Goal: Transaction & Acquisition: Obtain resource

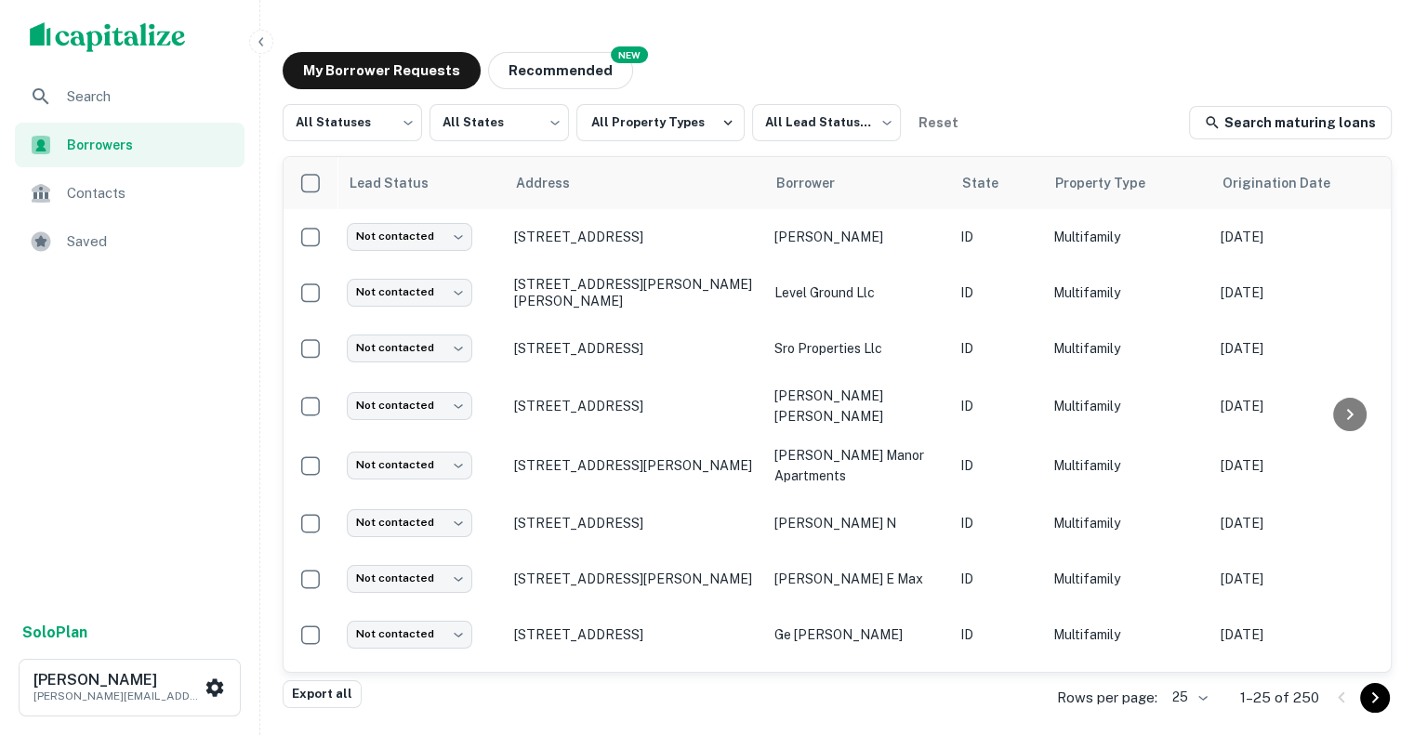
scroll to position [344, 0]
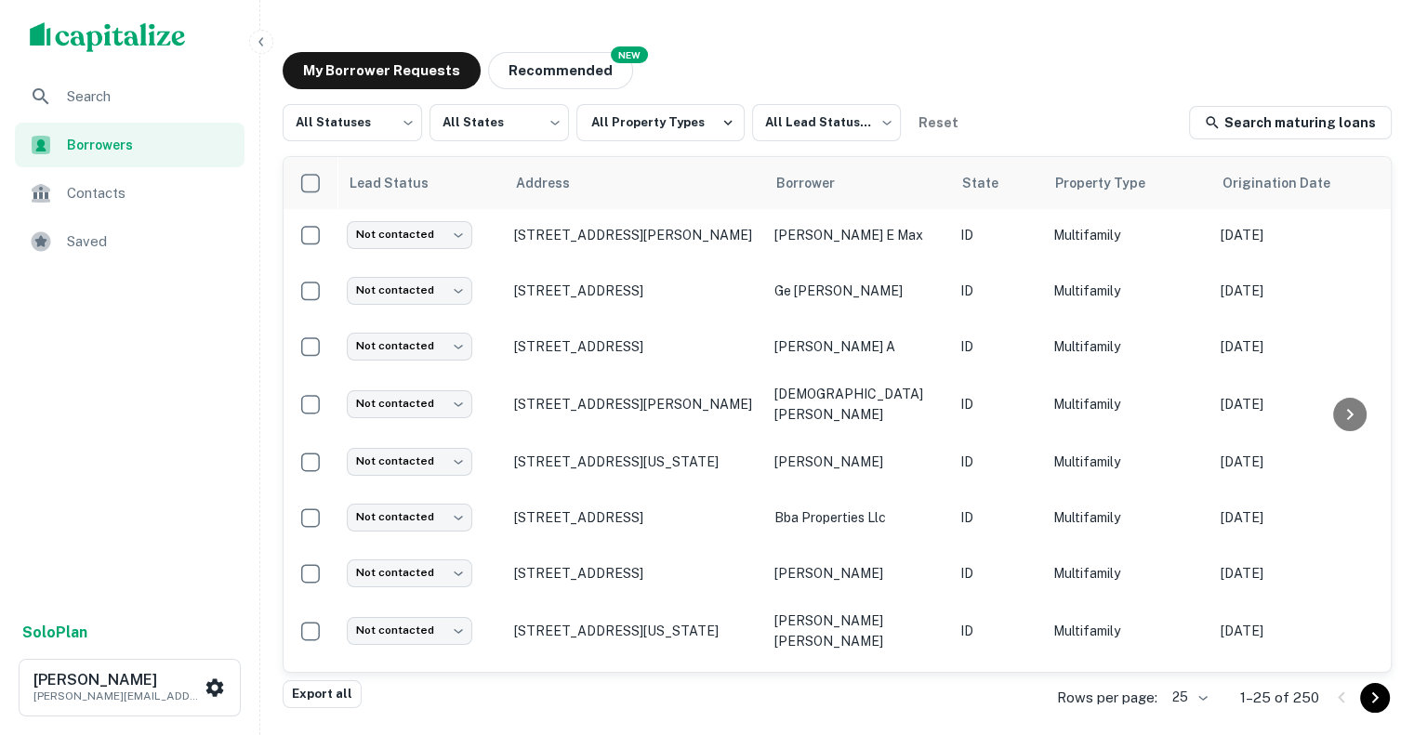
click at [104, 86] on span "Search" at bounding box center [150, 97] width 166 height 22
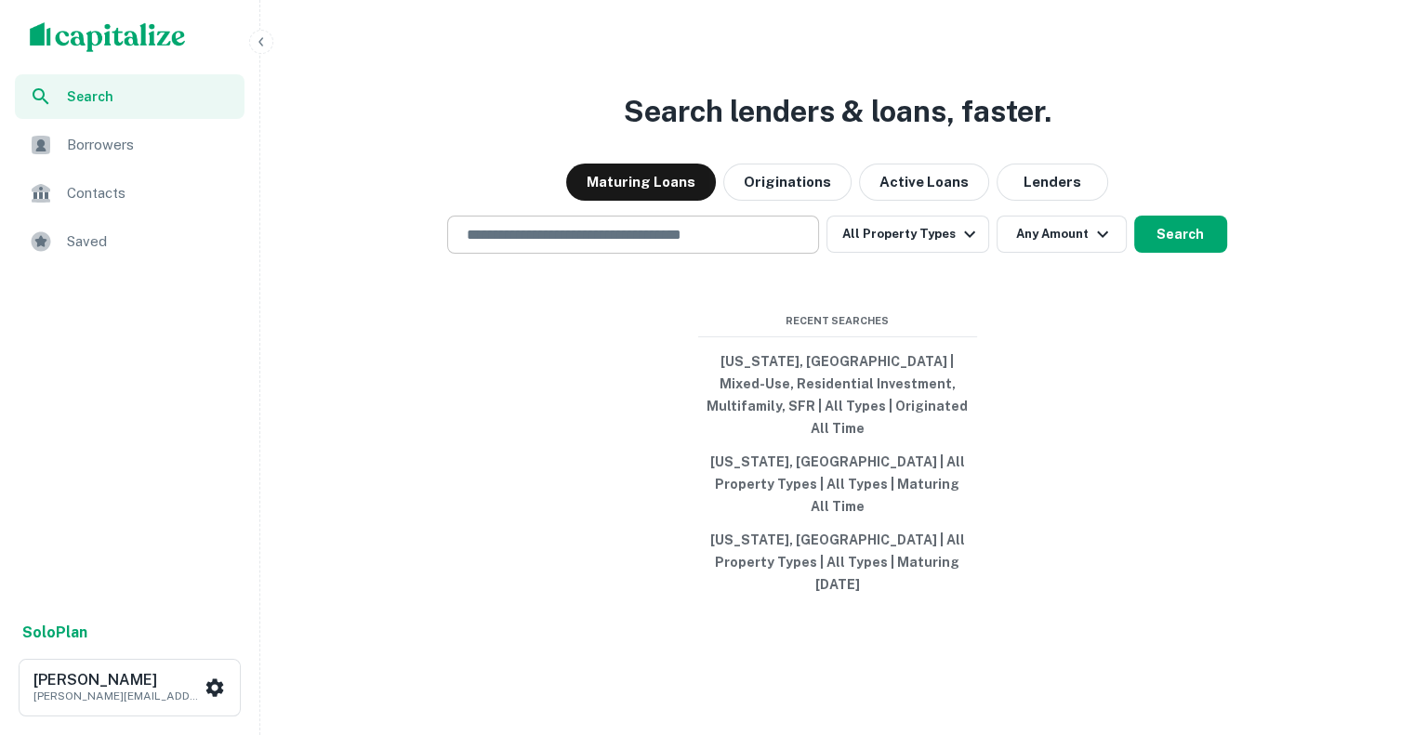
click at [703, 245] on input "text" at bounding box center [632, 234] width 355 height 21
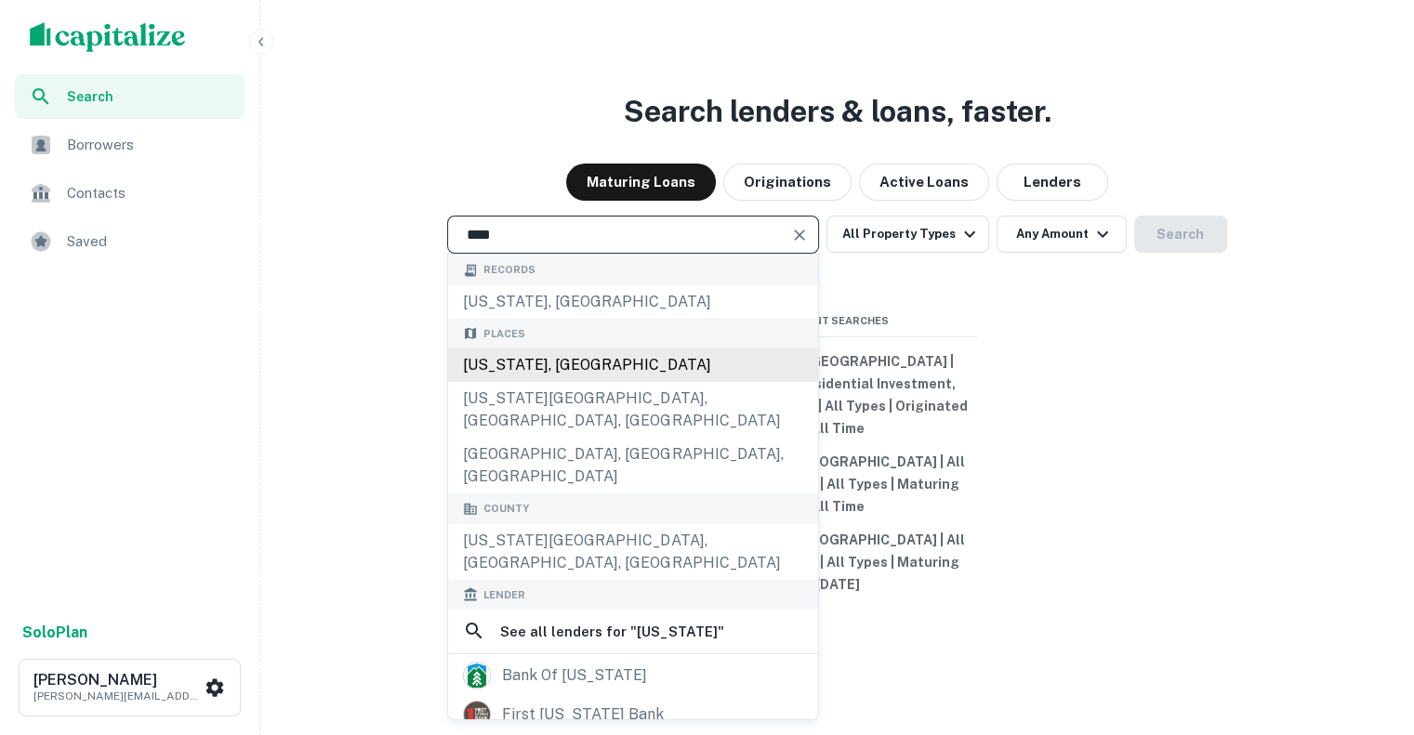
click at [567, 382] on div "[US_STATE], [GEOGRAPHIC_DATA]" at bounding box center [633, 365] width 370 height 33
type input "*********"
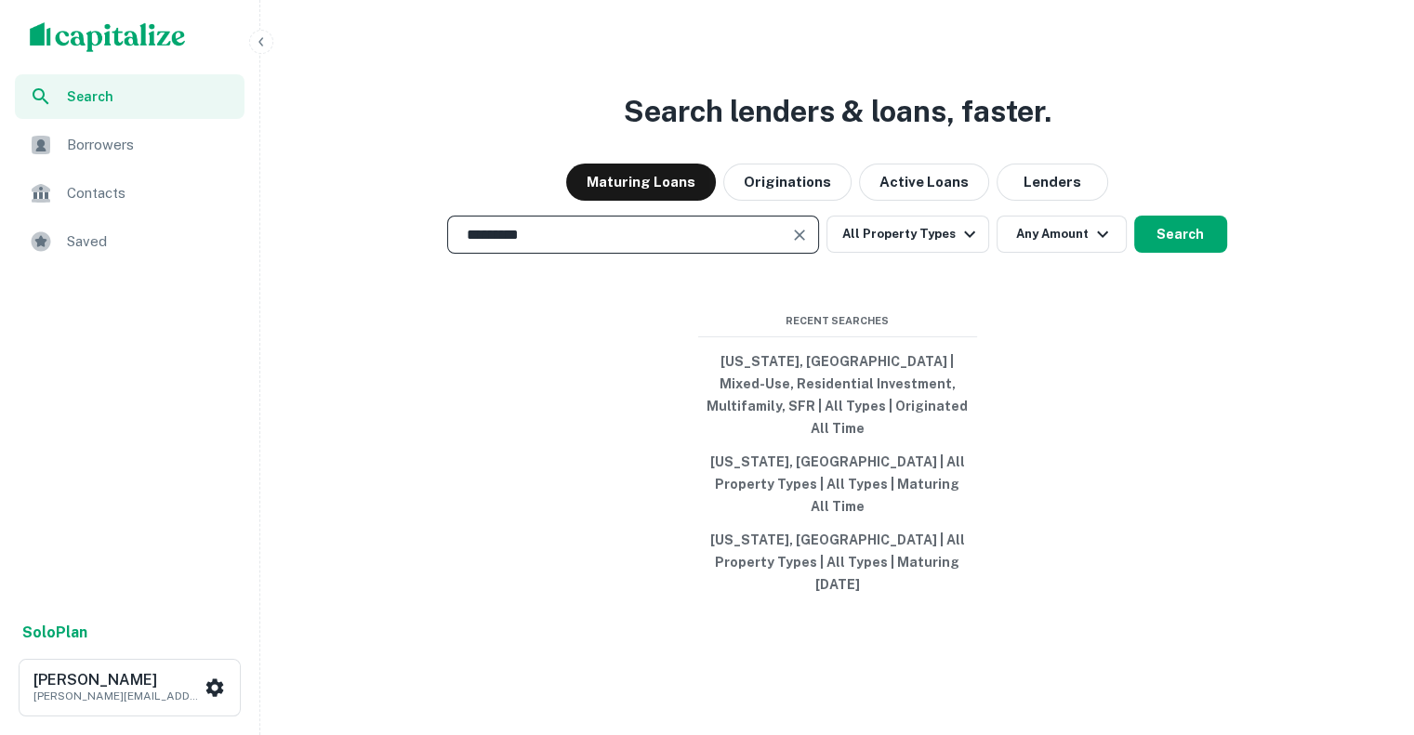
click at [941, 289] on div "Search lenders & loans, faster. Maturing Loans Originations Active Loans Lender…" at bounding box center [837, 412] width 1139 height 735
click at [937, 253] on button "All Property Types" at bounding box center [907, 234] width 162 height 37
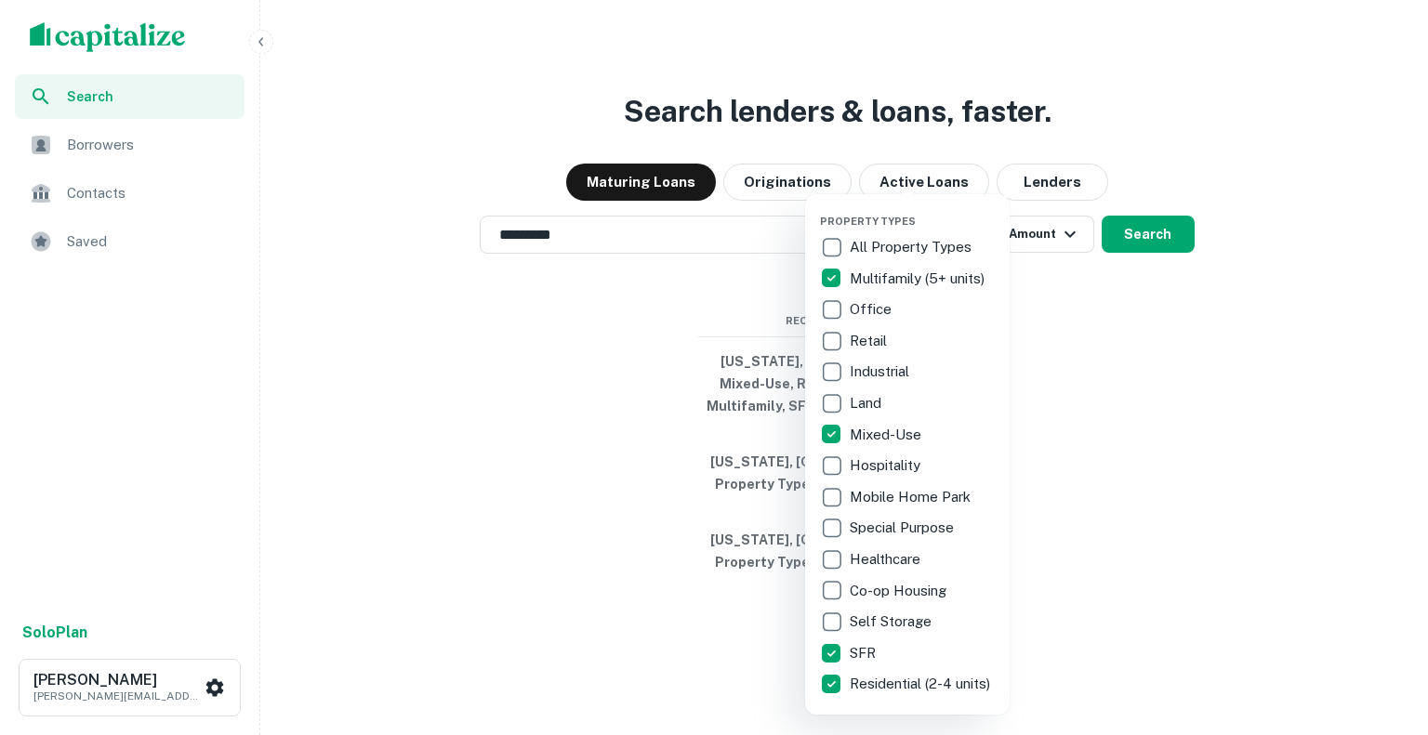
click at [1041, 333] on div at bounding box center [714, 367] width 1428 height 735
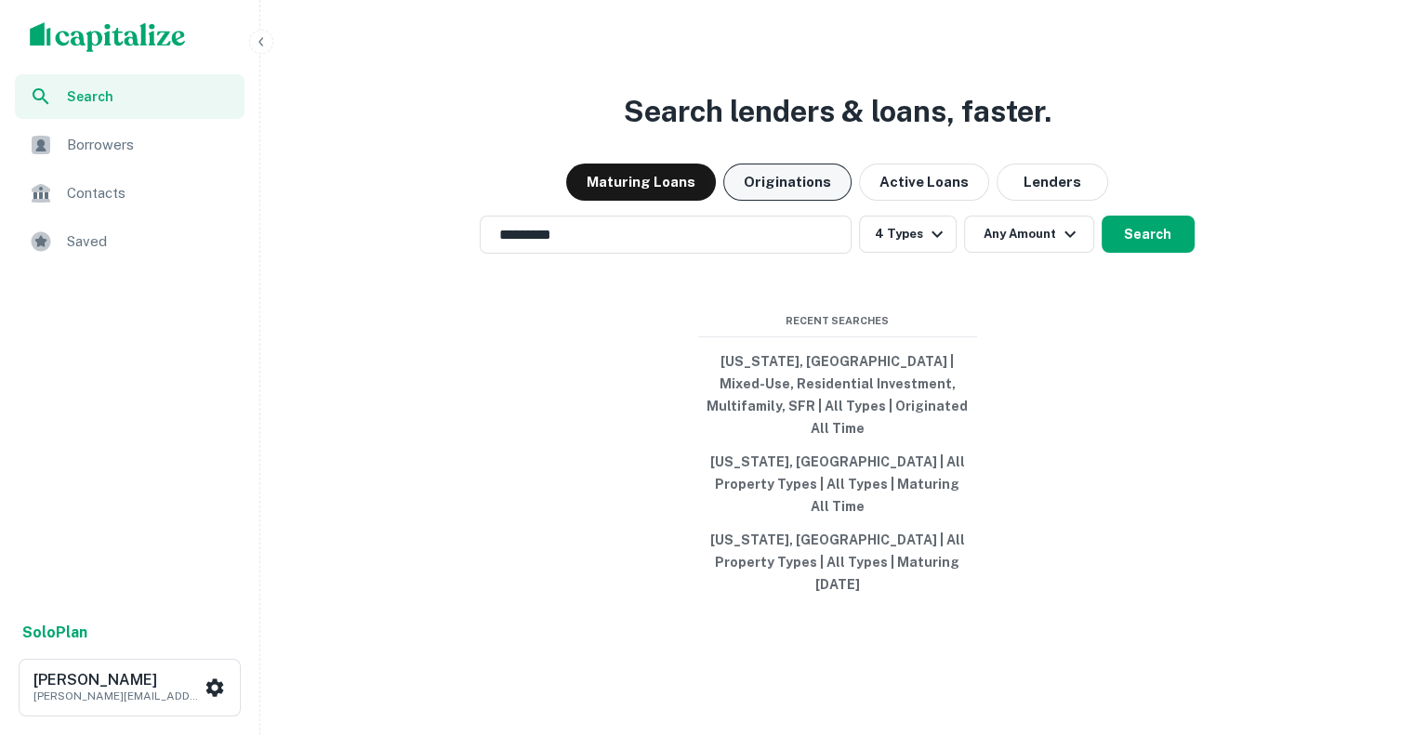
click at [777, 201] on button "Originations" at bounding box center [787, 182] width 128 height 37
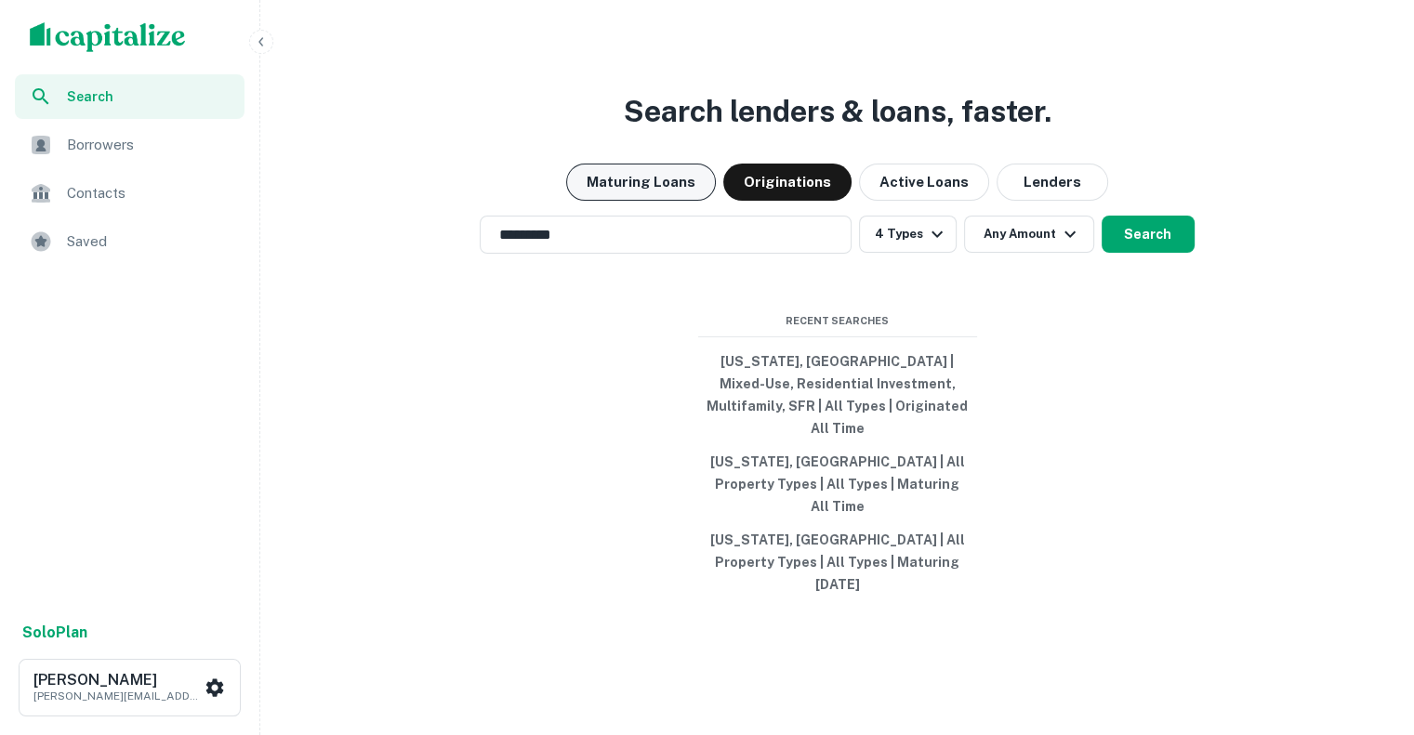
click at [652, 201] on button "Maturing Loans" at bounding box center [641, 182] width 150 height 37
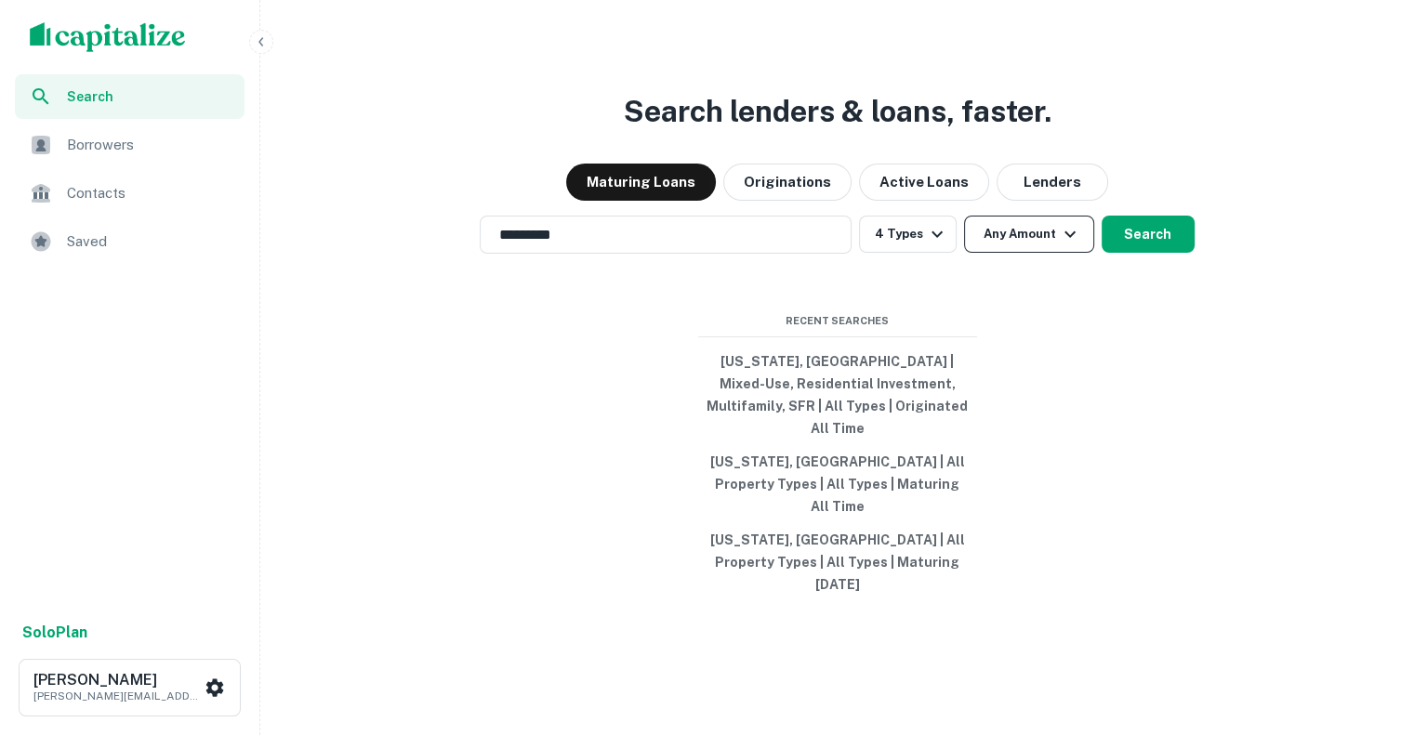
click at [1023, 253] on button "Any Amount" at bounding box center [1029, 234] width 130 height 37
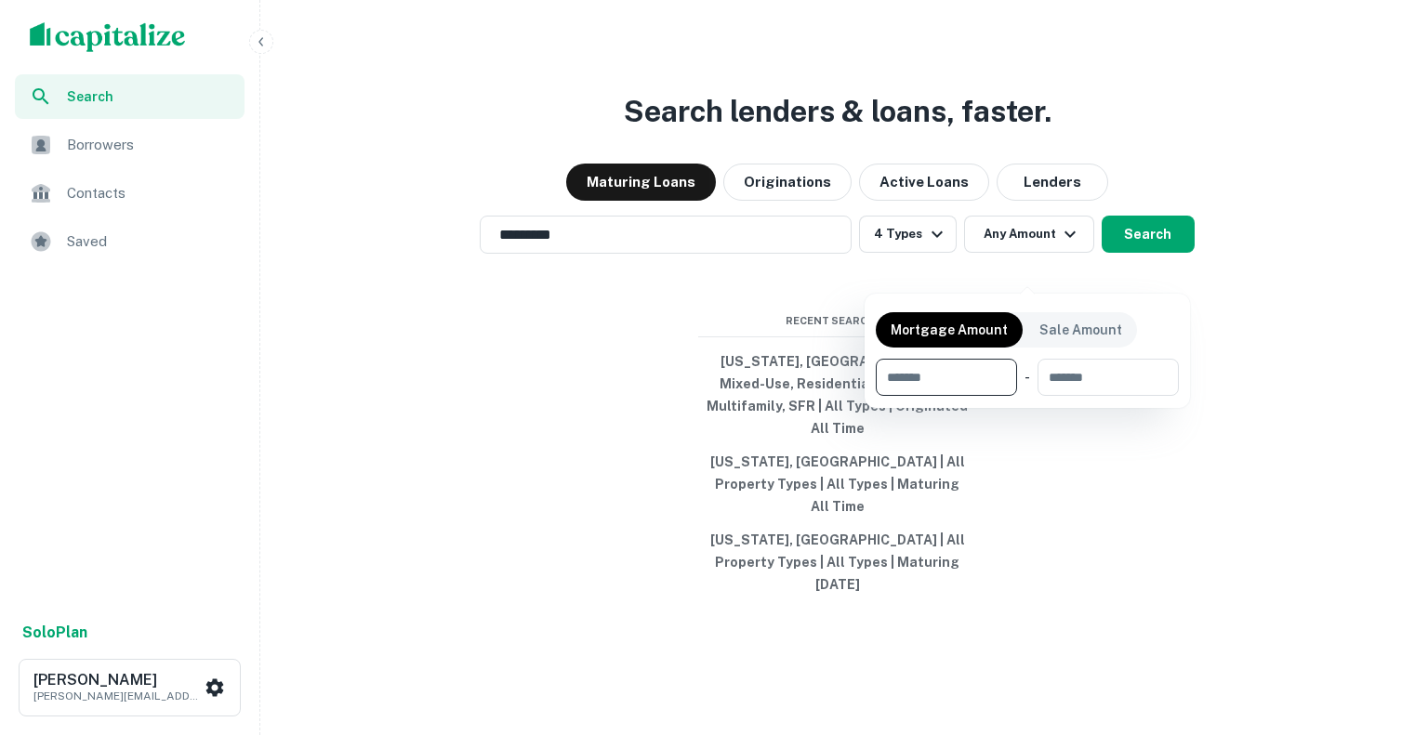
click at [1048, 255] on div at bounding box center [714, 367] width 1428 height 735
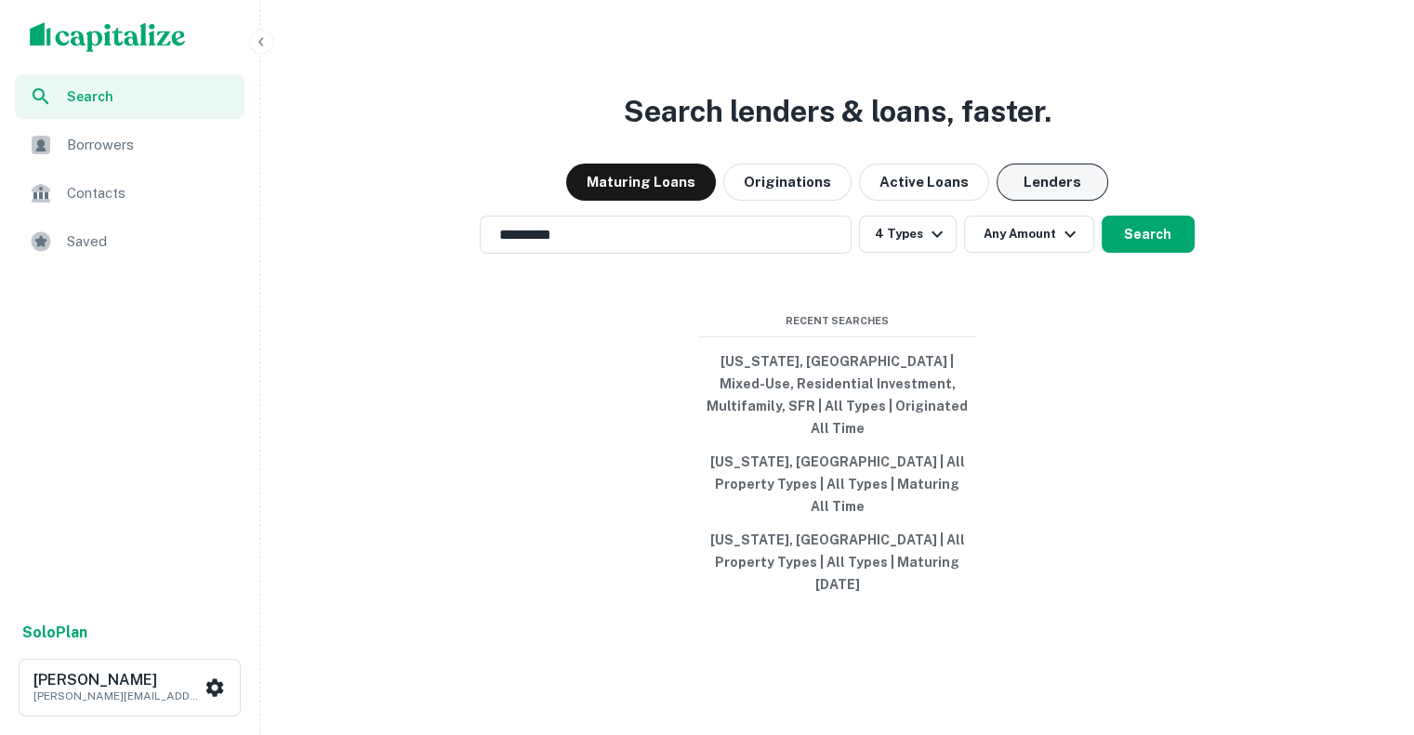
click at [1045, 201] on button "Lenders" at bounding box center [1052, 182] width 112 height 37
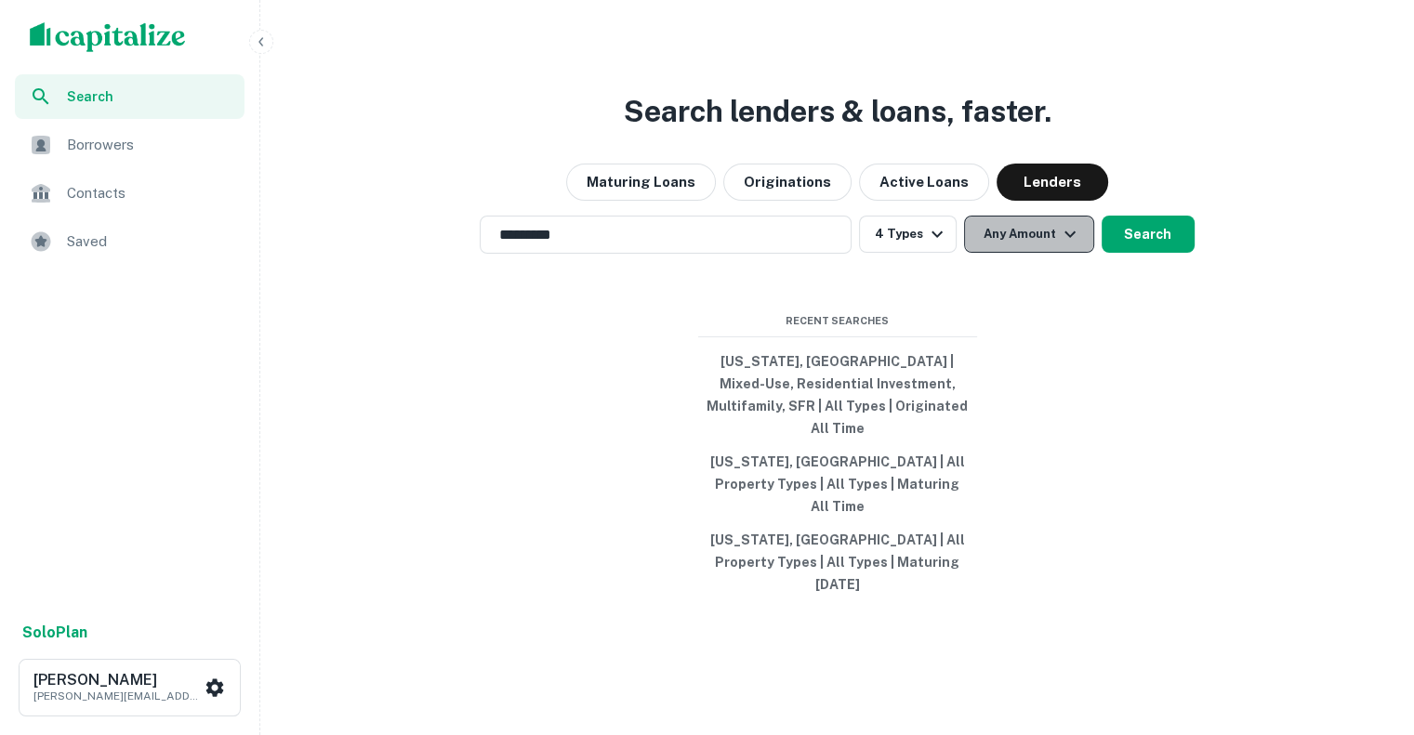
click at [1051, 253] on button "Any Amount" at bounding box center [1029, 234] width 130 height 37
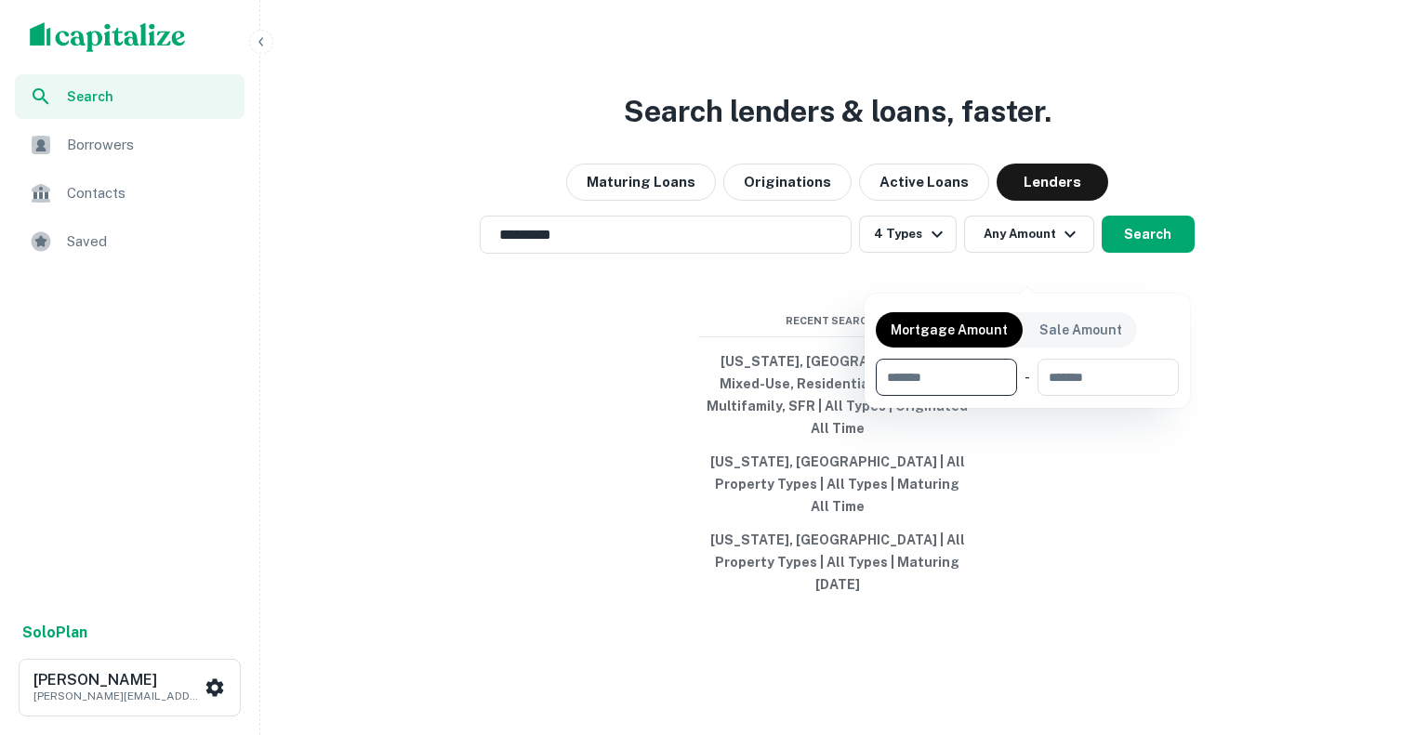
click at [828, 221] on div at bounding box center [714, 367] width 1428 height 735
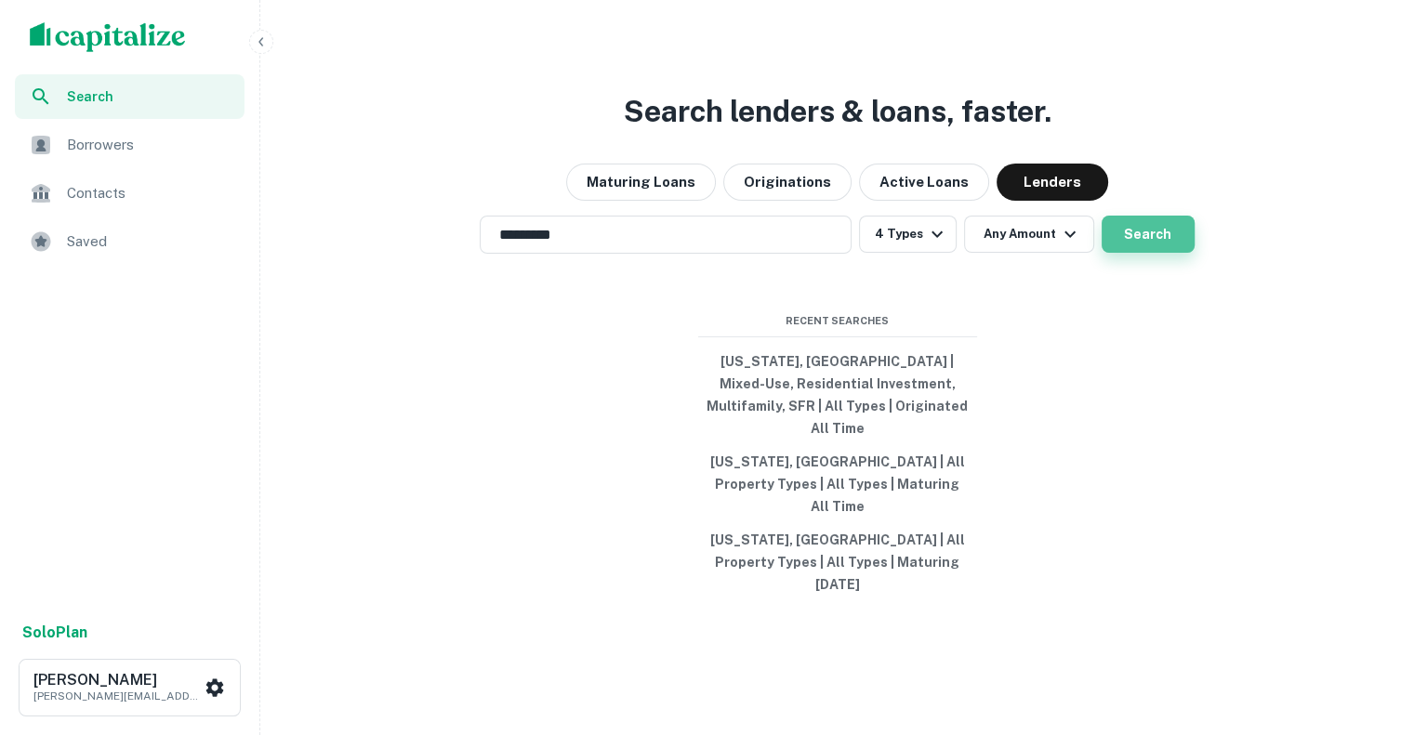
click at [1157, 253] on button "Search" at bounding box center [1148, 234] width 93 height 37
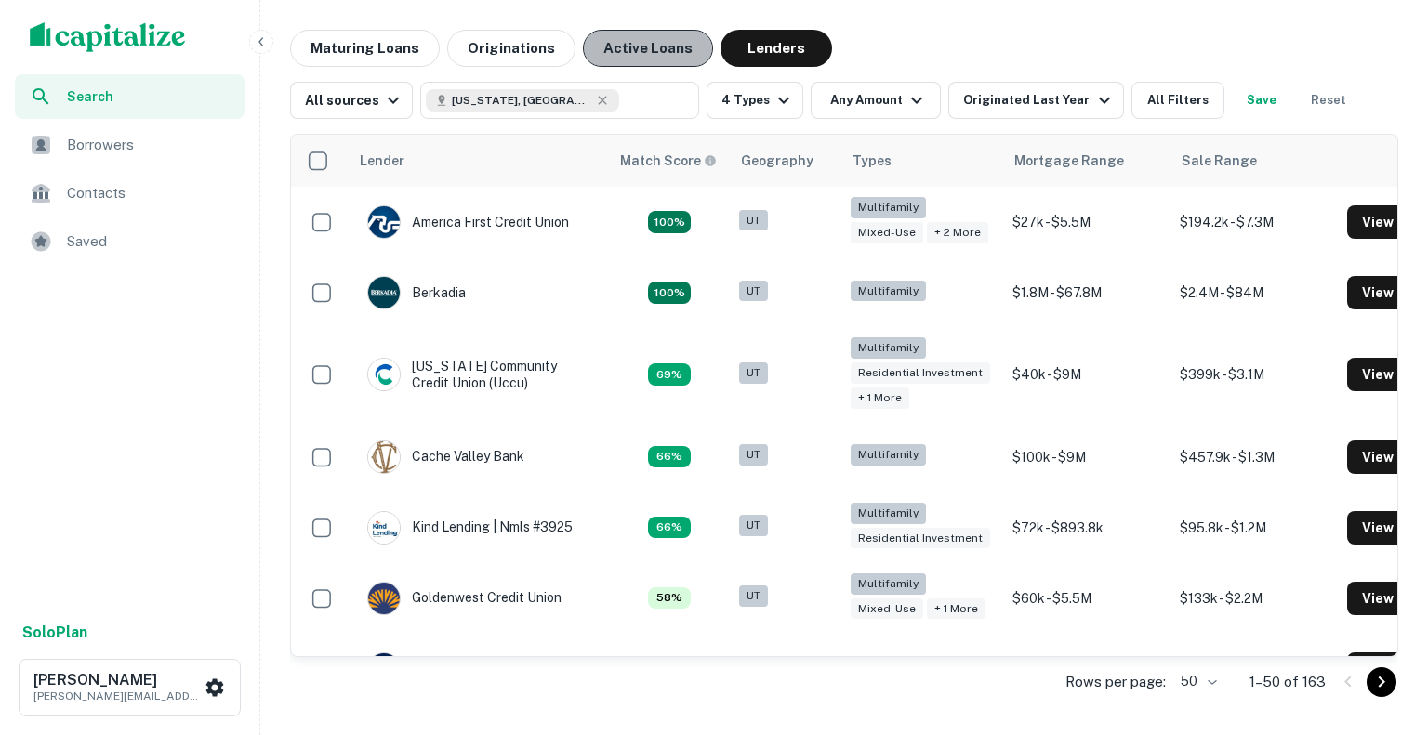
click at [625, 53] on button "Active Loans" at bounding box center [648, 48] width 130 height 37
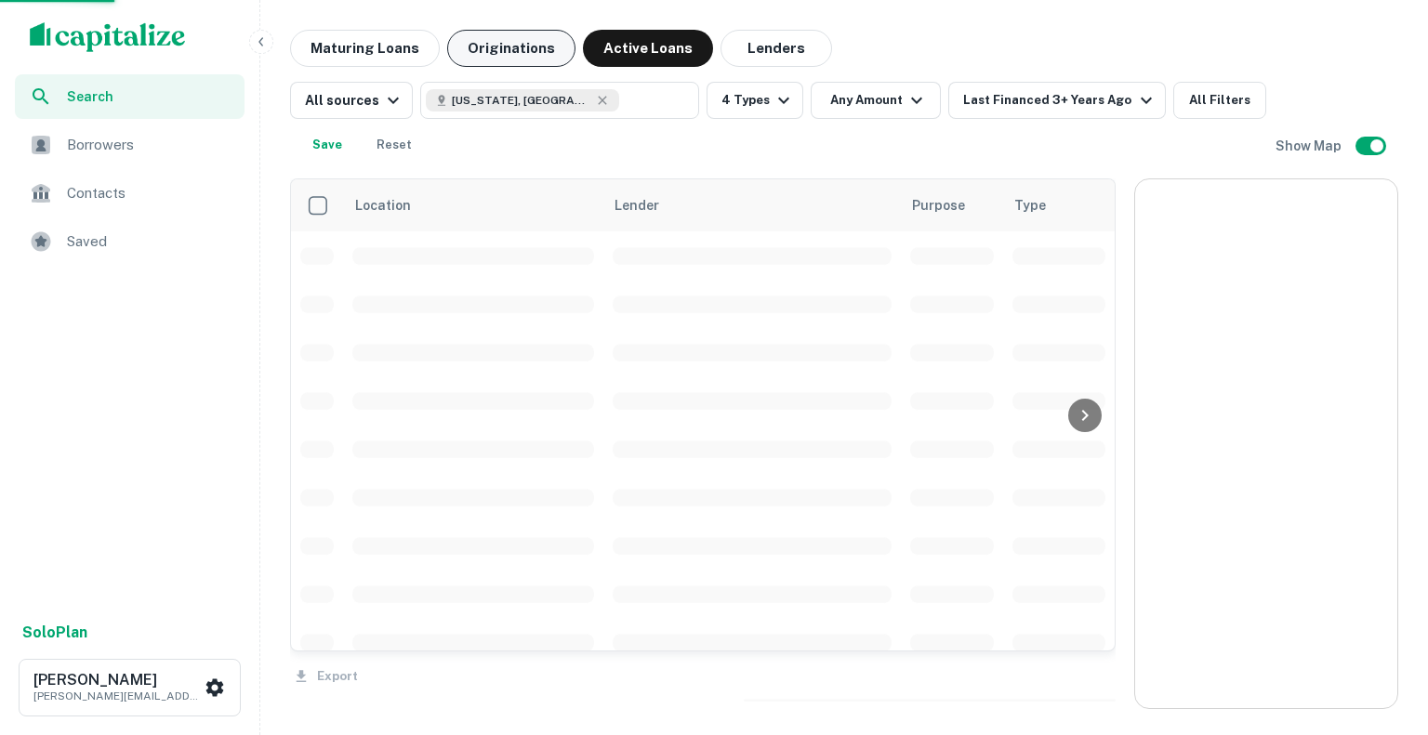
scroll to position [344, 0]
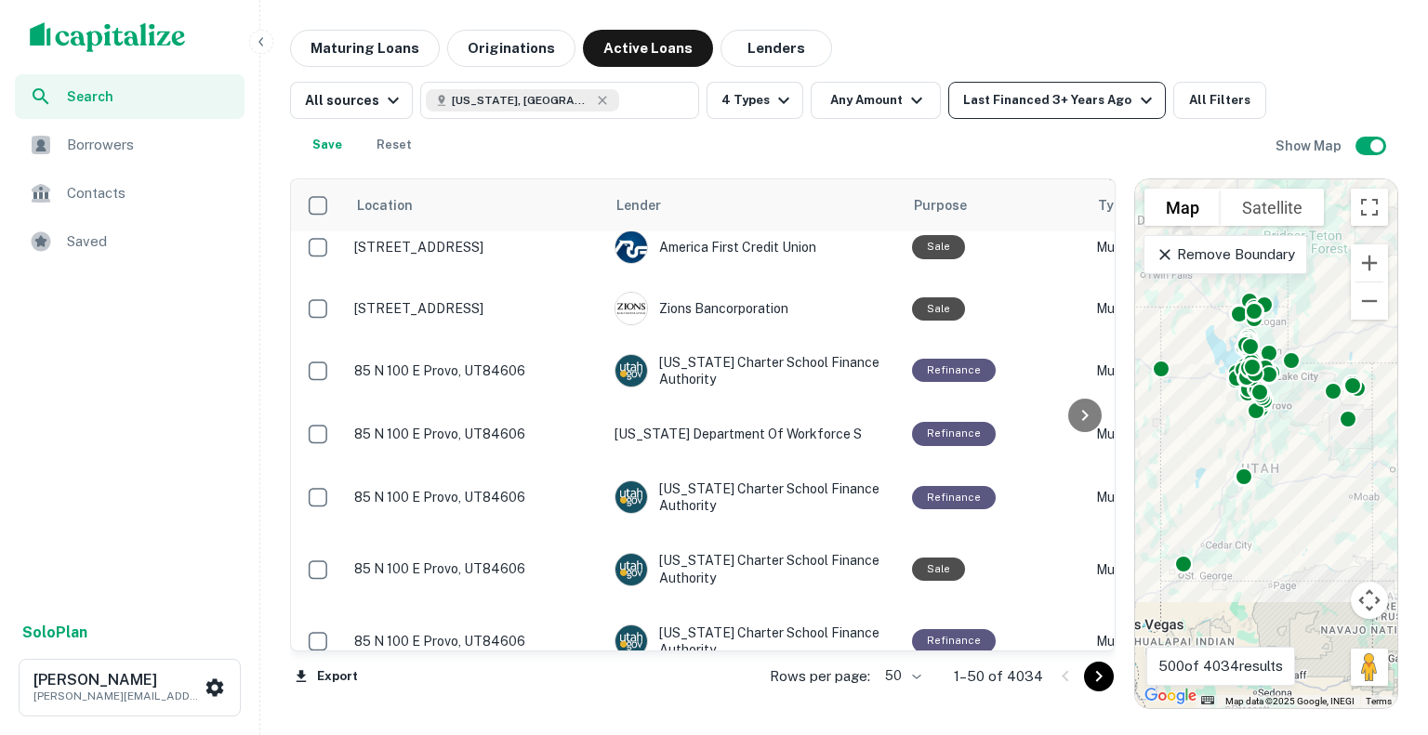
click at [1062, 109] on div "Last Financed 3+ Years Ago" at bounding box center [1059, 100] width 193 height 22
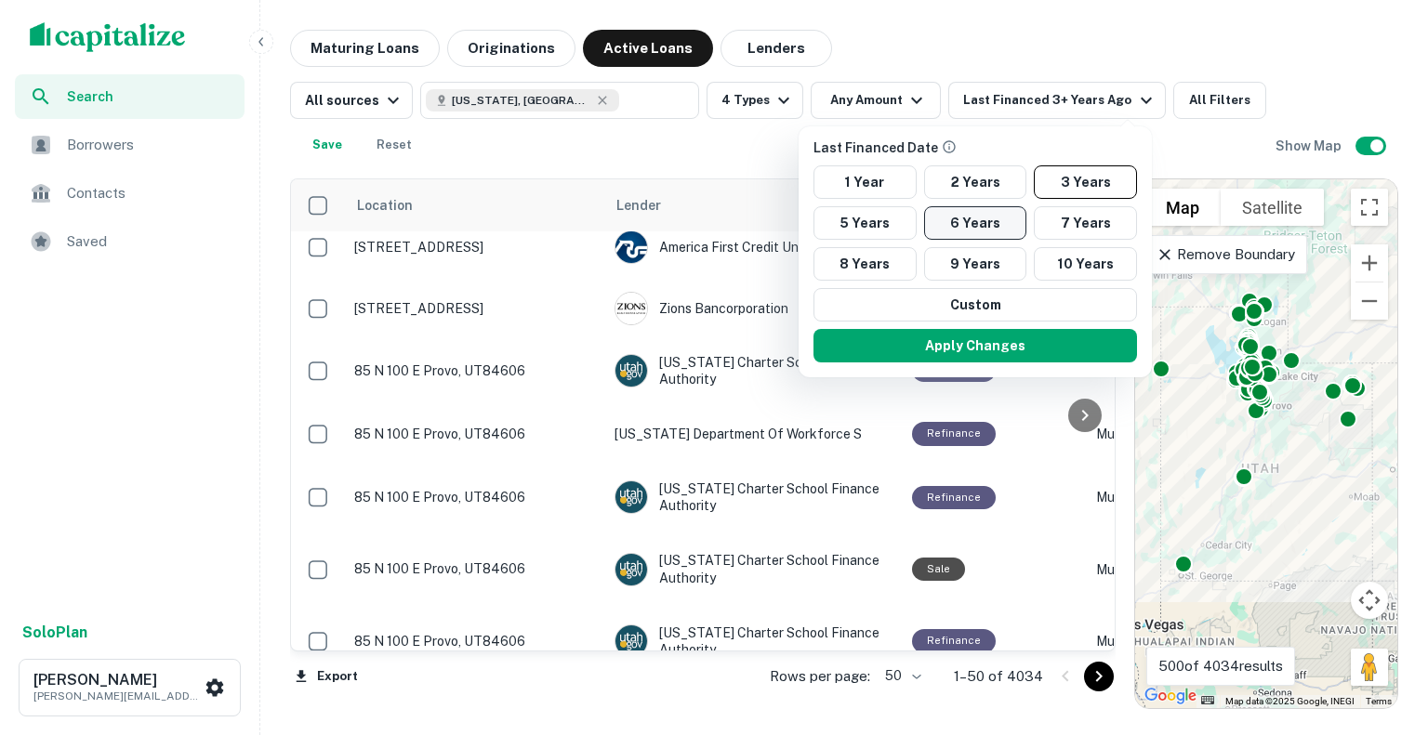
click at [976, 223] on button "6 Years" at bounding box center [975, 222] width 103 height 33
click at [1186, 92] on div at bounding box center [714, 367] width 1428 height 735
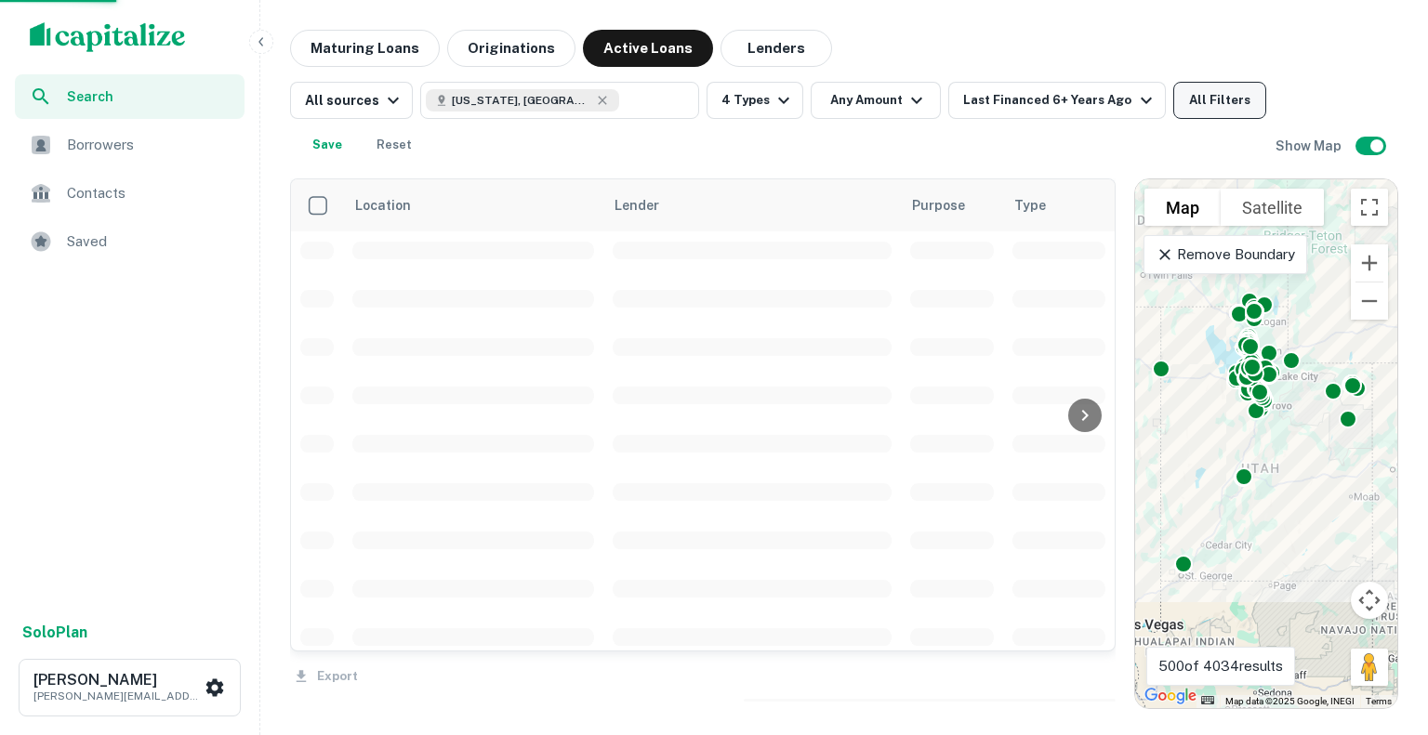
click at [1182, 106] on button "All Filters" at bounding box center [1219, 100] width 93 height 37
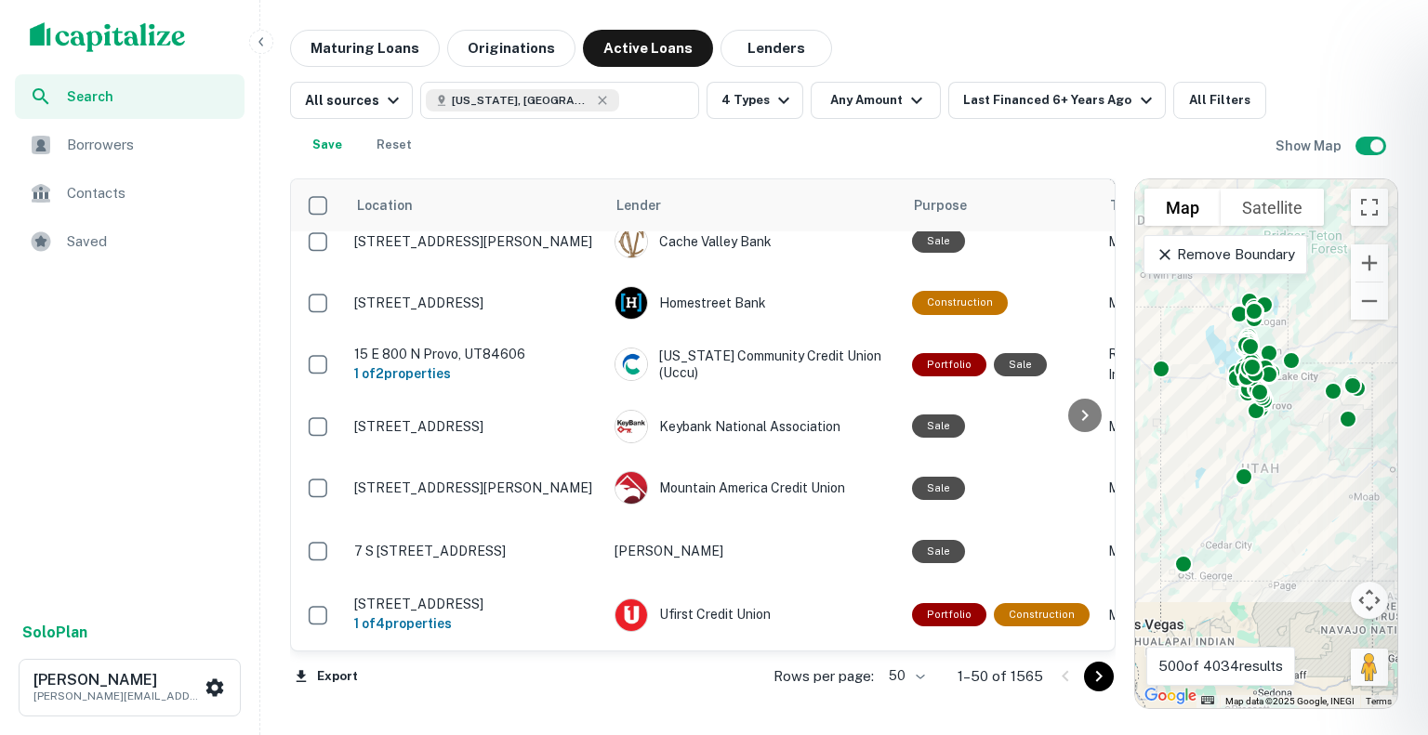
click at [1181, 107] on div at bounding box center [714, 367] width 1428 height 735
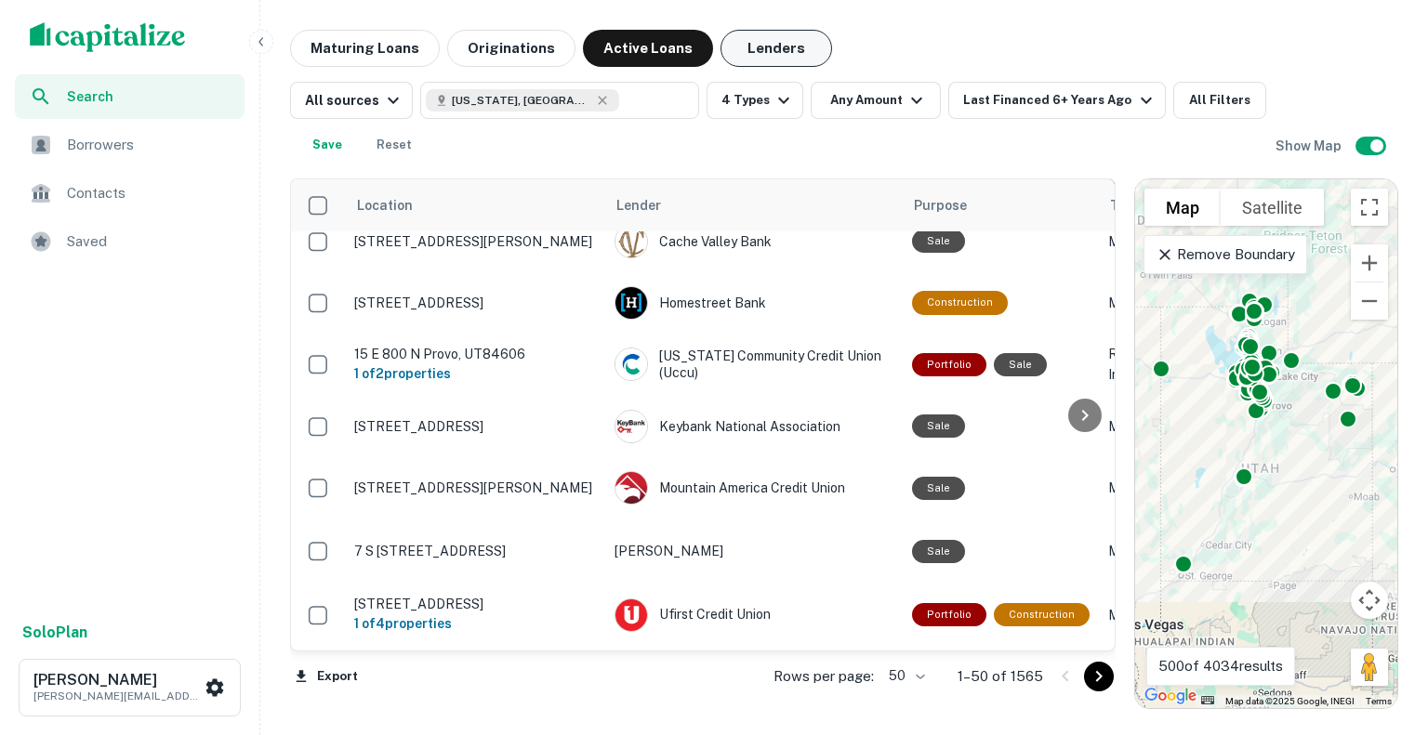
click at [785, 48] on button "Lenders" at bounding box center [776, 48] width 112 height 37
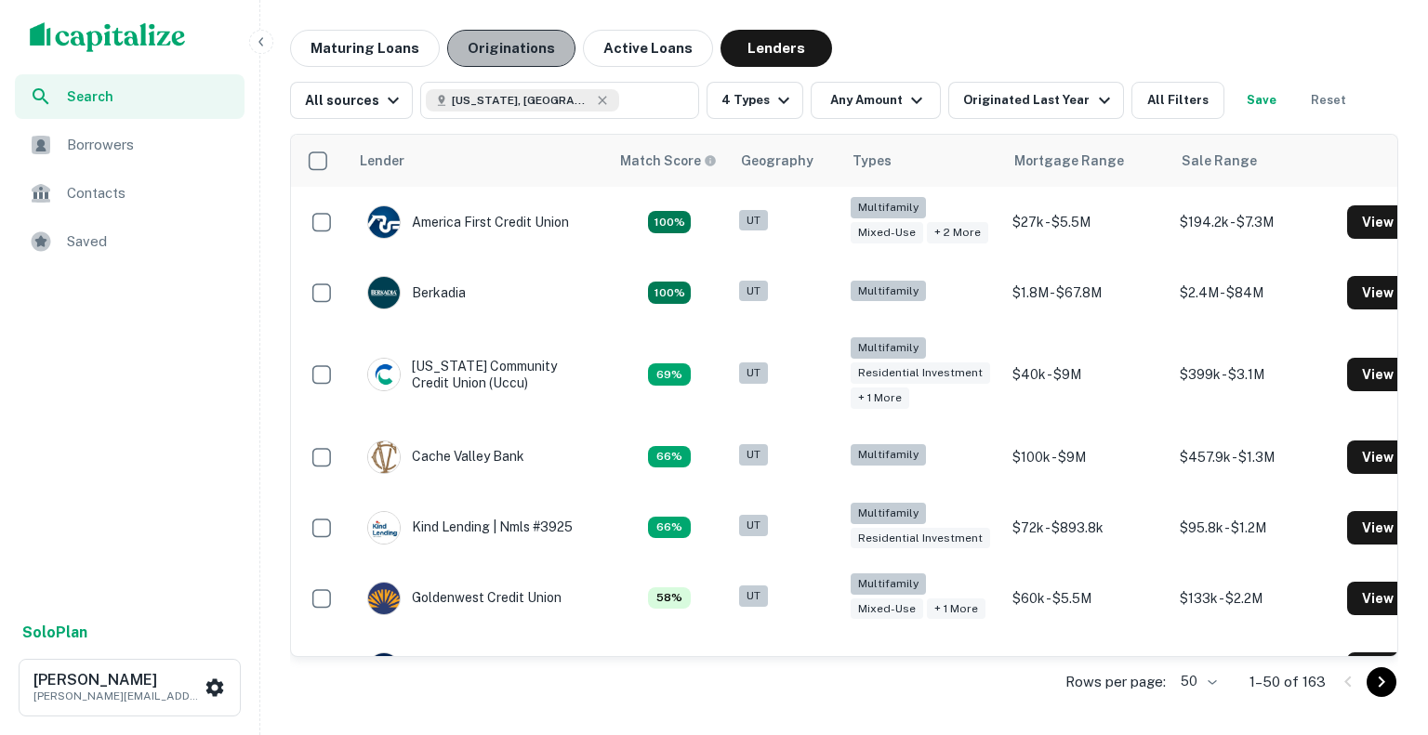
click at [504, 40] on button "Originations" at bounding box center [511, 48] width 128 height 37
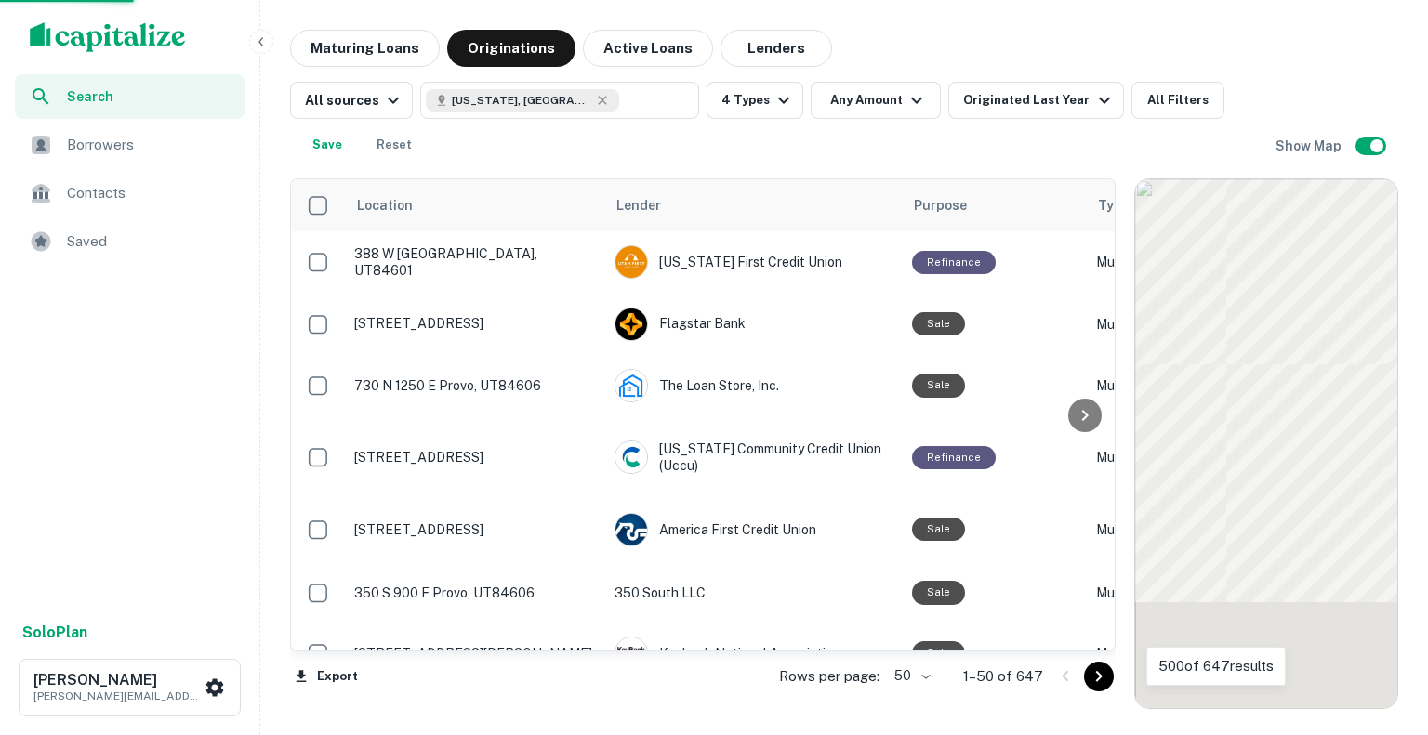
scroll to position [344, 0]
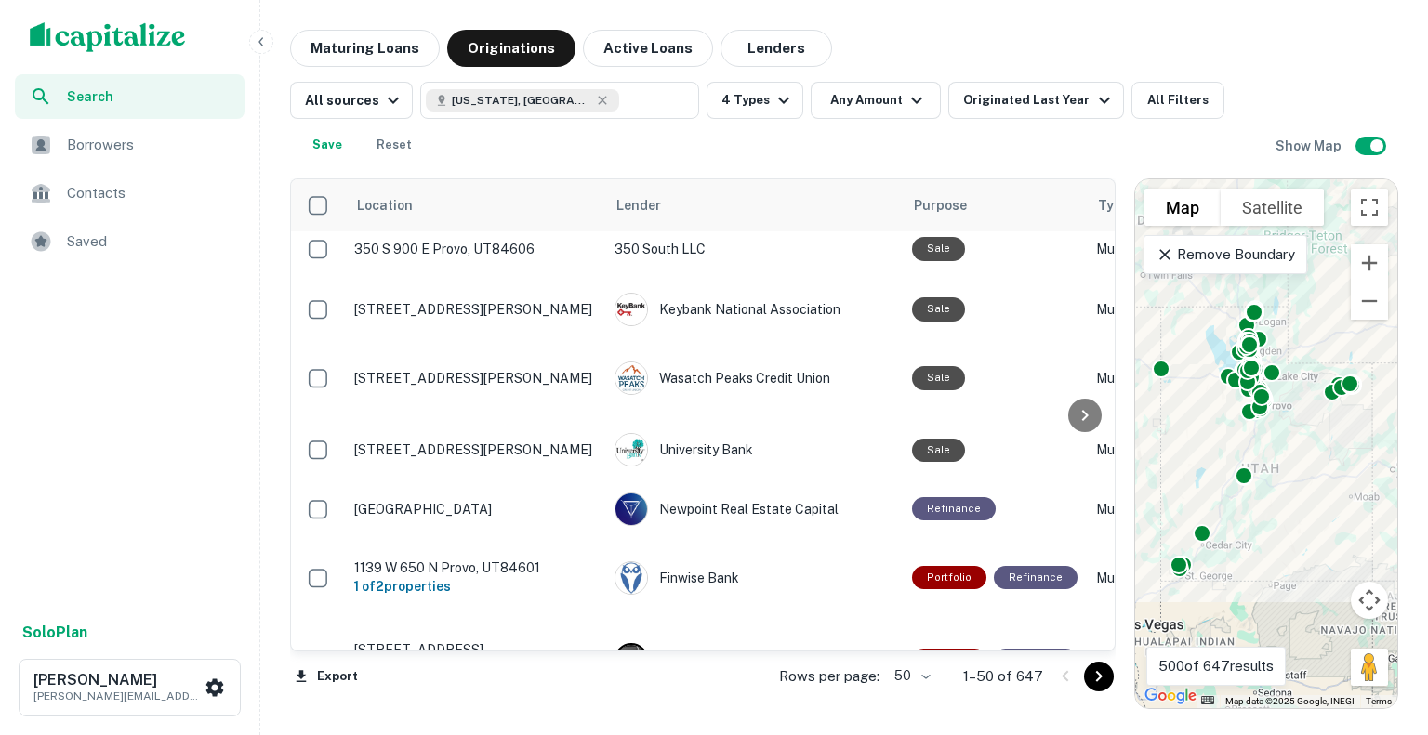
click at [973, 13] on div "Search Borrowers Contacts Saved Solo Plan [PERSON_NAME] [EMAIL_ADDRESS][DOMAIN_…" at bounding box center [714, 367] width 1428 height 735
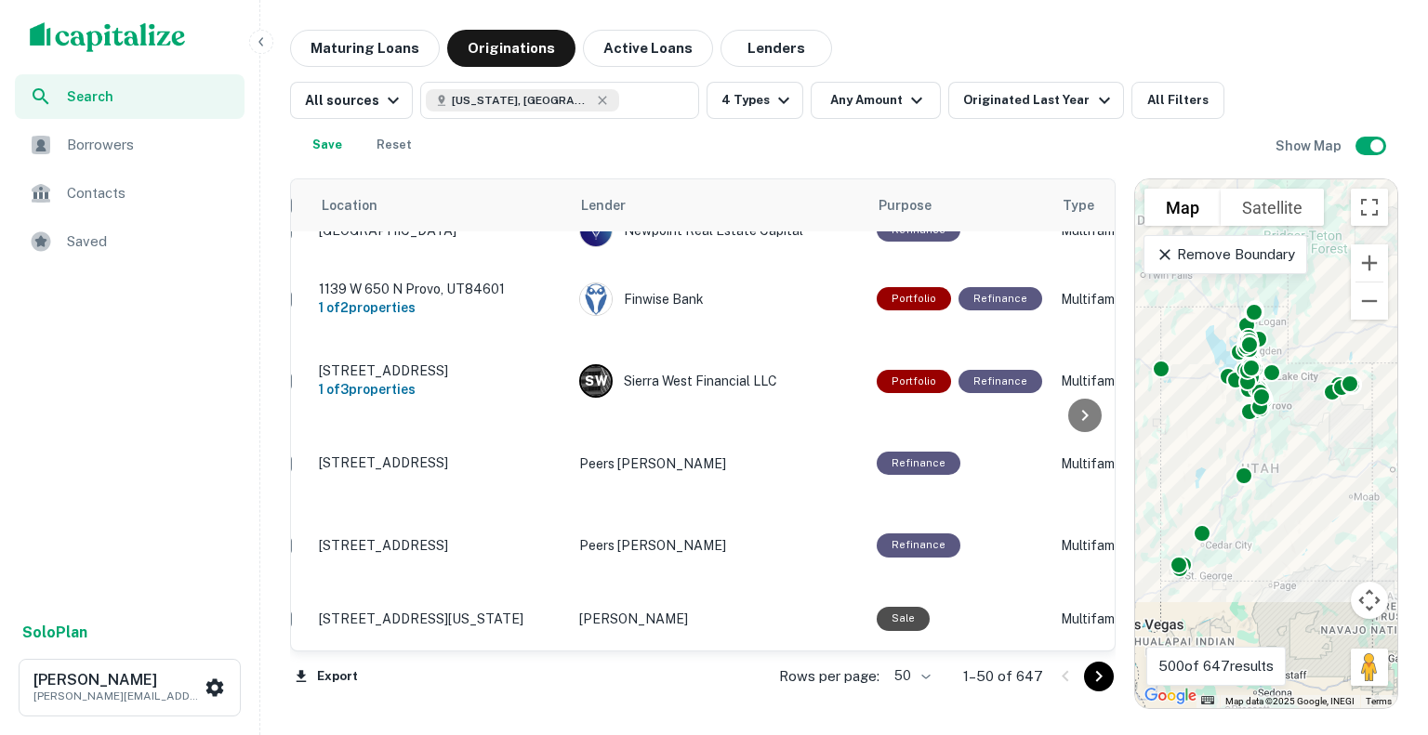
scroll to position [623, 0]
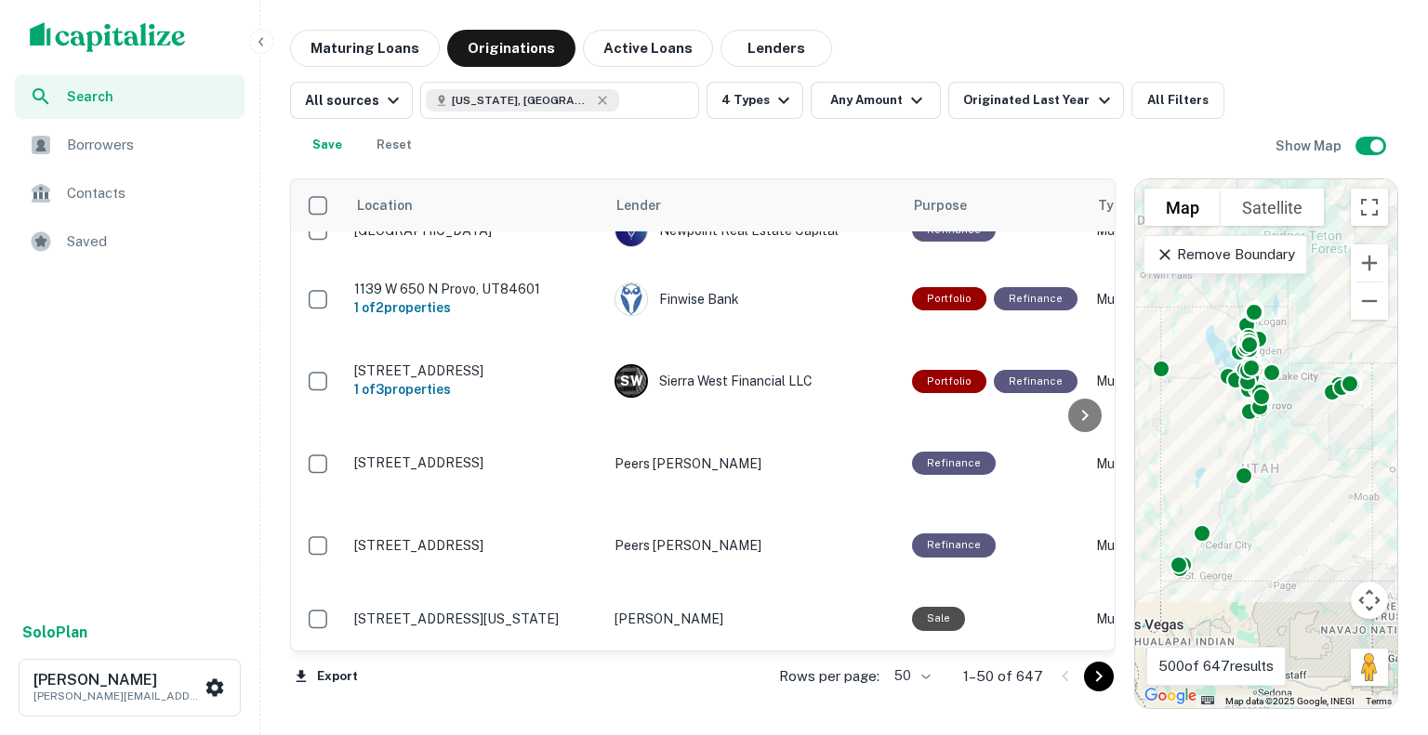
click at [99, 37] on img "scrollable content" at bounding box center [108, 37] width 156 height 30
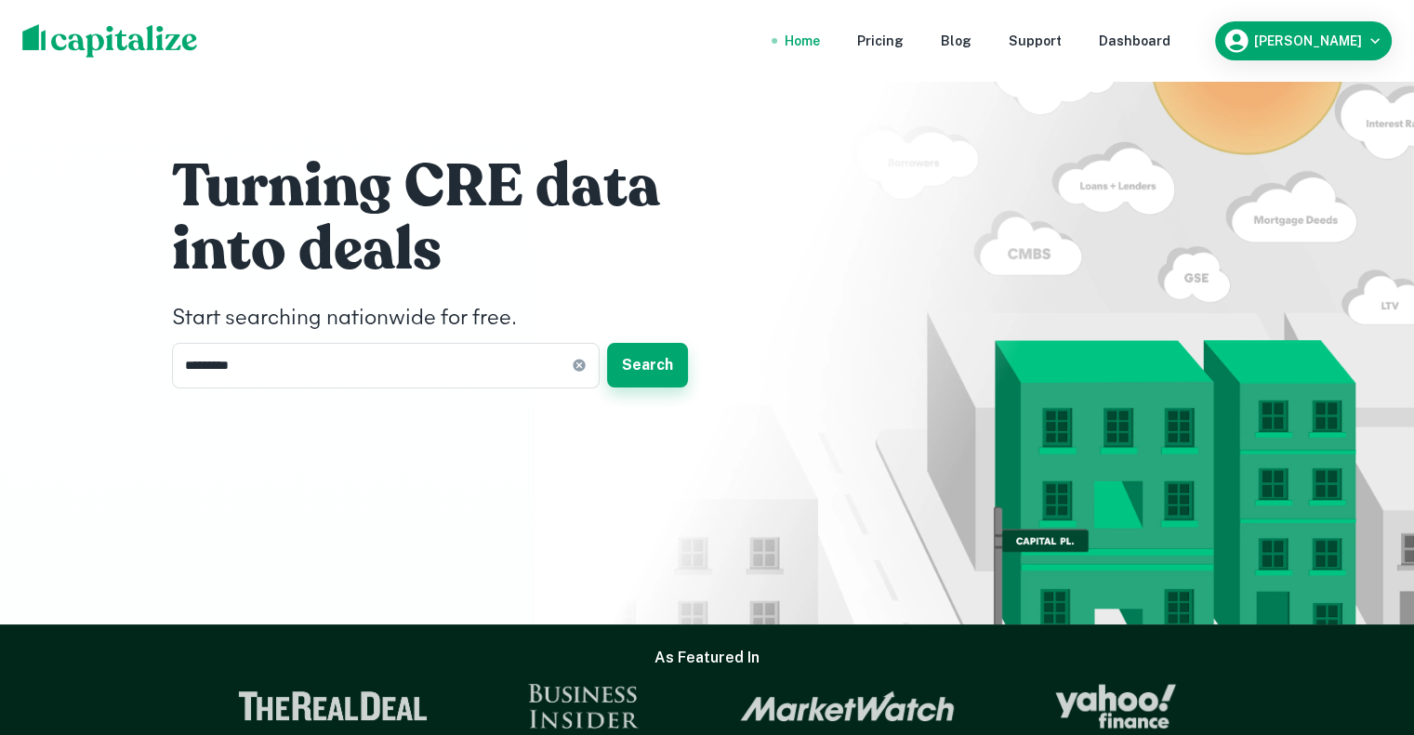
drag, startPoint x: 601, startPoint y: 385, endPoint x: 617, endPoint y: 377, distance: 17.5
click at [602, 385] on div "********* ​ Search" at bounding box center [451, 365] width 558 height 45
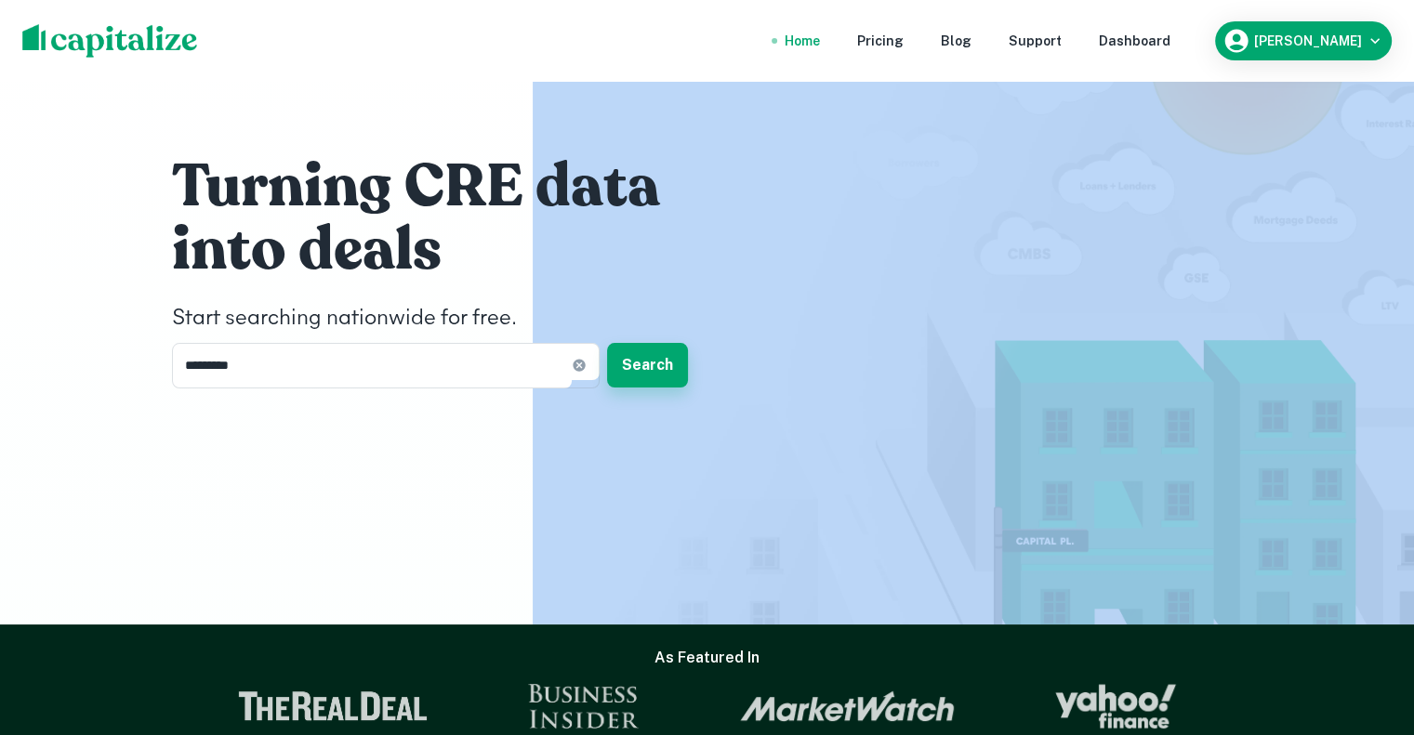
click at [635, 371] on button "Search" at bounding box center [647, 365] width 81 height 45
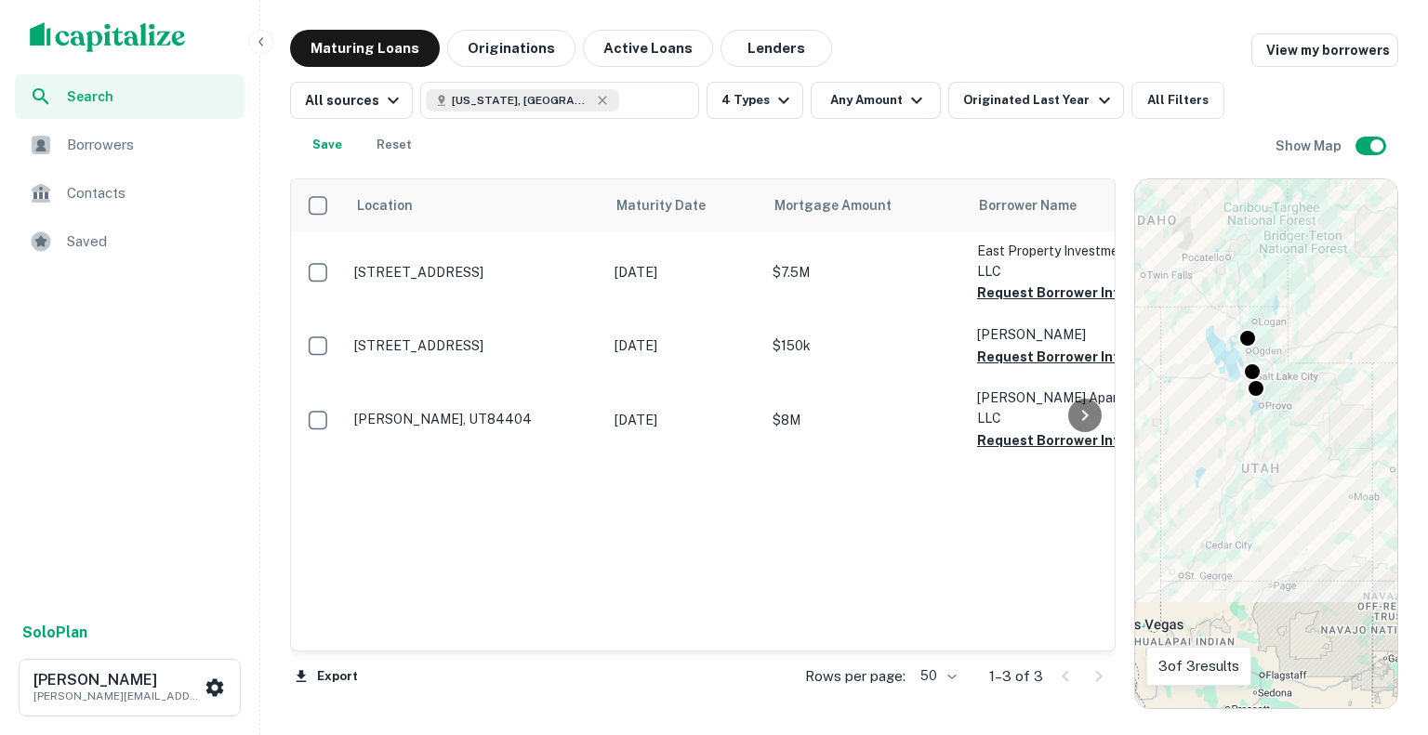
click at [149, 155] on div "Borrowers" at bounding box center [130, 145] width 230 height 45
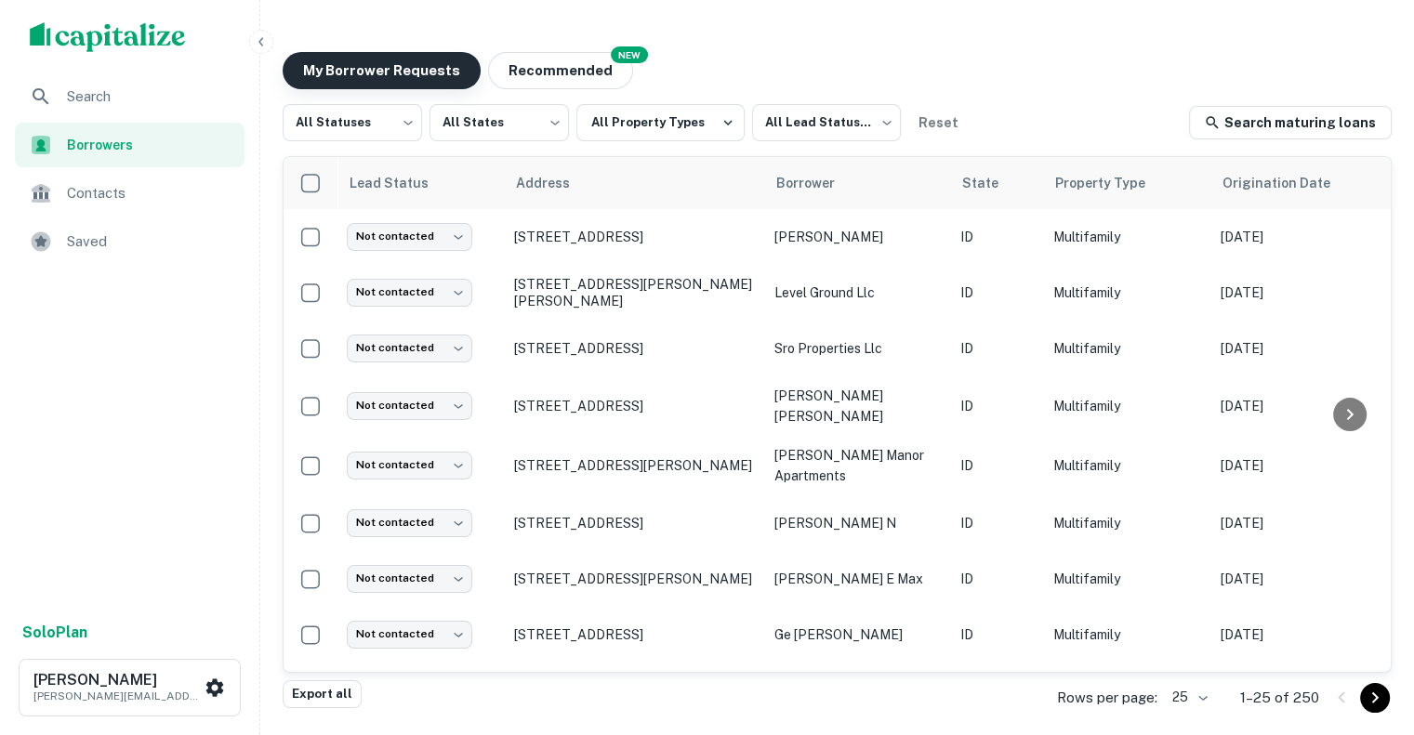
click at [373, 83] on button "My Borrower Requests" at bounding box center [382, 70] width 198 height 37
click at [98, 92] on span "Search" at bounding box center [150, 97] width 166 height 22
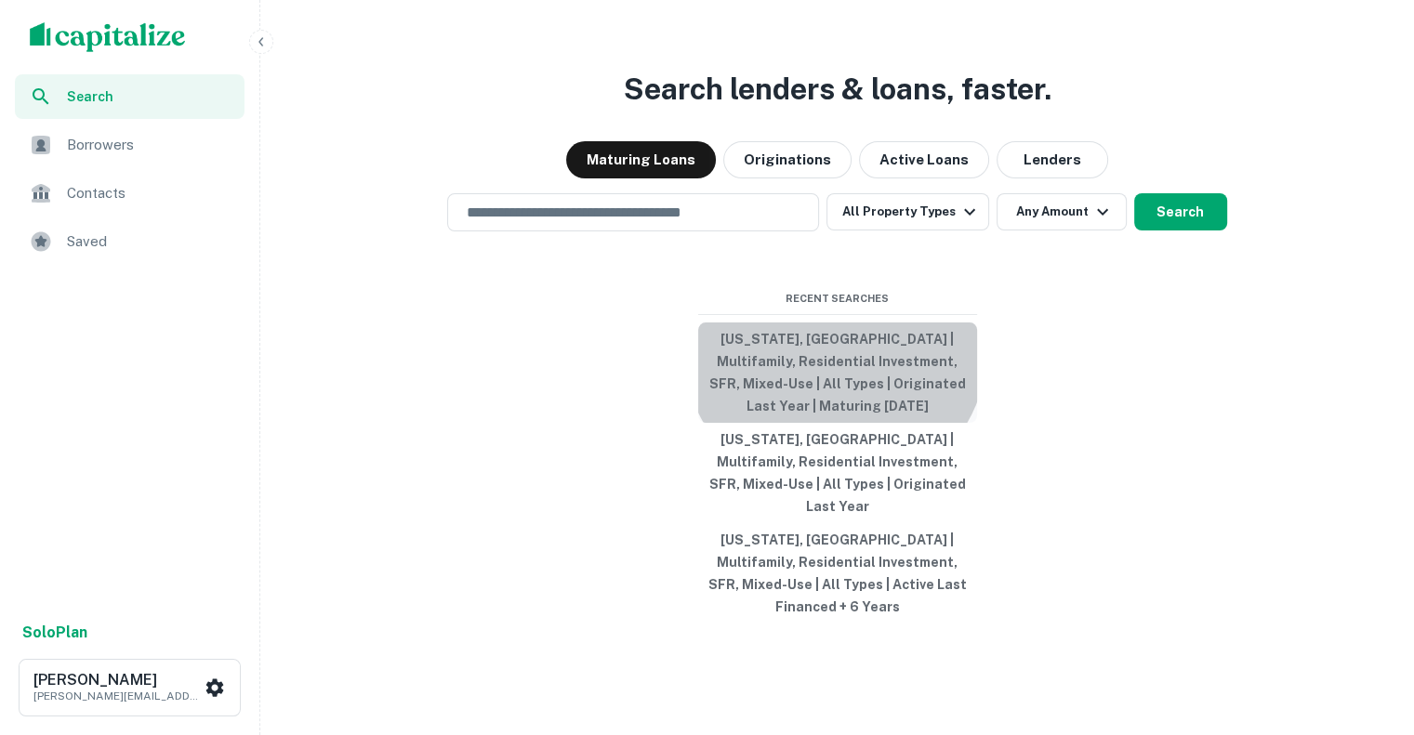
click at [835, 381] on button "[US_STATE], [GEOGRAPHIC_DATA] | Multifamily, Residential Investment, SFR, Mixed…" at bounding box center [837, 373] width 279 height 100
type input "*********"
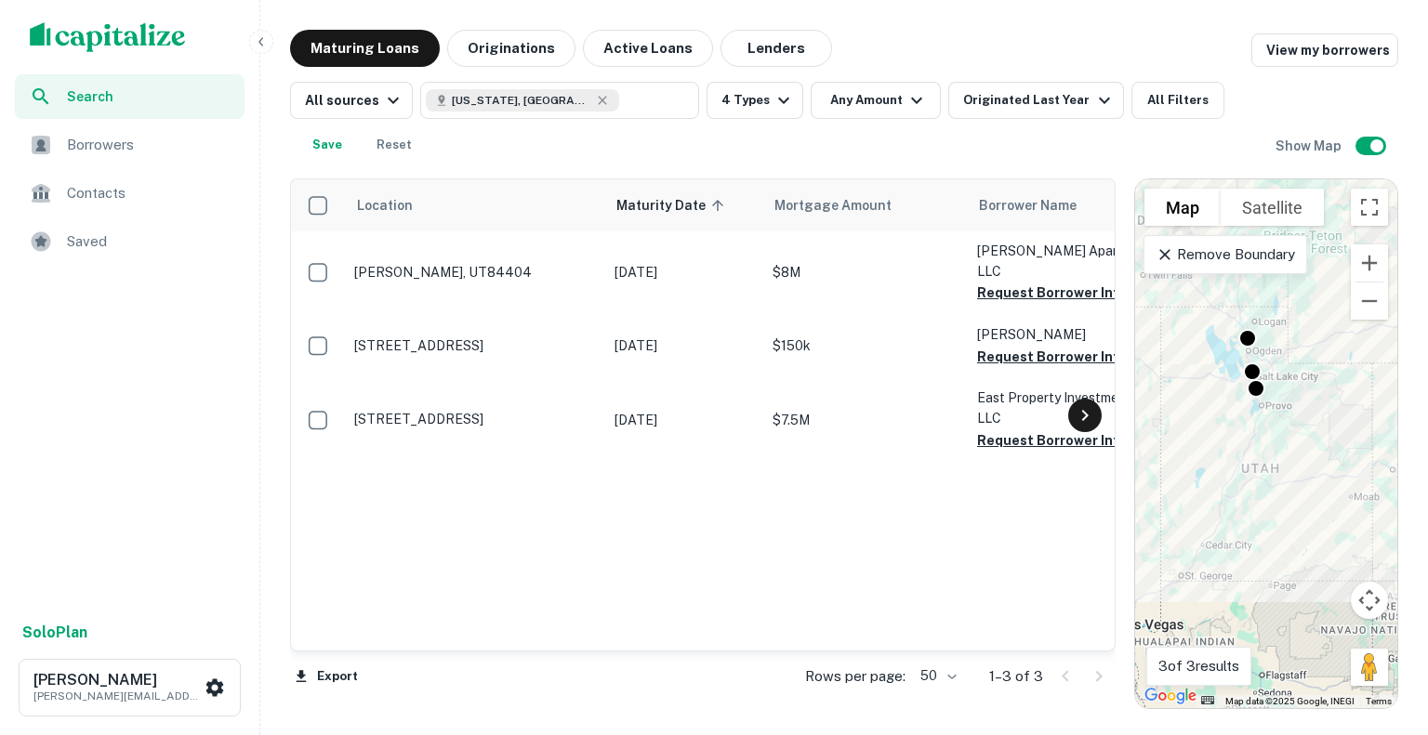
click at [1078, 423] on icon at bounding box center [1085, 415] width 22 height 22
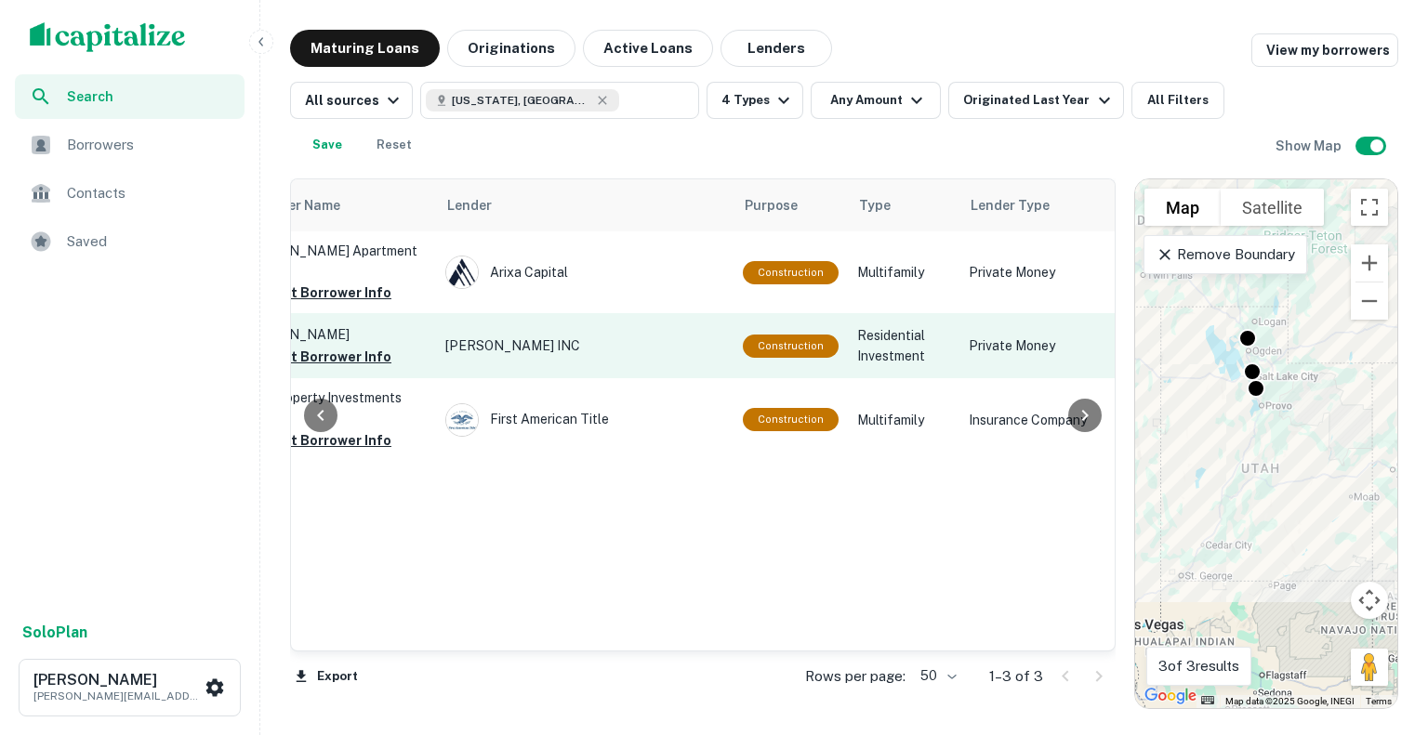
scroll to position [0, 781]
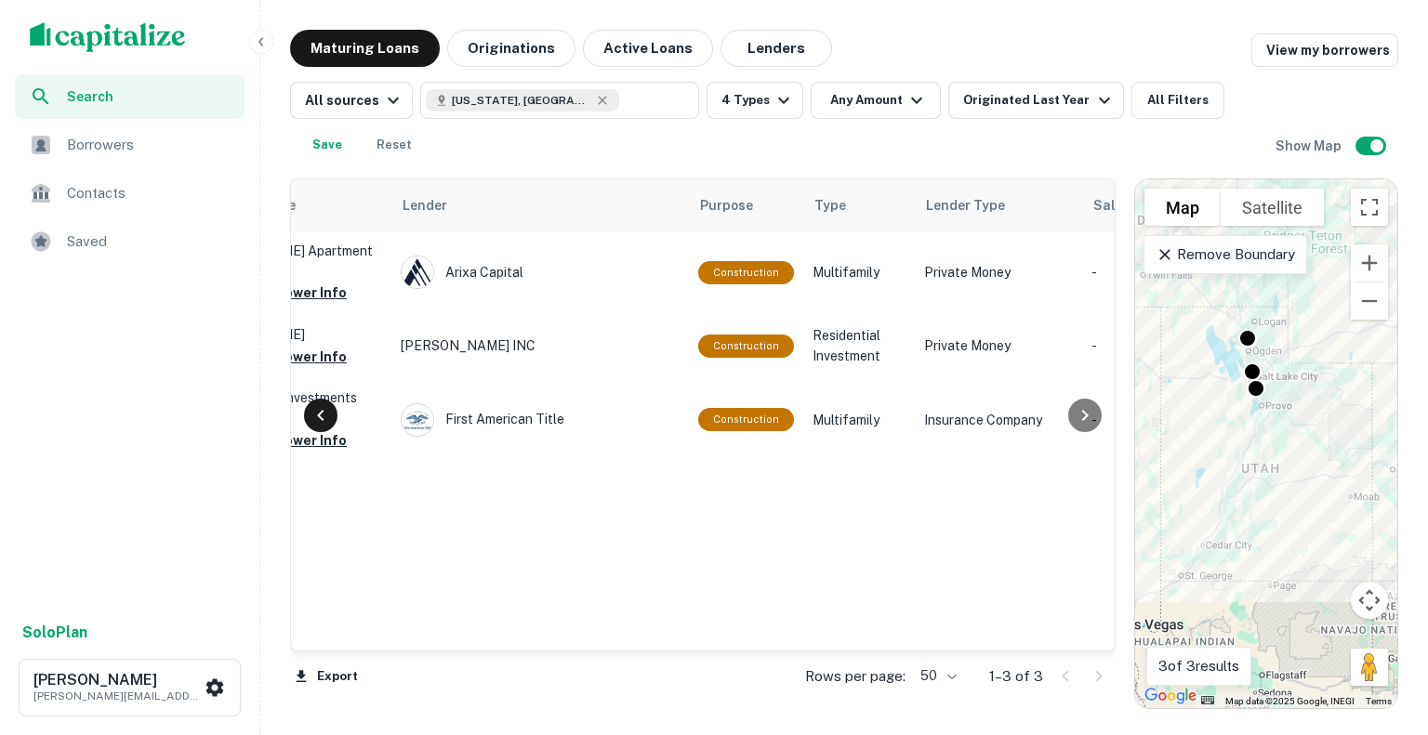
click at [316, 419] on icon at bounding box center [321, 415] width 22 height 22
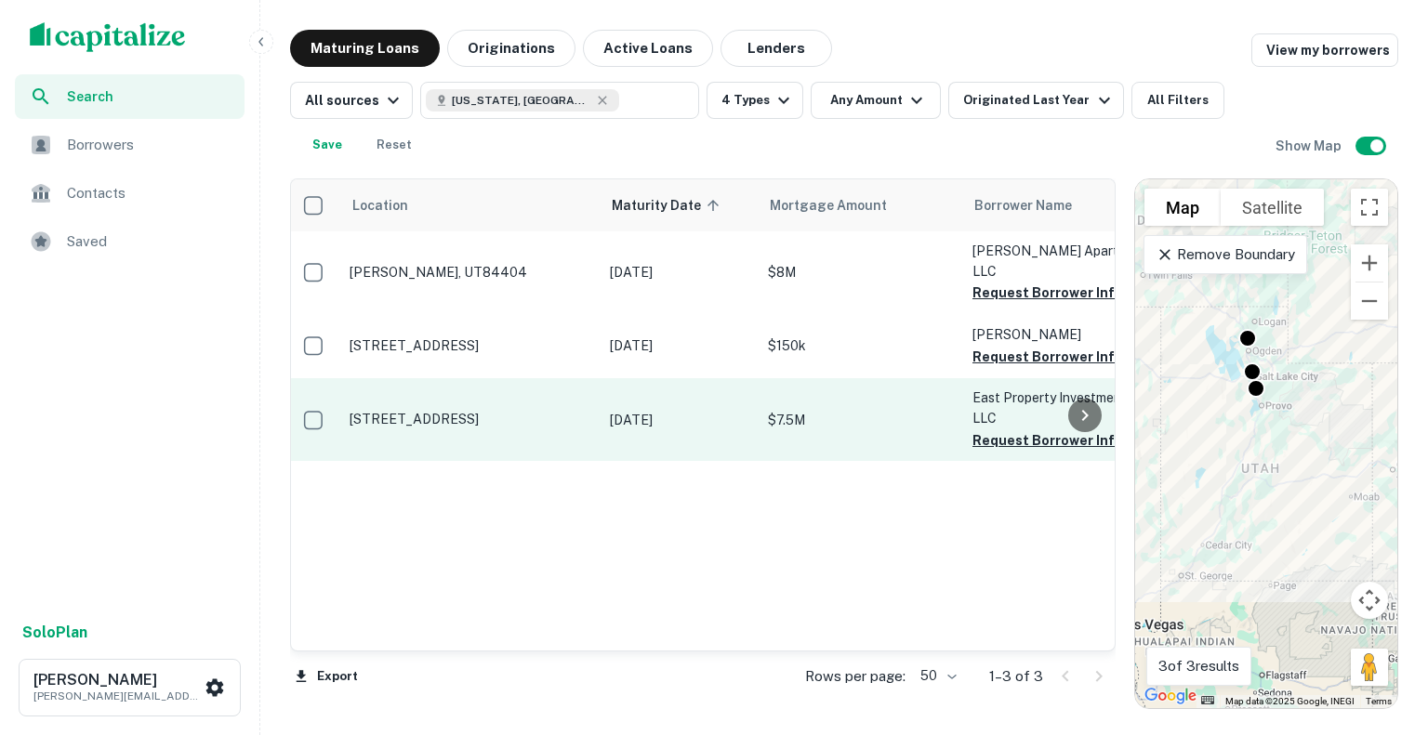
scroll to position [0, 0]
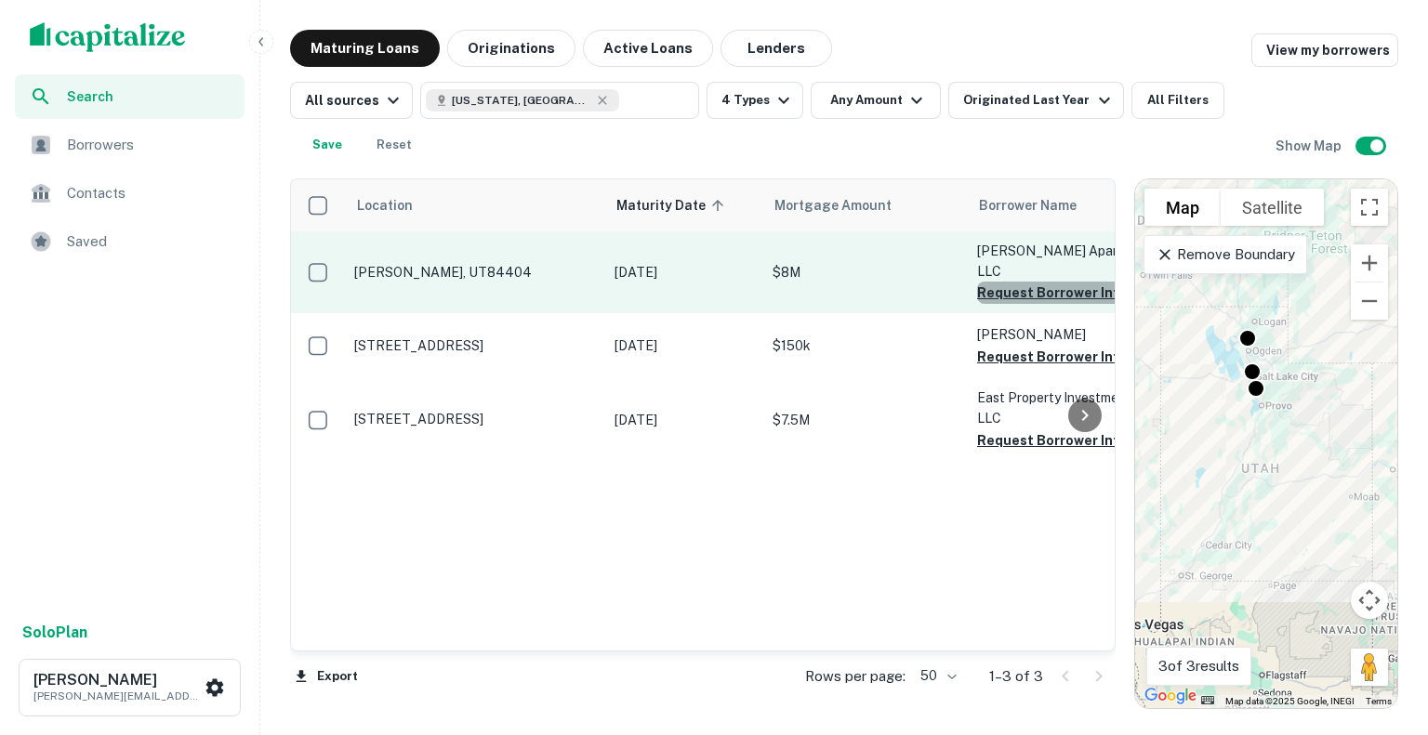
click at [1010, 282] on button "Request Borrower Info" at bounding box center [1052, 293] width 151 height 22
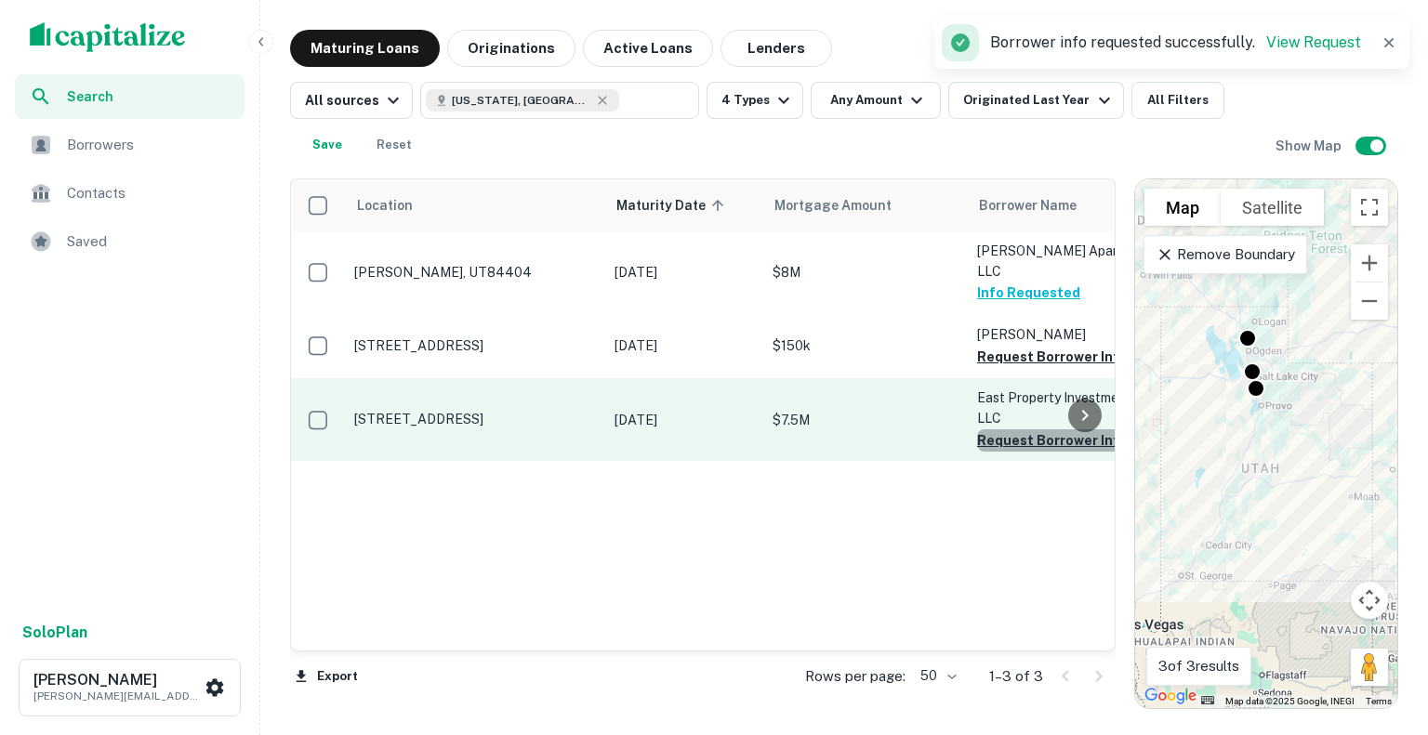
click at [988, 429] on button "Request Borrower Info" at bounding box center [1052, 440] width 151 height 22
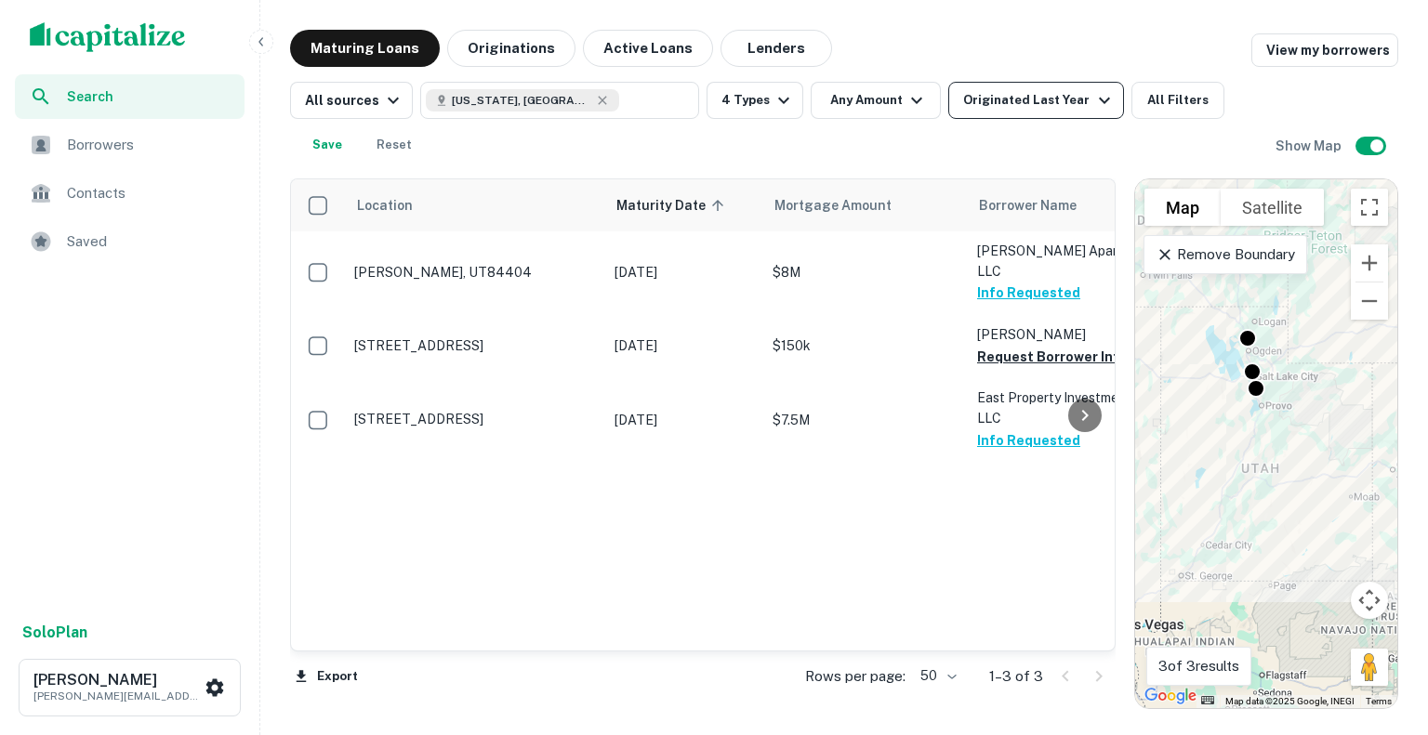
click at [1033, 116] on button "Originated Last Year" at bounding box center [1035, 100] width 175 height 37
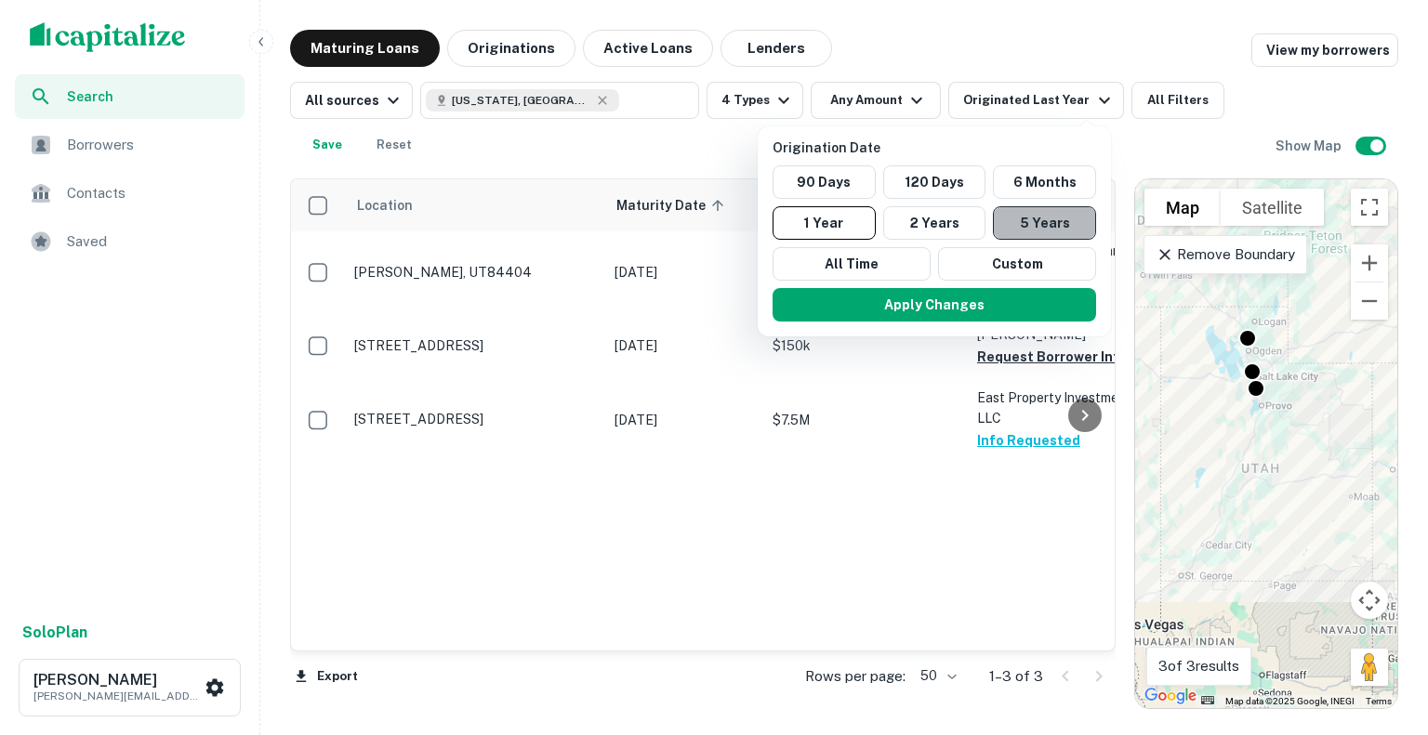
click at [1032, 213] on button "5 Years" at bounding box center [1044, 222] width 103 height 33
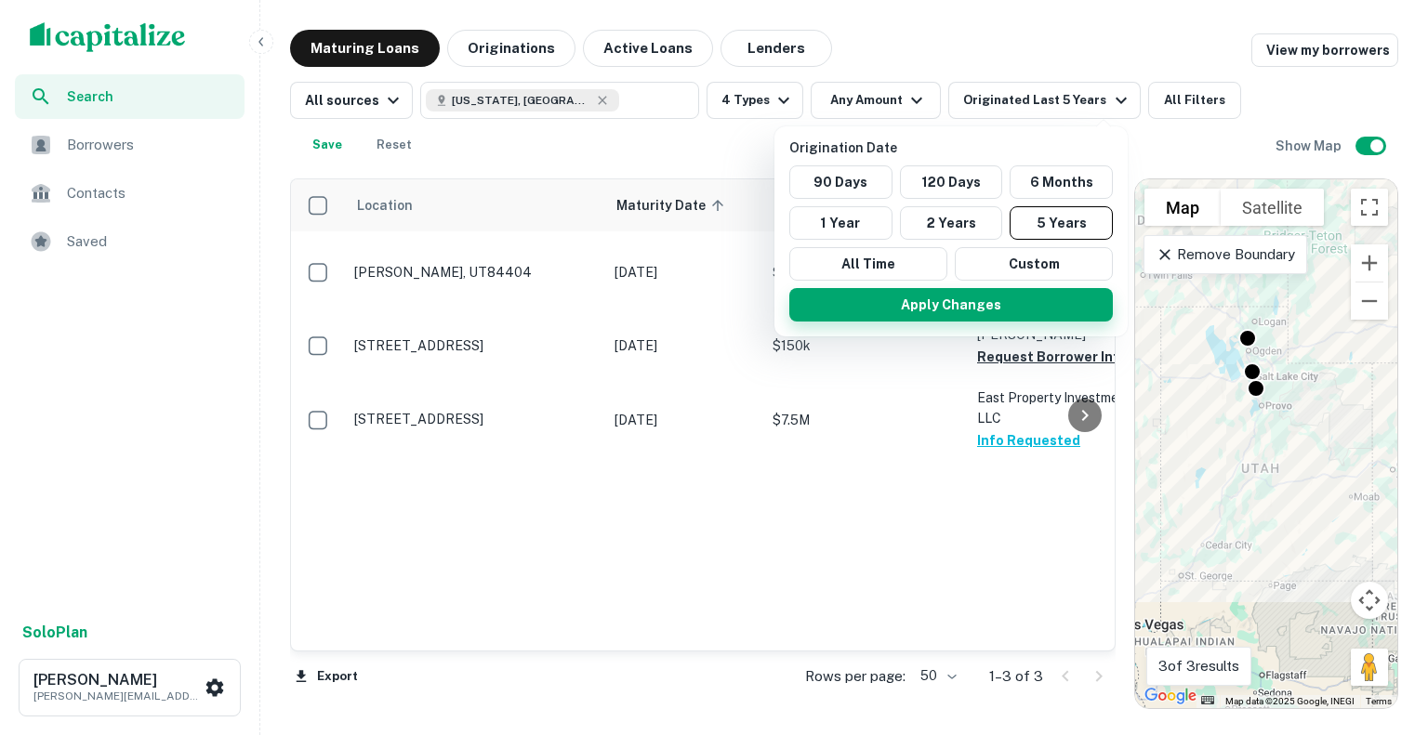
click at [927, 304] on button "Apply Changes" at bounding box center [950, 304] width 323 height 33
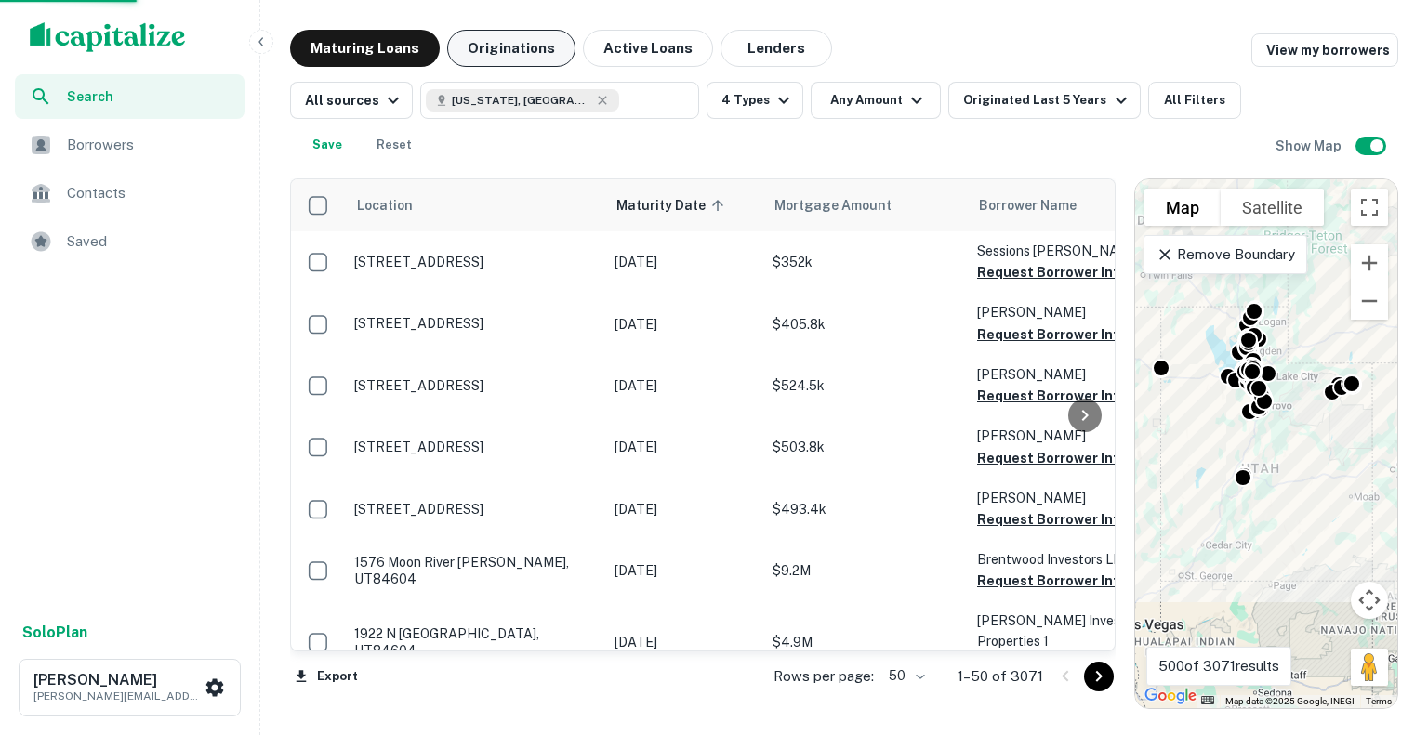
click at [503, 47] on button "Originations" at bounding box center [511, 48] width 128 height 37
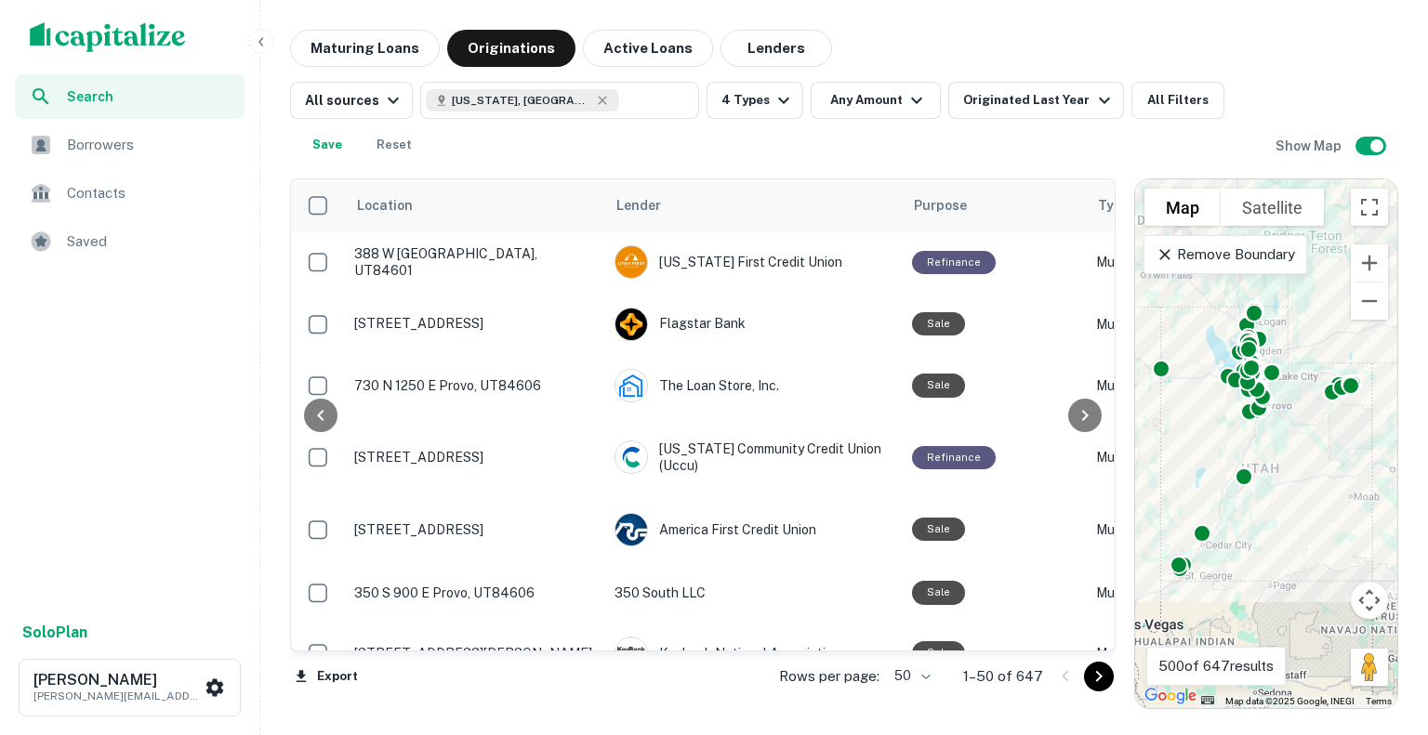
scroll to position [0, 161]
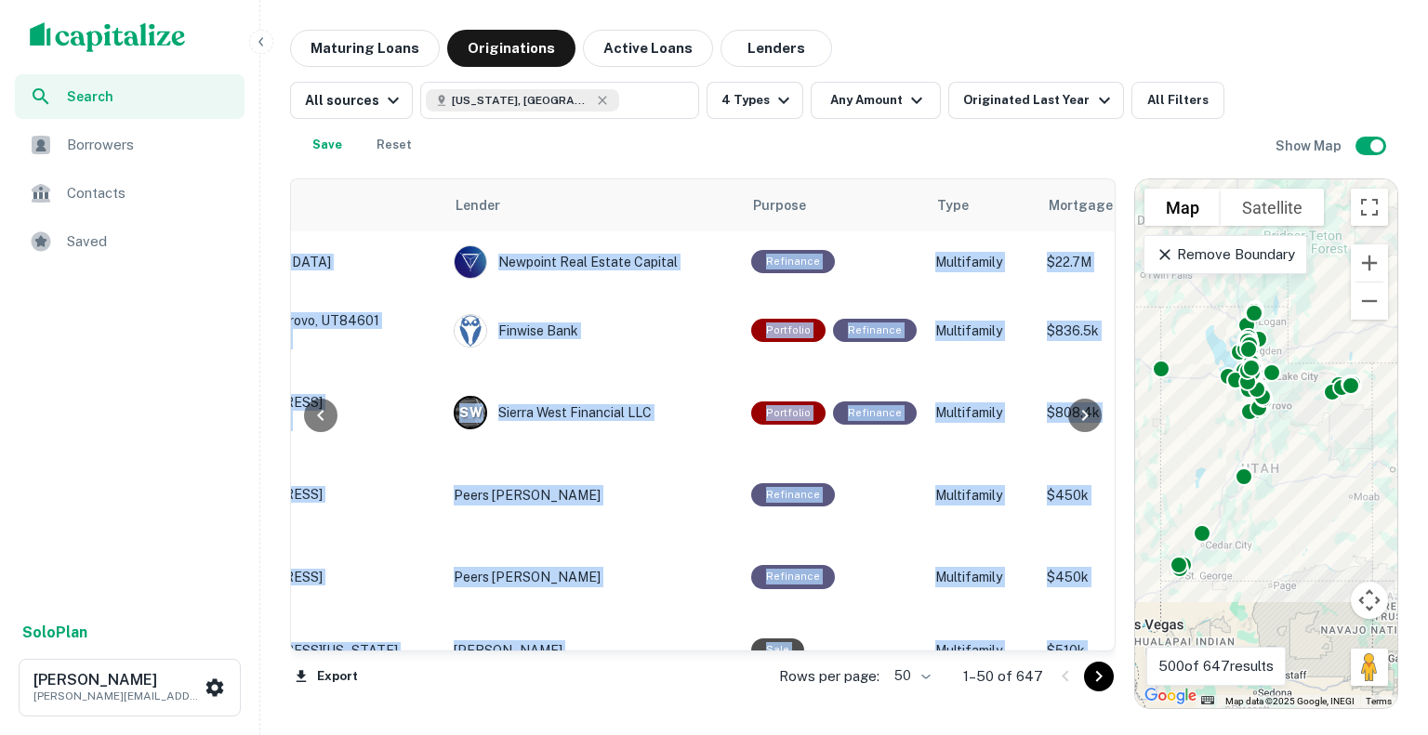
drag, startPoint x: 516, startPoint y: 652, endPoint x: 706, endPoint y: 646, distance: 190.6
click at [706, 646] on div "Location Lender Purpose Type Mortgage Amount Borrower Last Financed Date sorted…" at bounding box center [702, 415] width 825 height 475
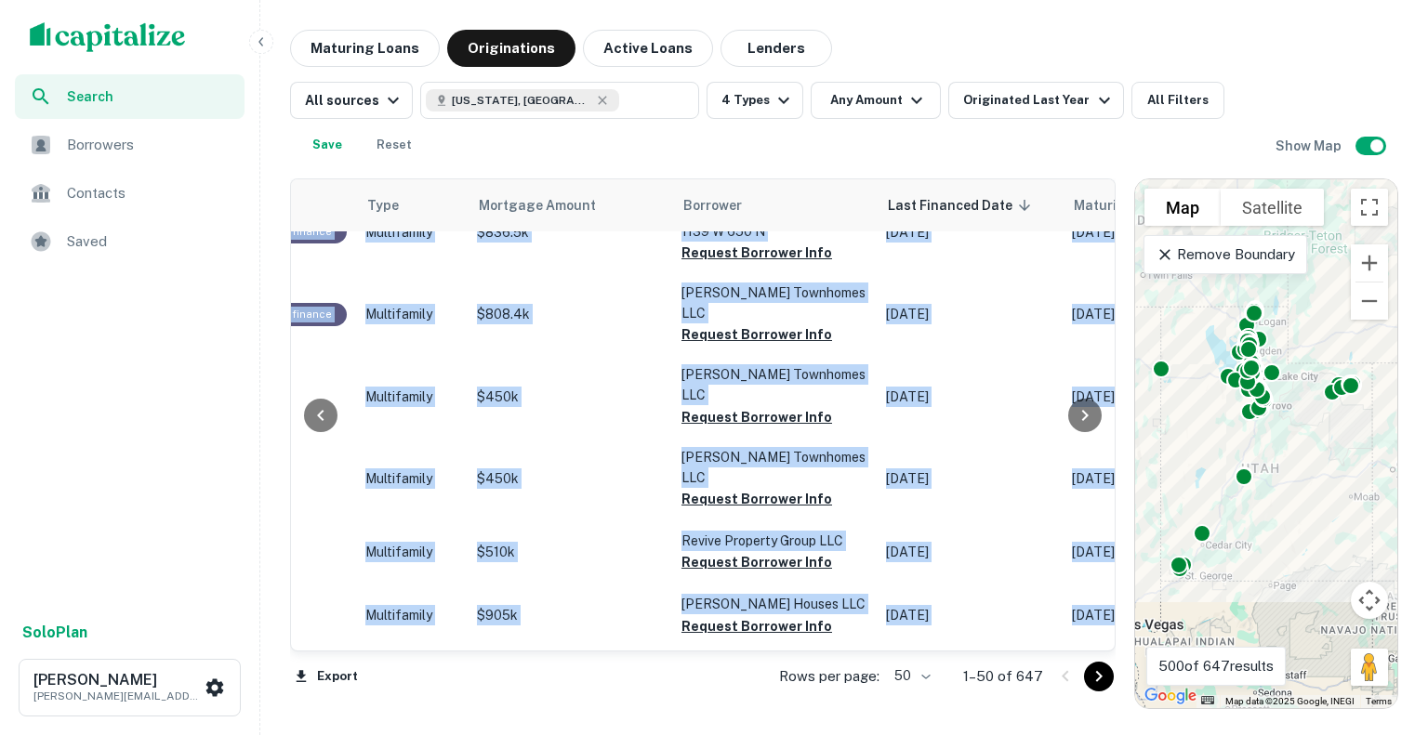
scroll to position [690, 897]
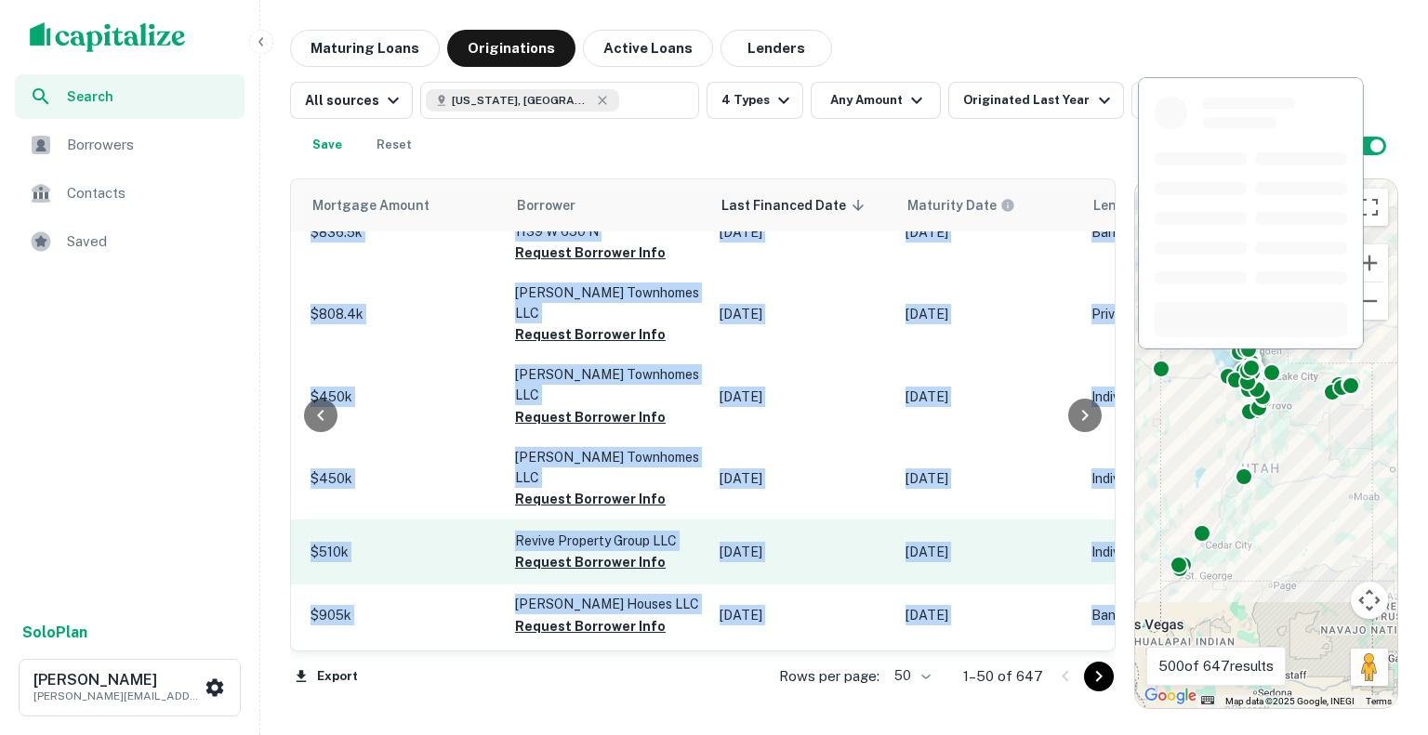
click at [547, 531] on p "Revive Property Group LLC" at bounding box center [608, 541] width 186 height 20
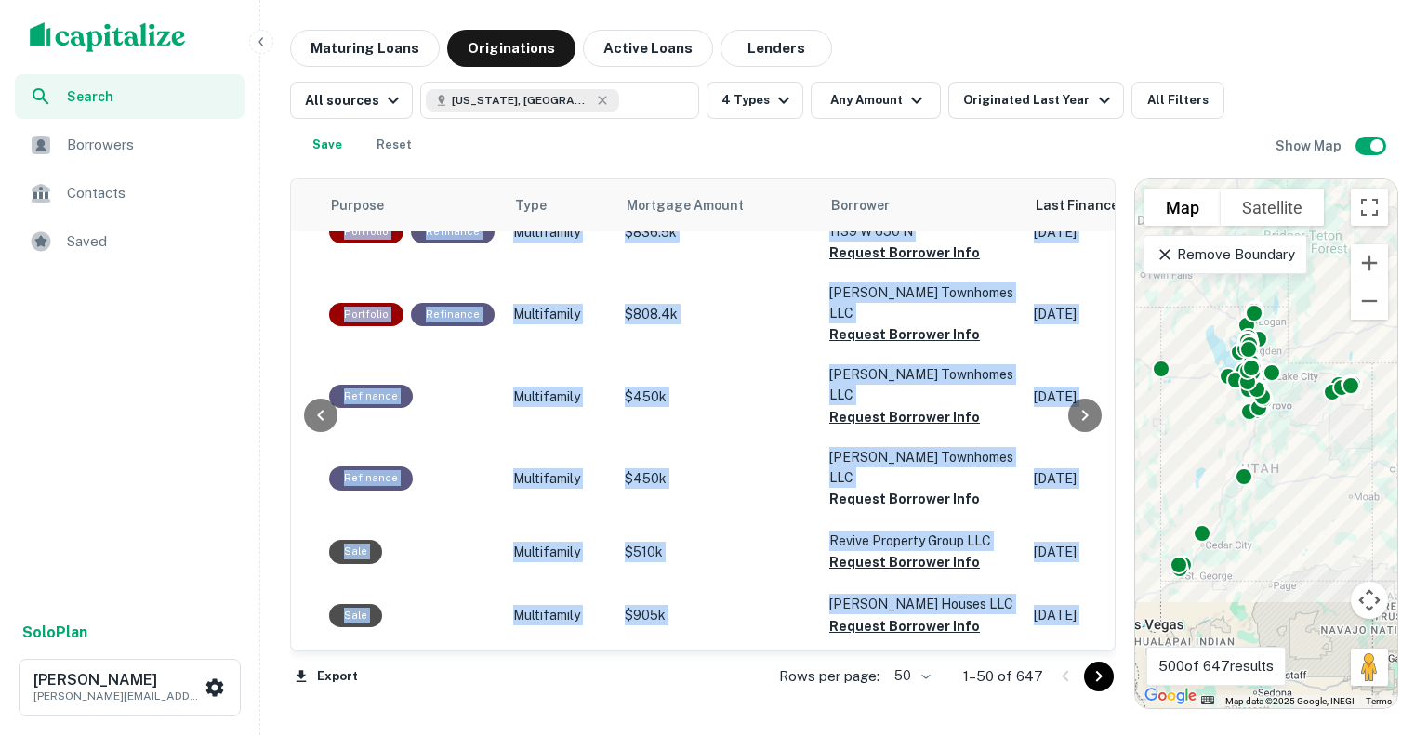
scroll to position [690, 580]
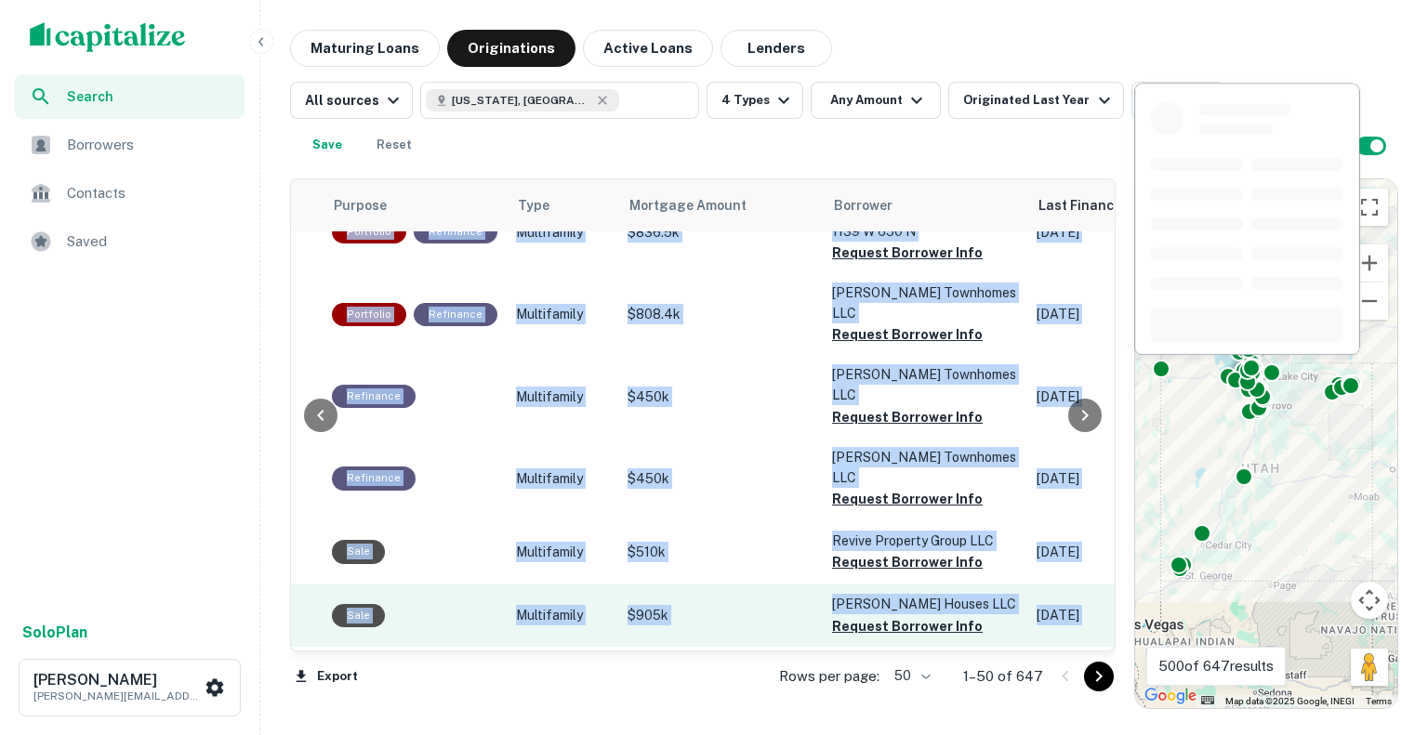
click at [594, 605] on p "Multifamily" at bounding box center [562, 615] width 93 height 20
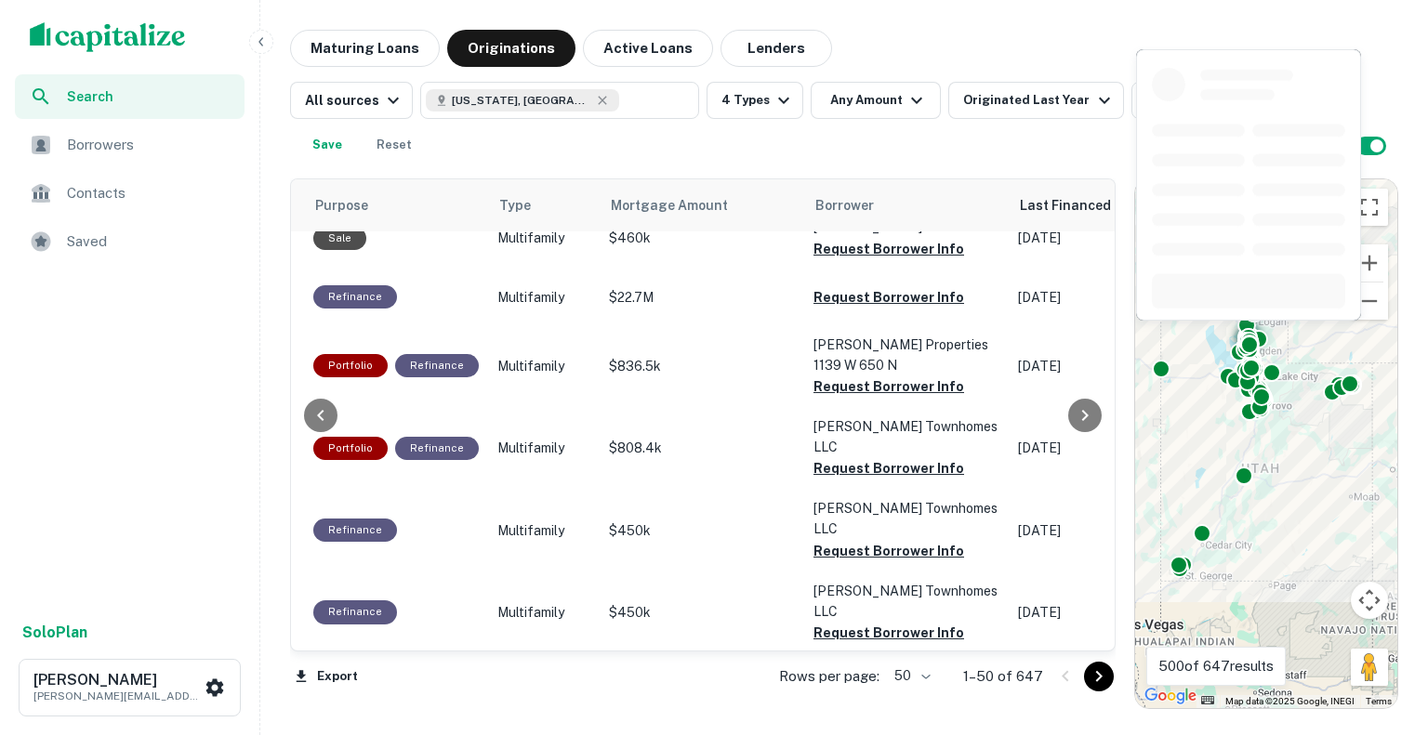
scroll to position [0, 599]
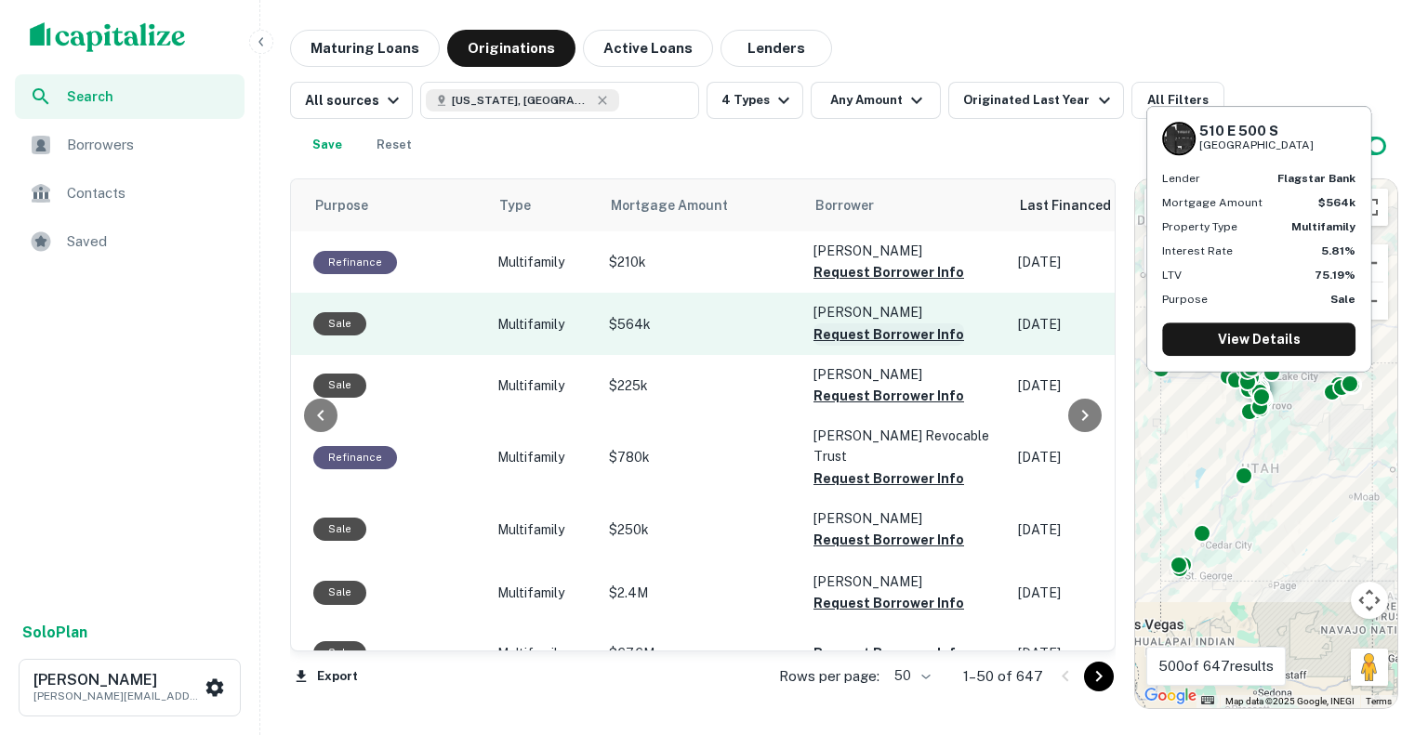
click at [870, 335] on button "Request Borrower Info" at bounding box center [888, 334] width 151 height 22
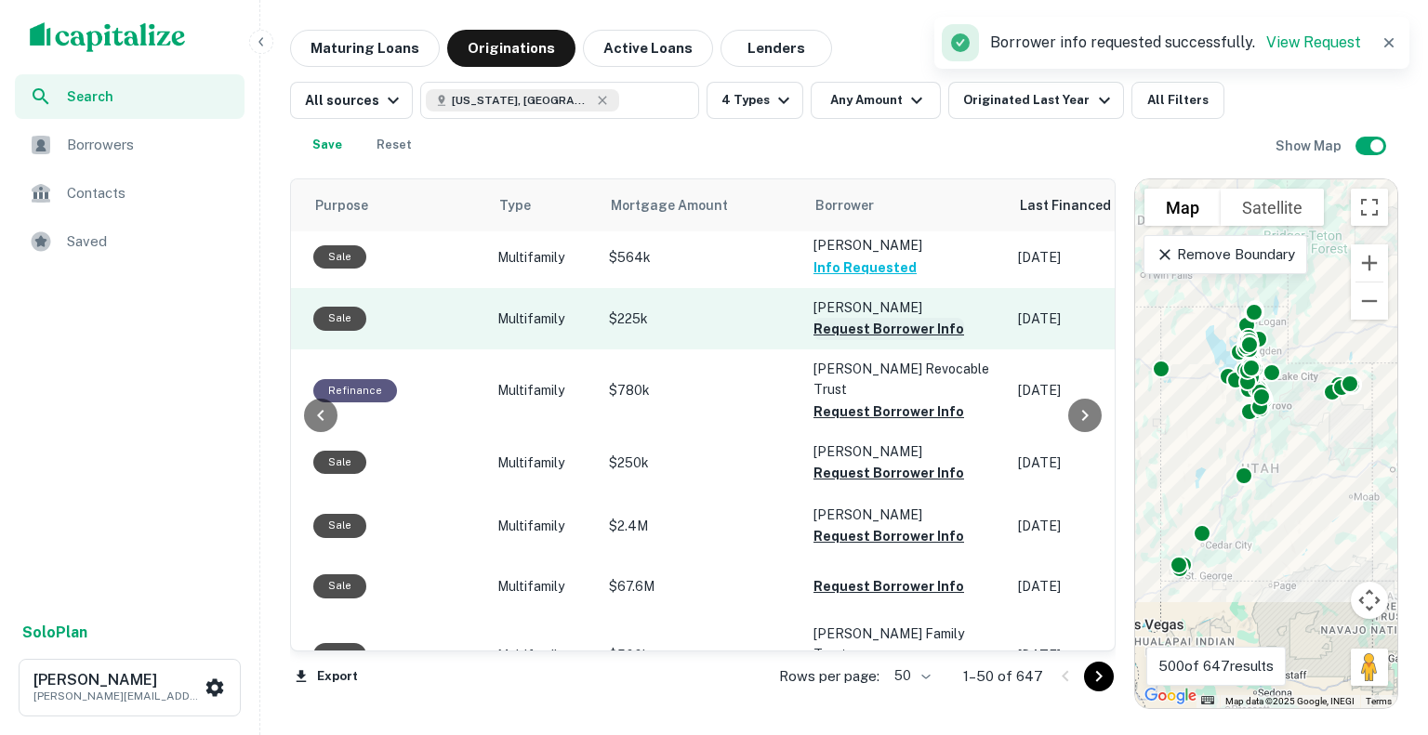
scroll to position [93, 599]
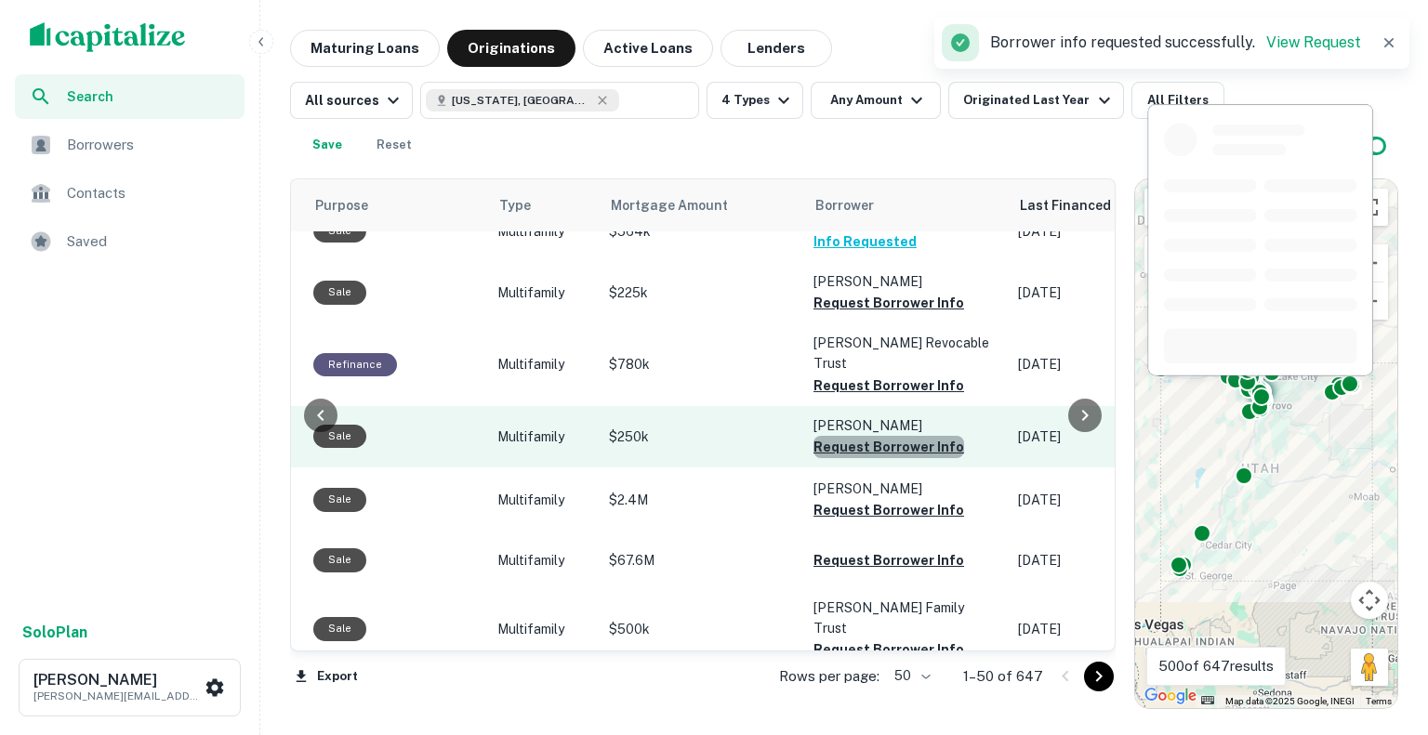
click at [886, 448] on button "Request Borrower Info" at bounding box center [888, 447] width 151 height 22
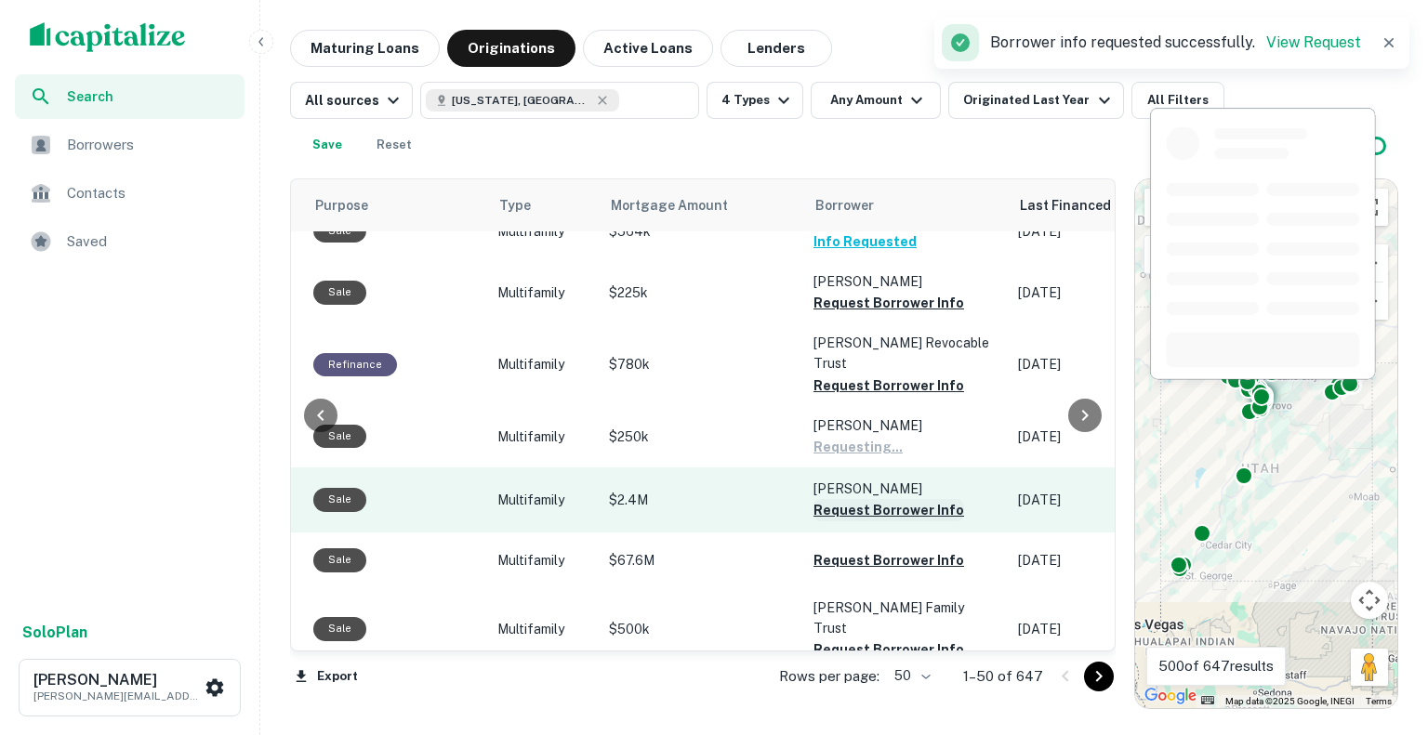
click at [883, 508] on button "Request Borrower Info" at bounding box center [888, 510] width 151 height 22
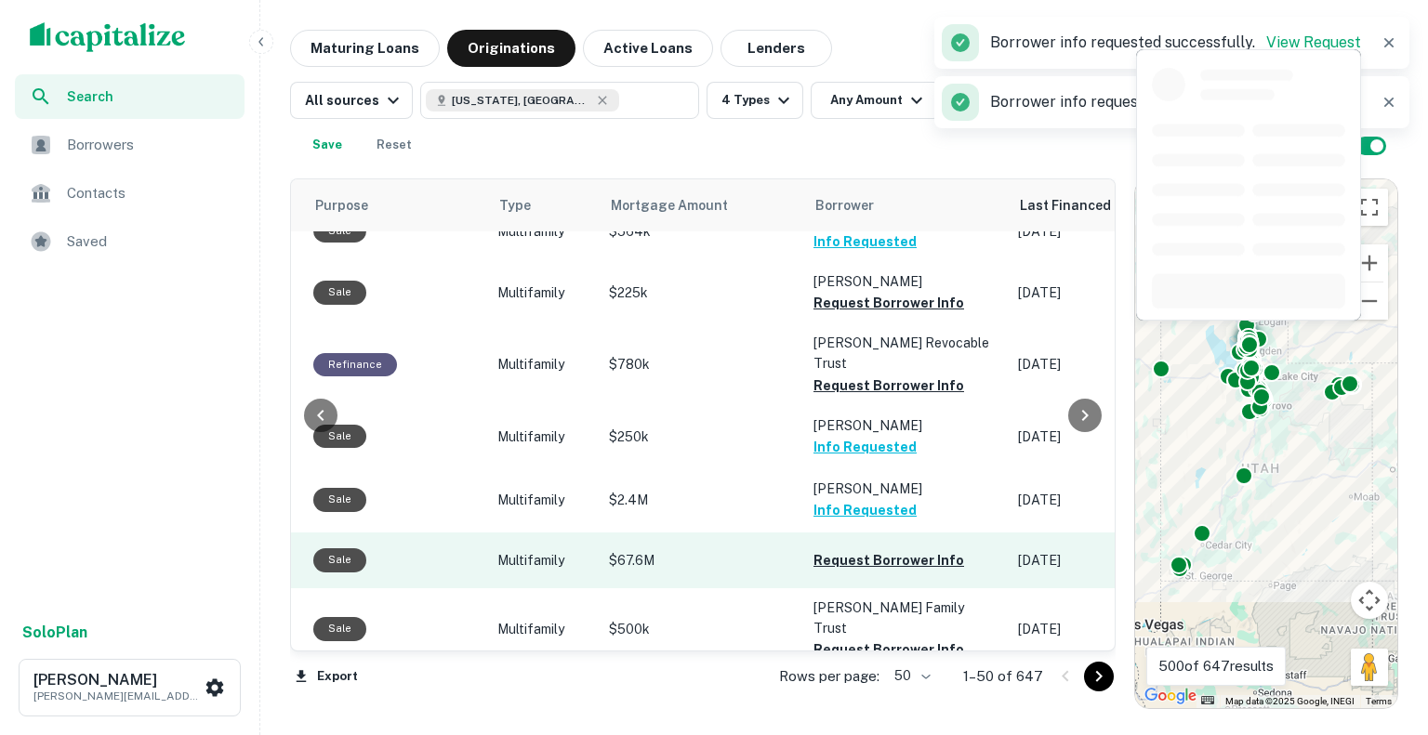
scroll to position [186, 599]
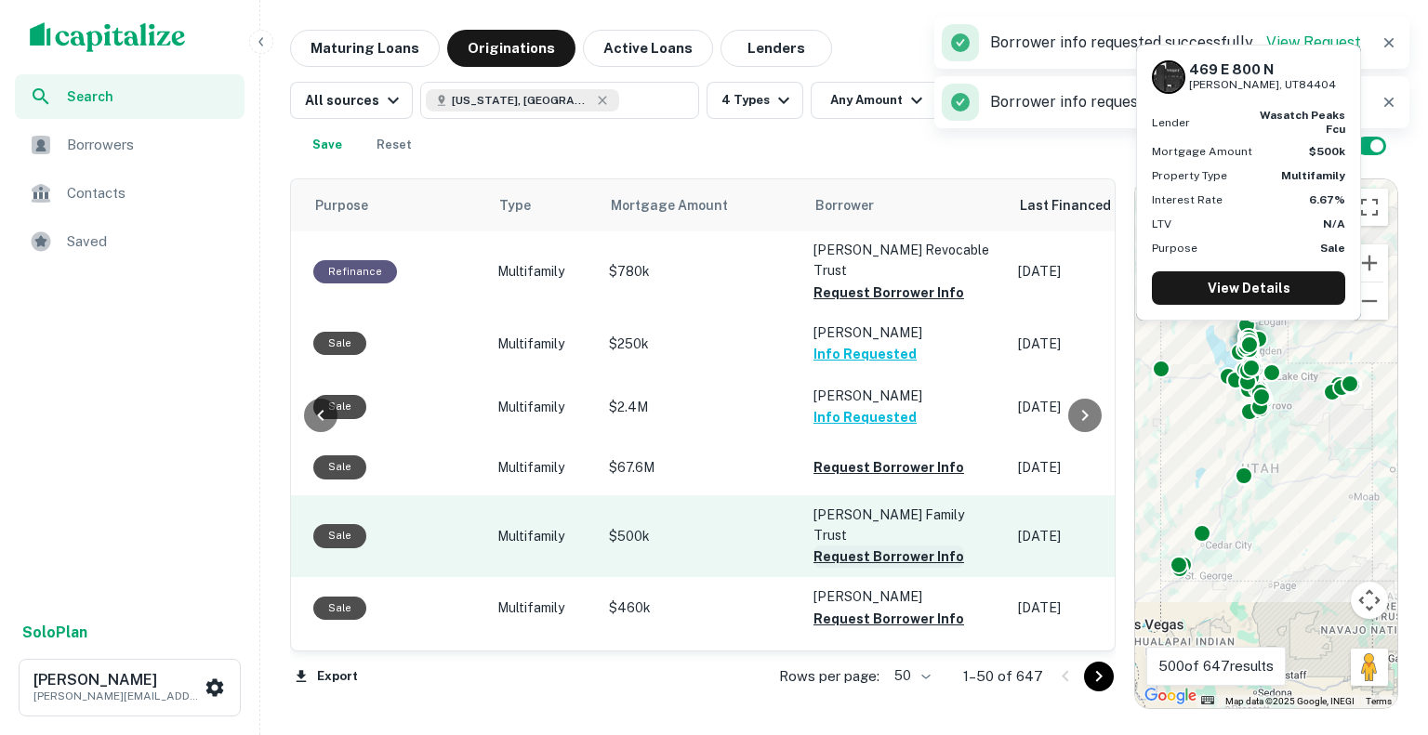
click at [888, 546] on button "Request Borrower Info" at bounding box center [888, 557] width 151 height 22
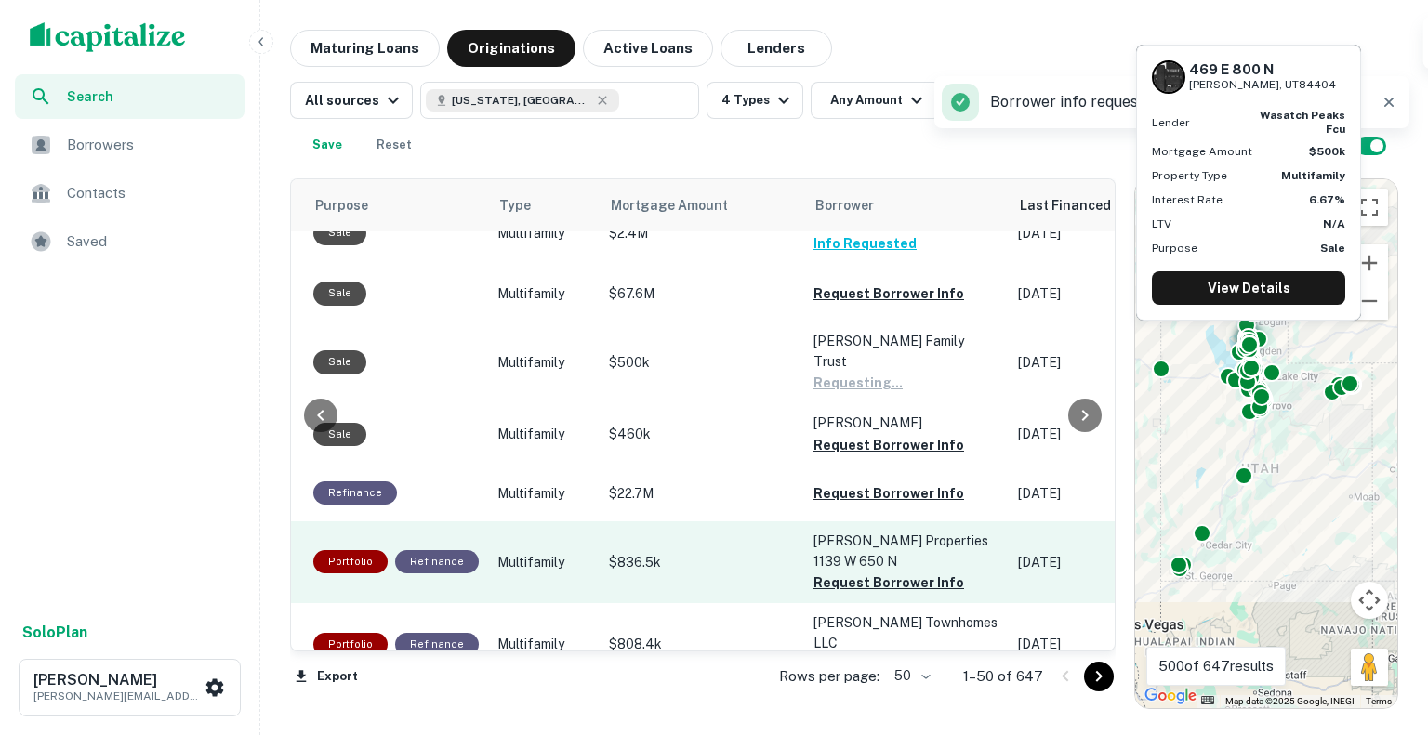
scroll to position [372, 599]
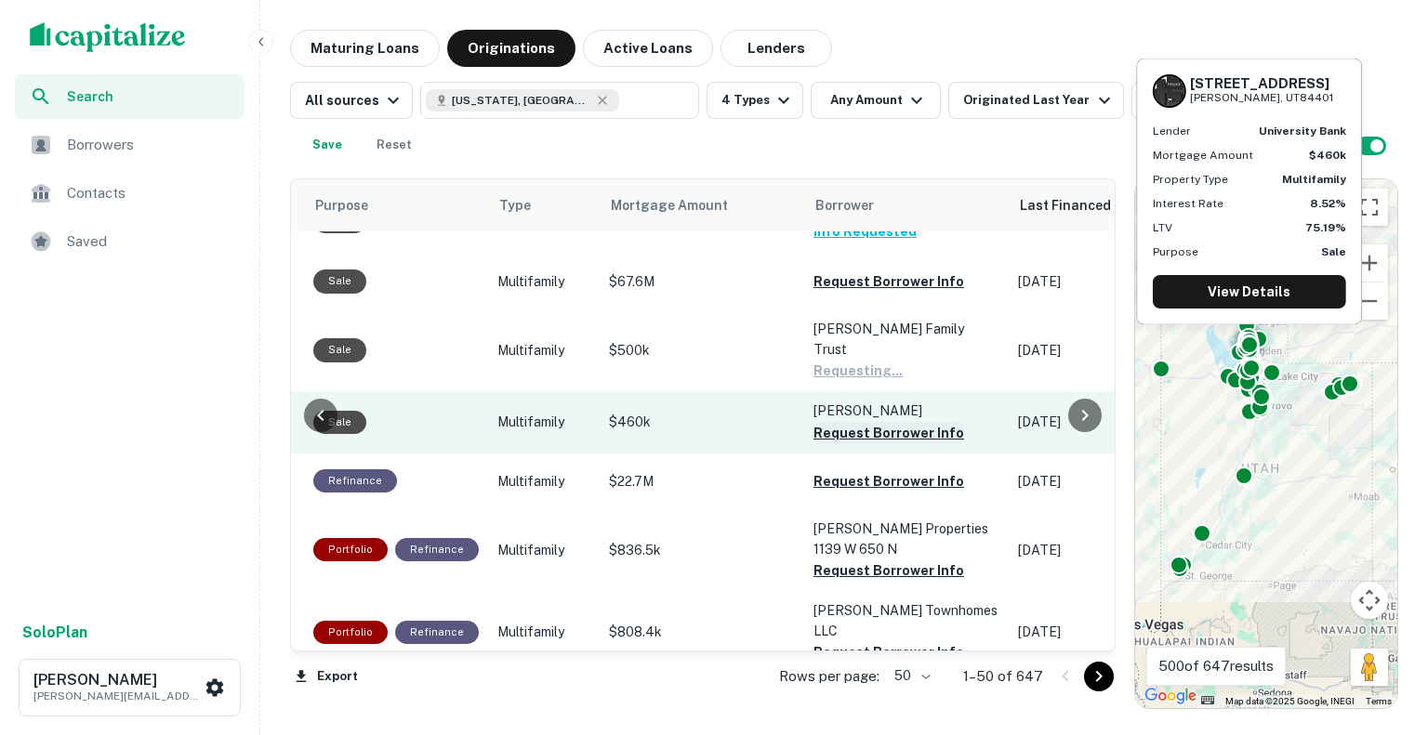
click at [881, 422] on button "Request Borrower Info" at bounding box center [888, 433] width 151 height 22
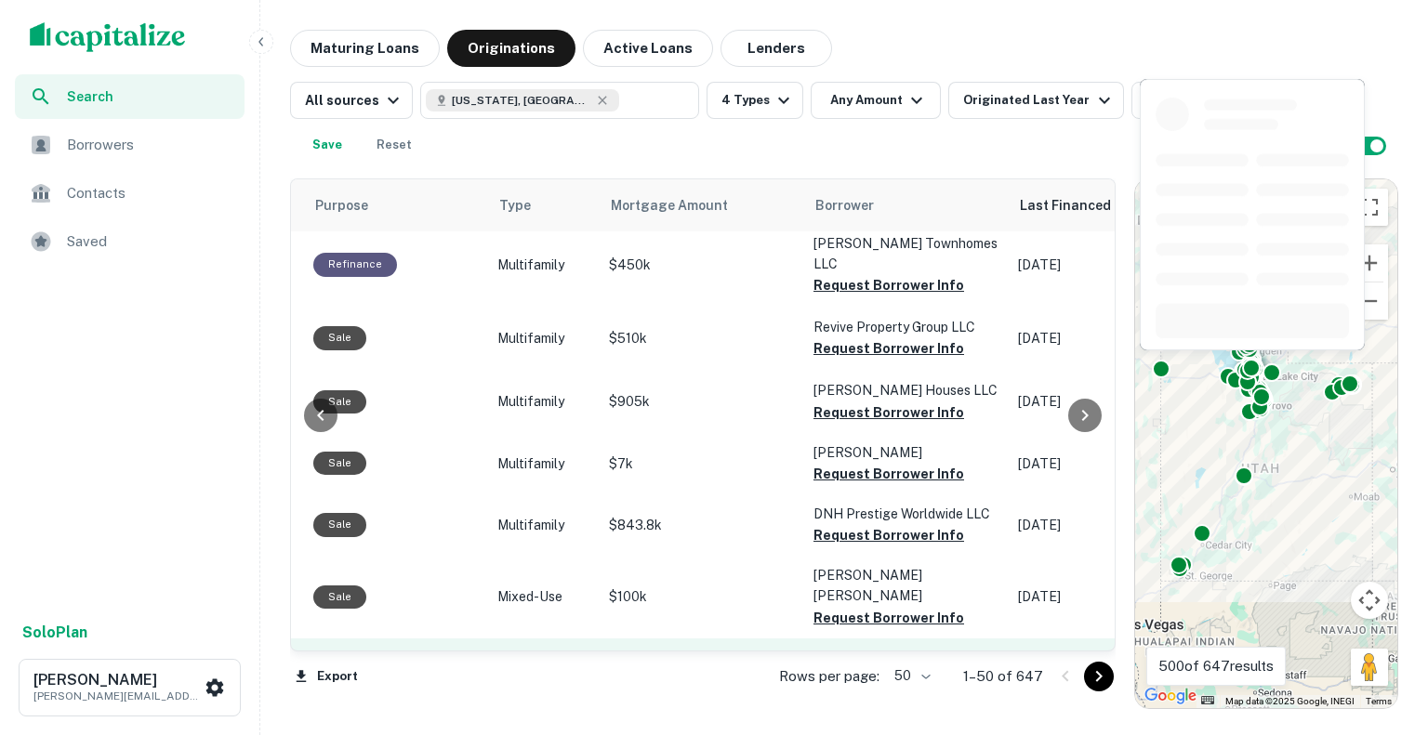
scroll to position [930, 599]
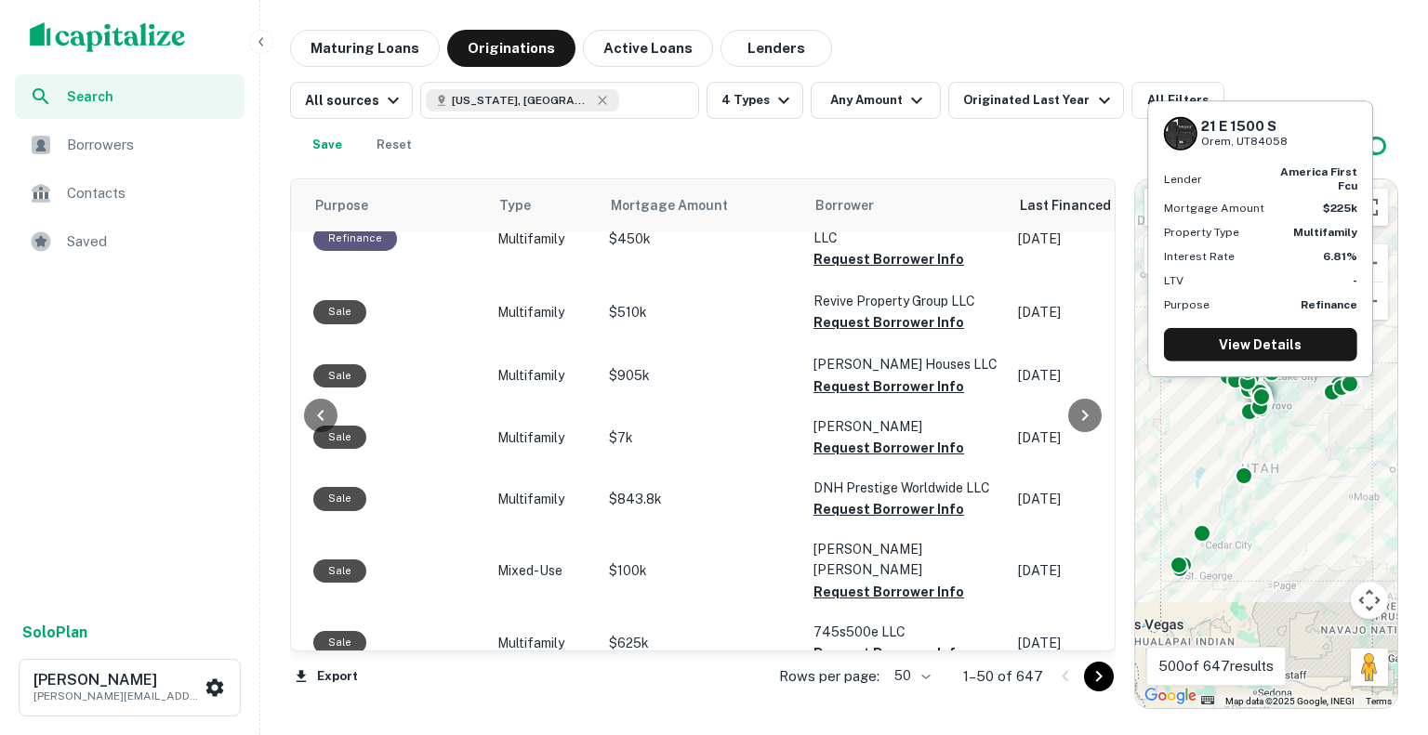
click at [859, 704] on button "Request Borrower Info" at bounding box center [888, 715] width 151 height 22
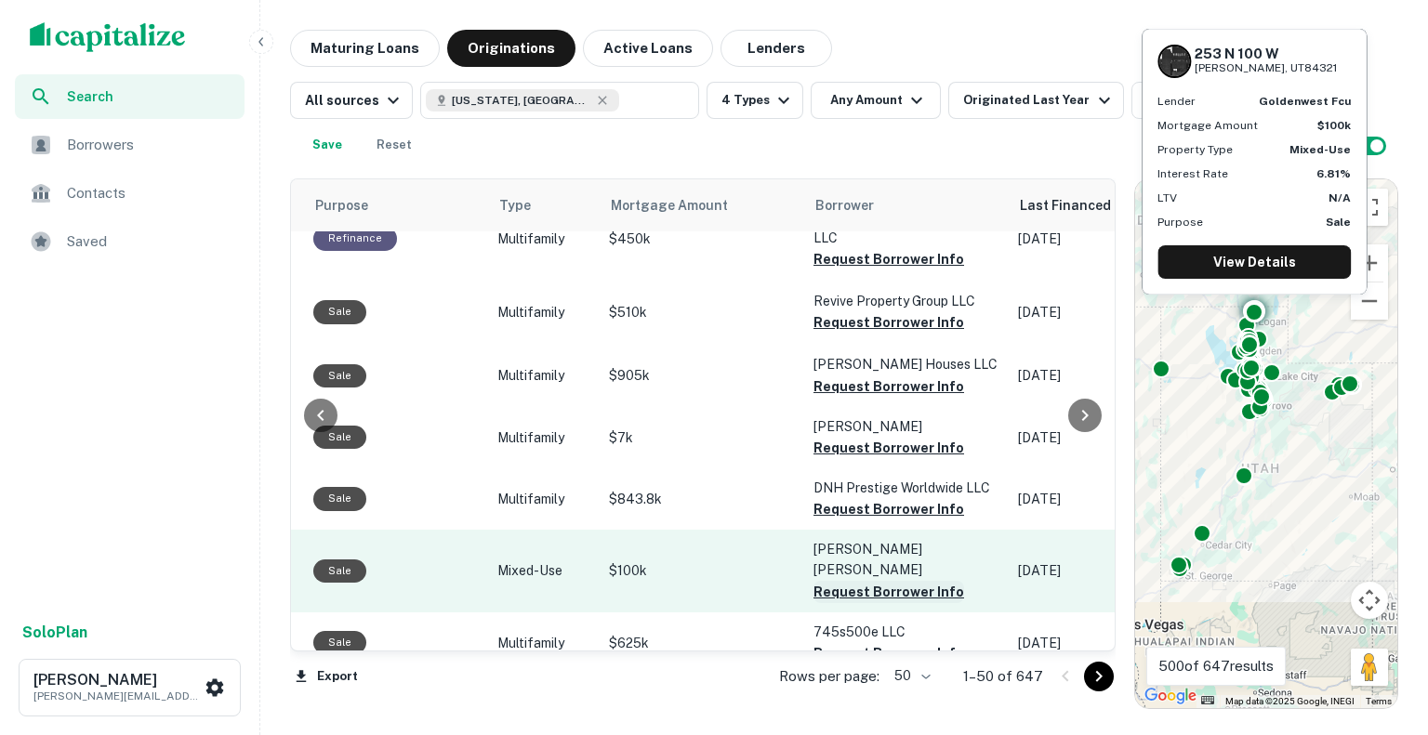
click at [880, 581] on button "Request Borrower Info" at bounding box center [888, 592] width 151 height 22
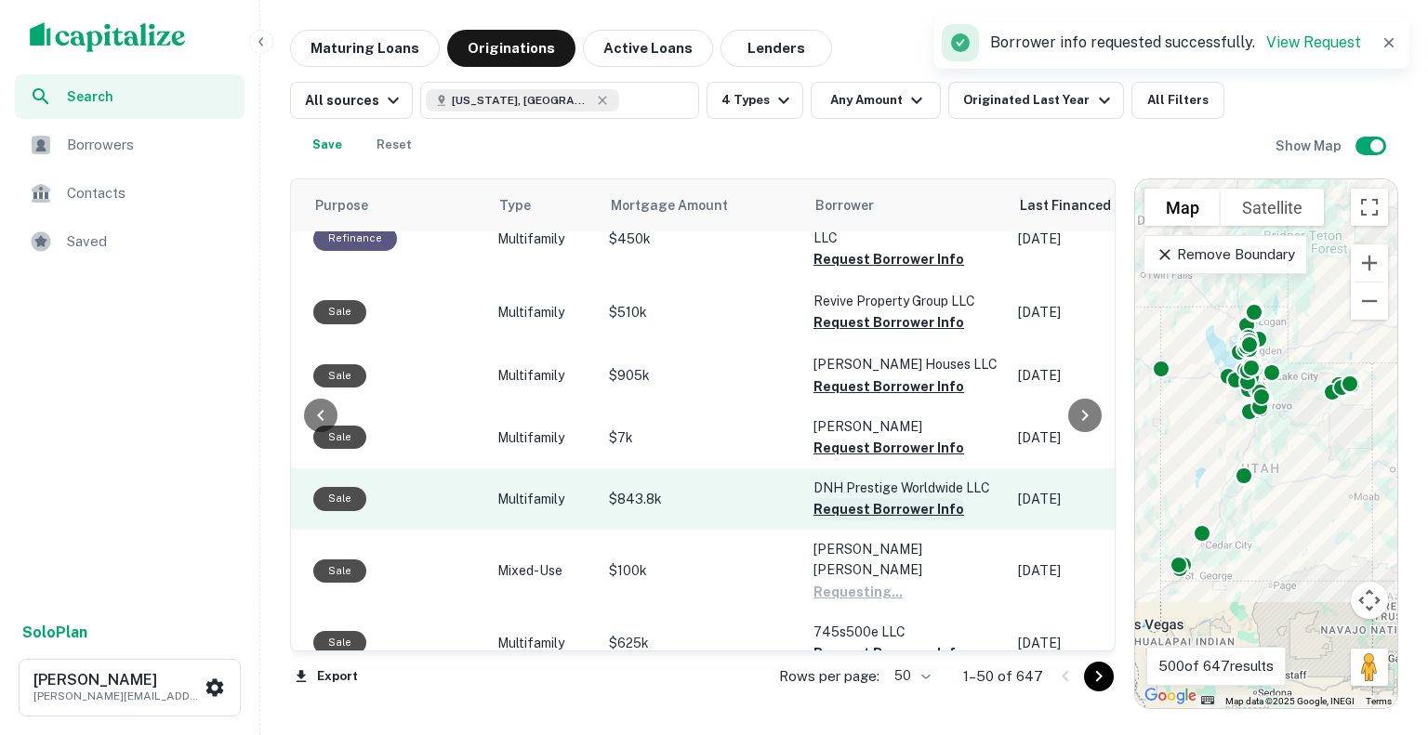
click at [878, 498] on button "Request Borrower Info" at bounding box center [888, 509] width 151 height 22
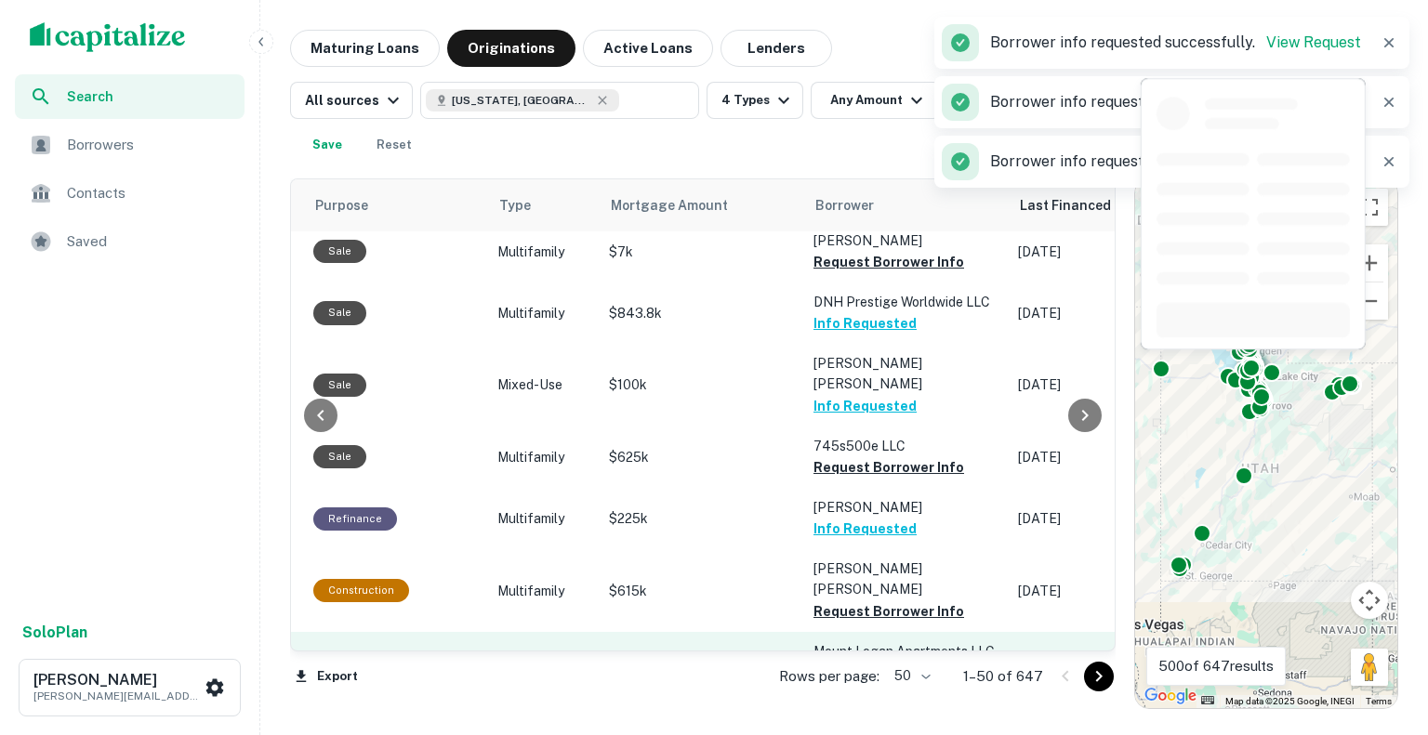
scroll to position [1208, 599]
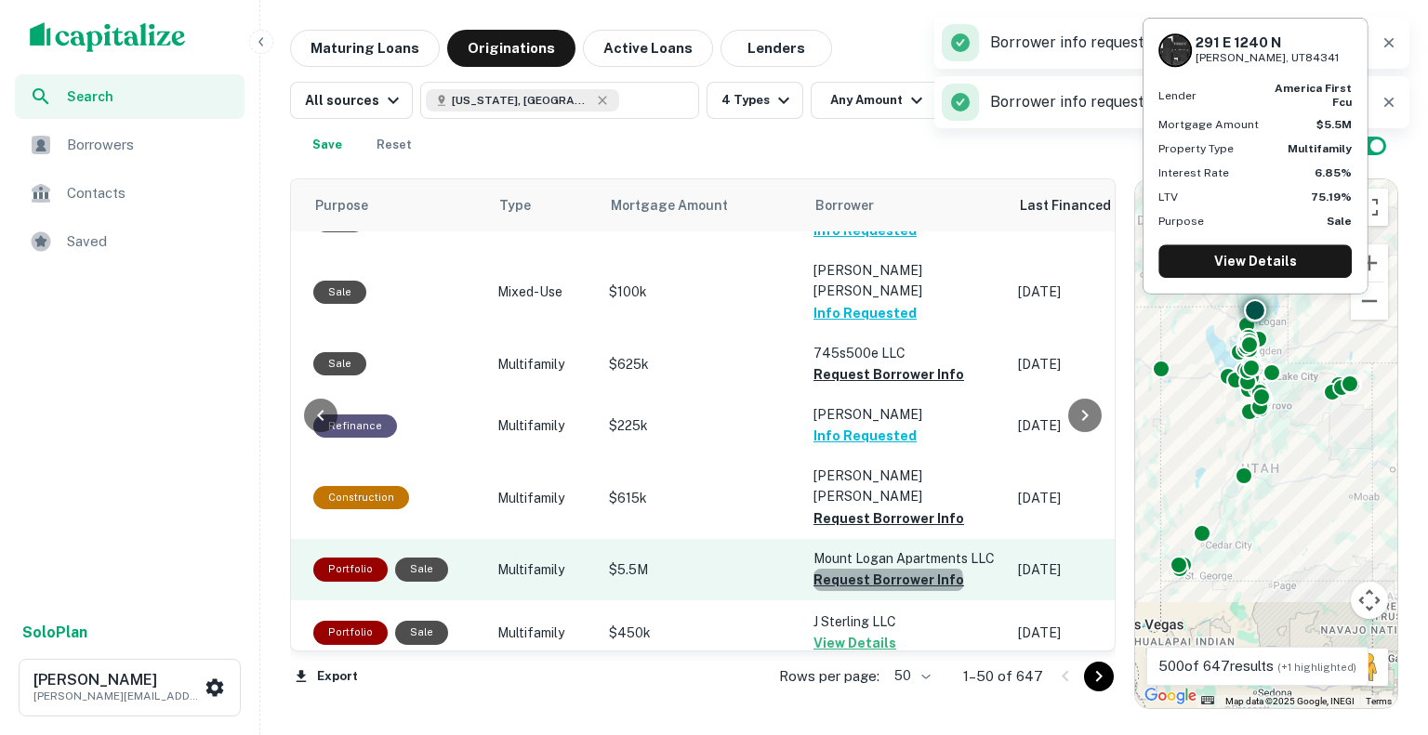
click at [876, 569] on button "Request Borrower Info" at bounding box center [888, 580] width 151 height 22
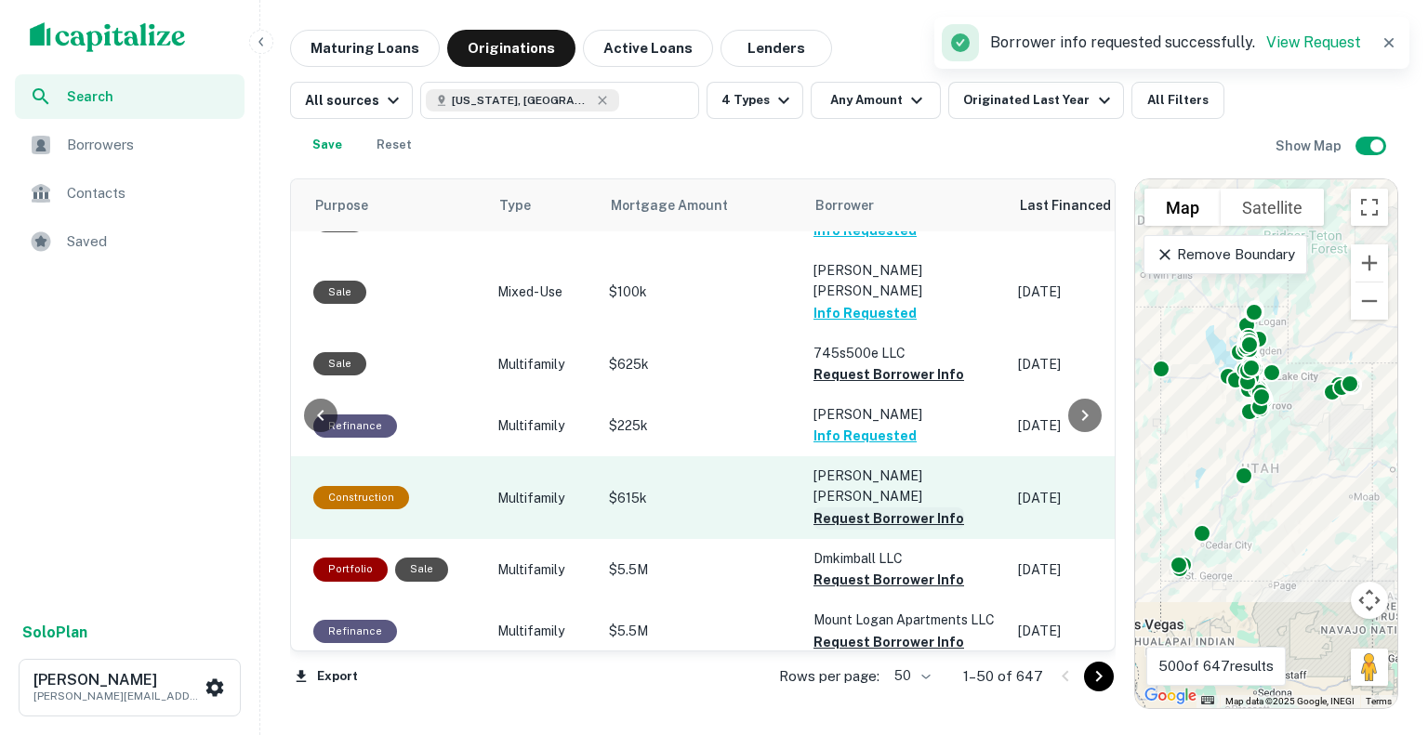
click at [876, 508] on button "Request Borrower Info" at bounding box center [888, 519] width 151 height 22
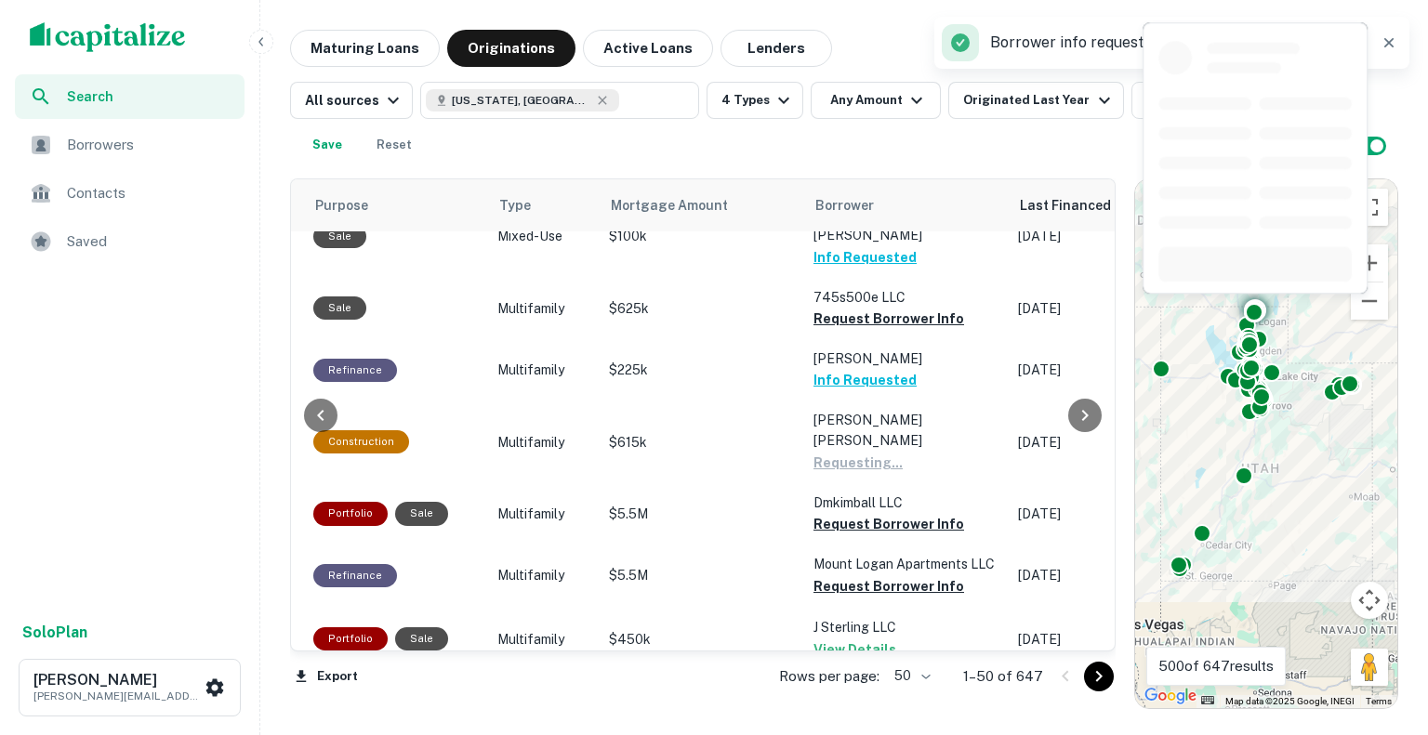
scroll to position [1301, 599]
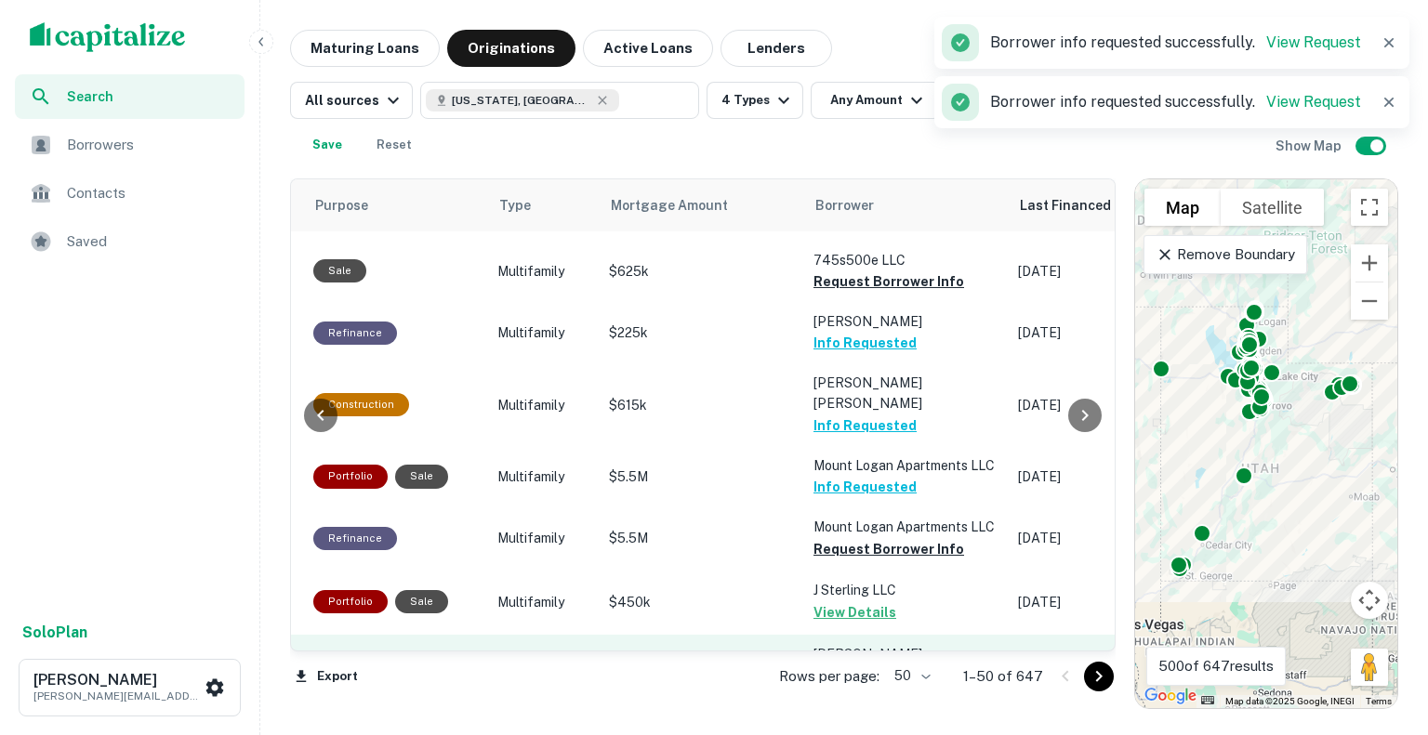
click at [880, 665] on button "Request Borrower Info" at bounding box center [888, 676] width 151 height 22
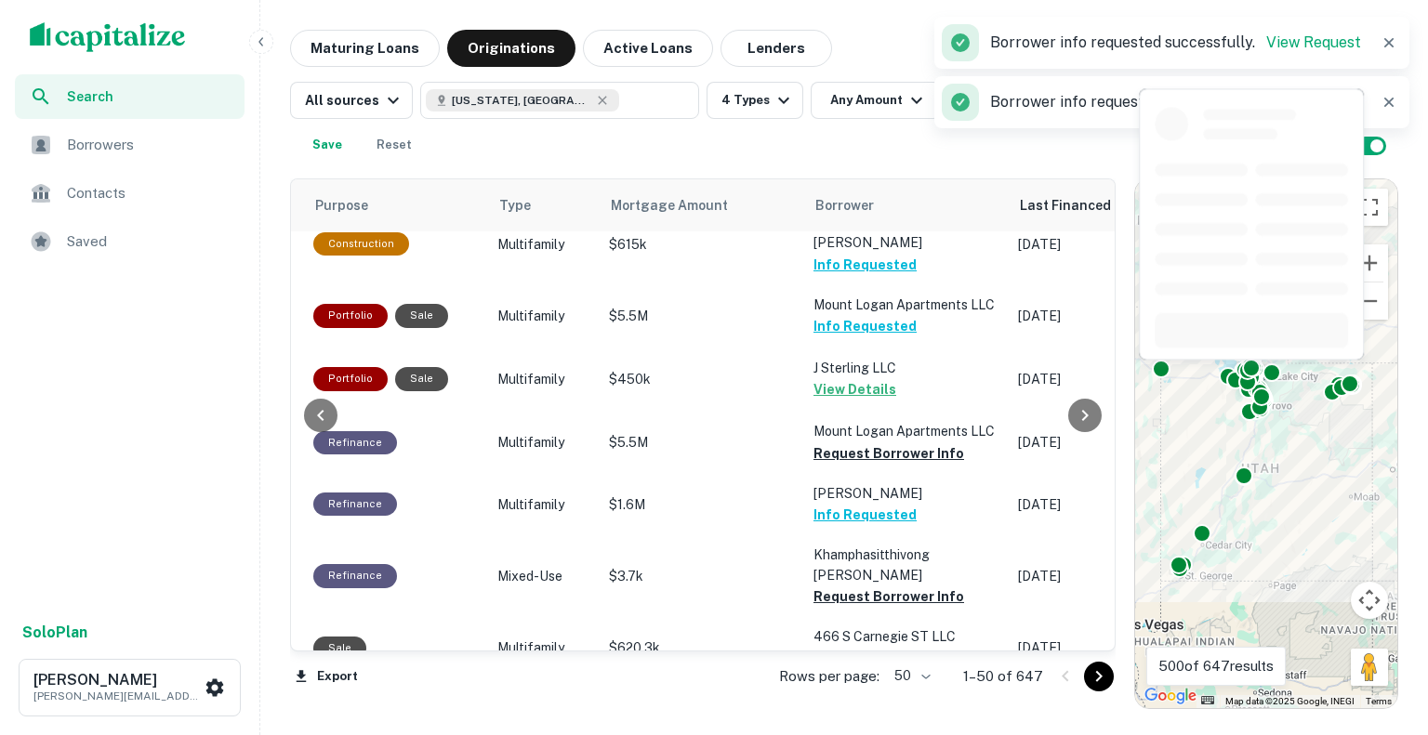
scroll to position [1673, 599]
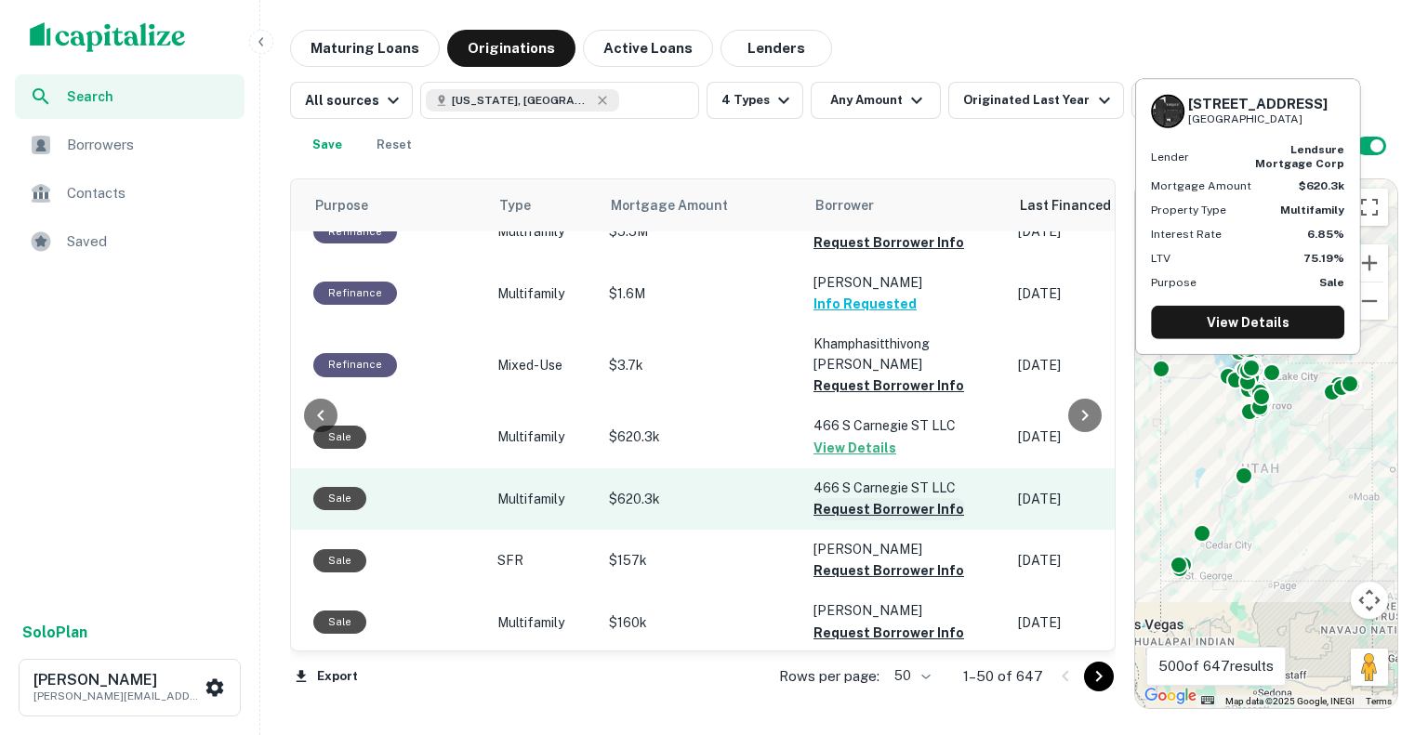
click at [858, 498] on button "Request Borrower Info" at bounding box center [888, 509] width 151 height 22
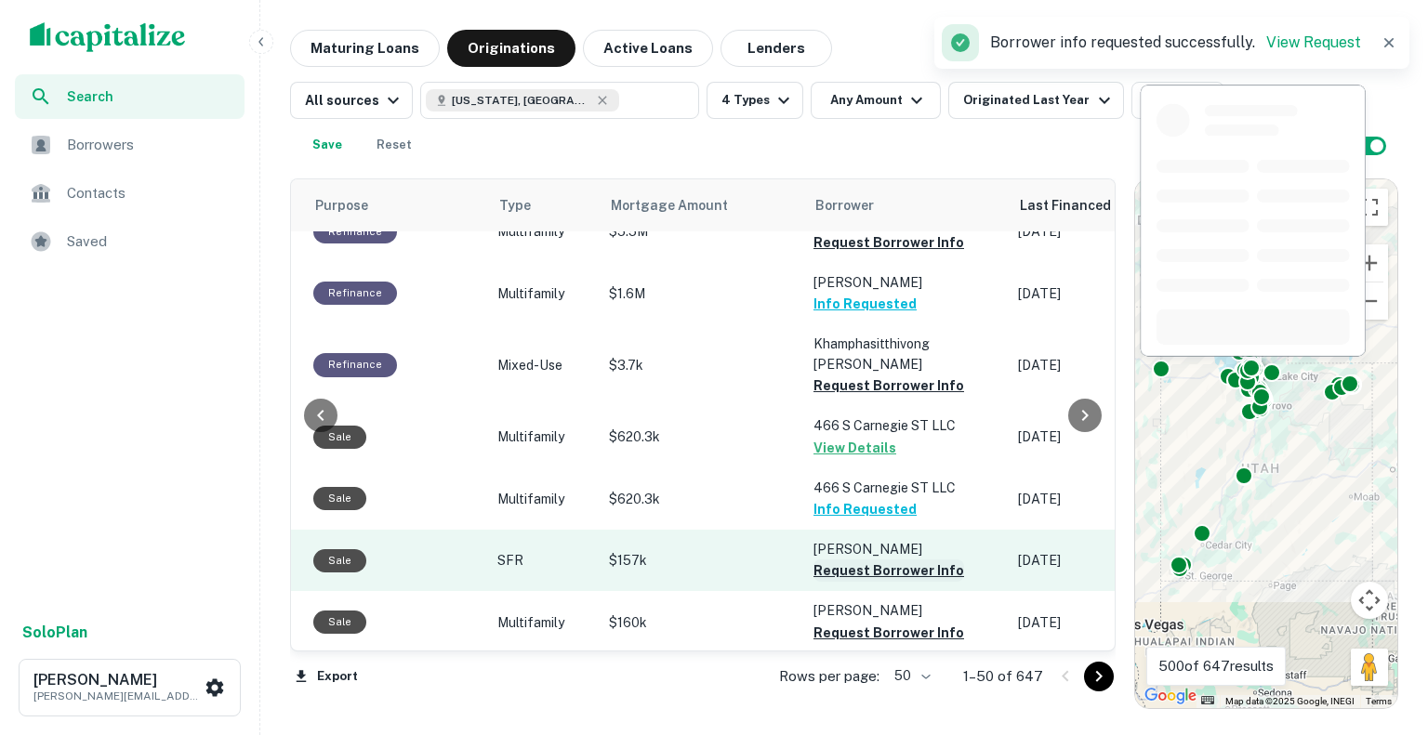
click at [854, 560] on button "Request Borrower Info" at bounding box center [888, 571] width 151 height 22
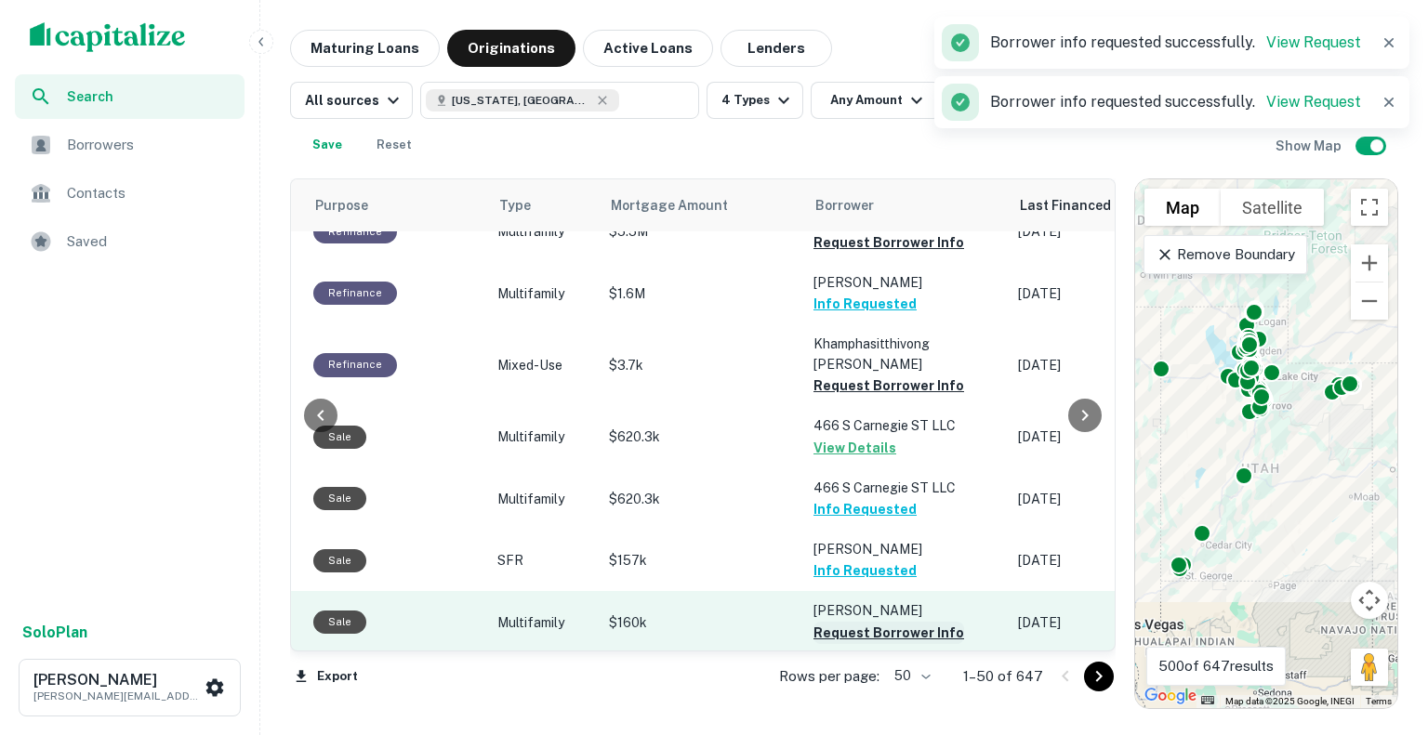
click at [857, 622] on button "Request Borrower Info" at bounding box center [888, 633] width 151 height 22
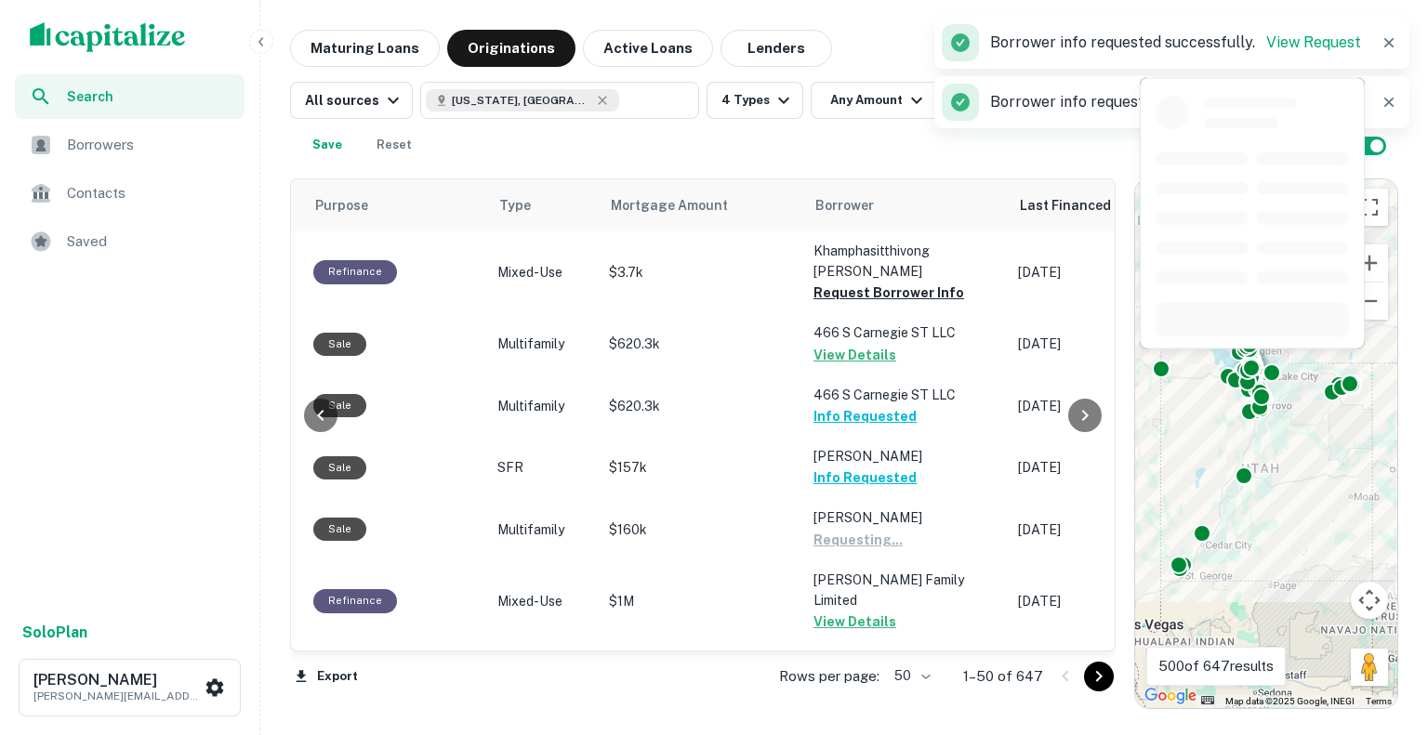
scroll to position [1952, 599]
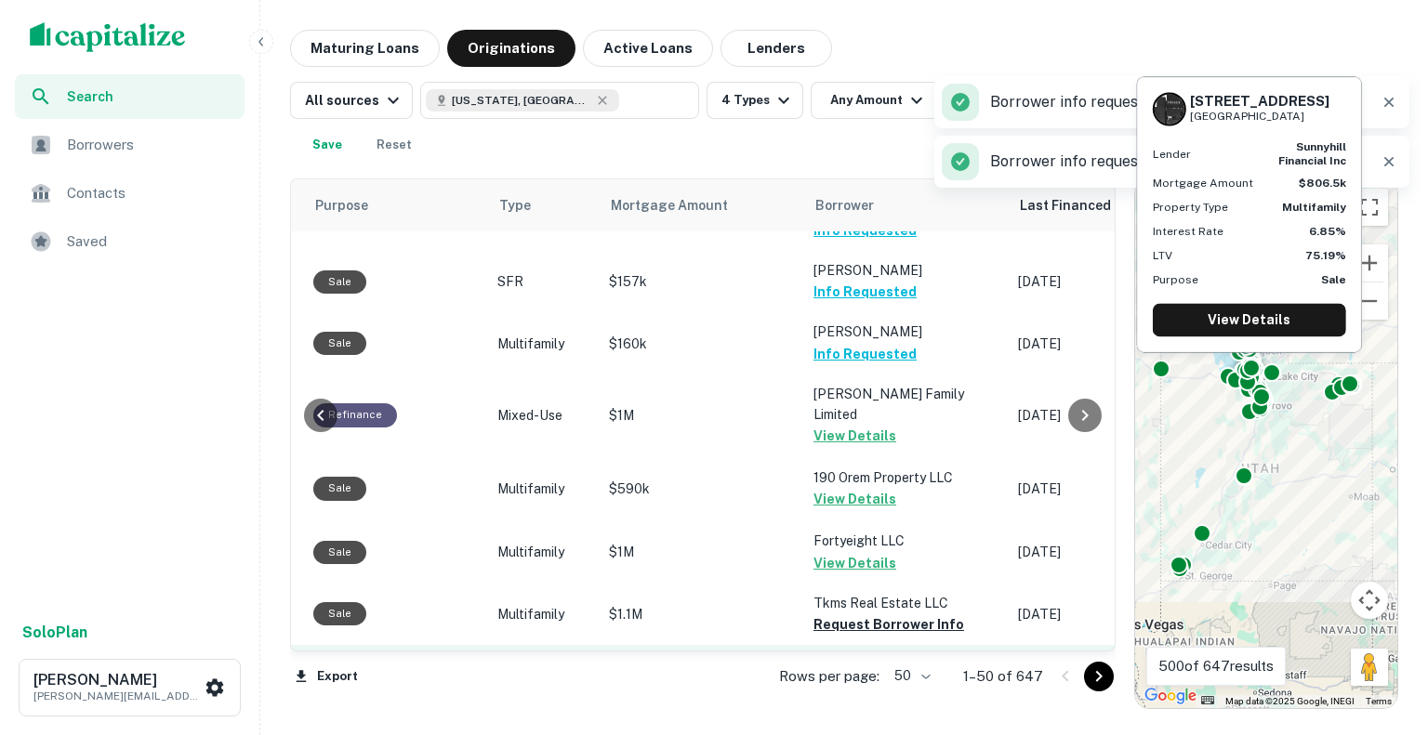
click at [892, 677] on button "Request Borrower Info" at bounding box center [888, 688] width 151 height 22
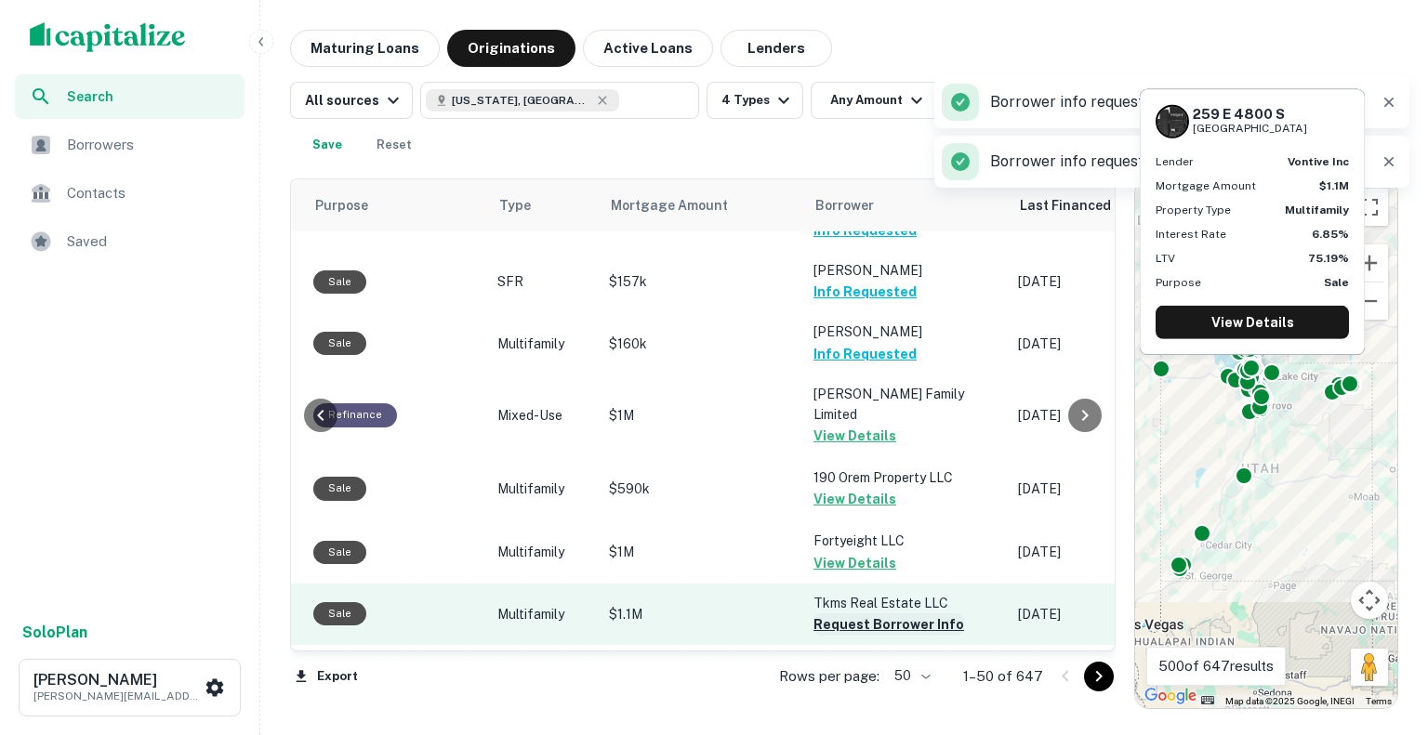
click at [889, 614] on button "Request Borrower Info" at bounding box center [888, 625] width 151 height 22
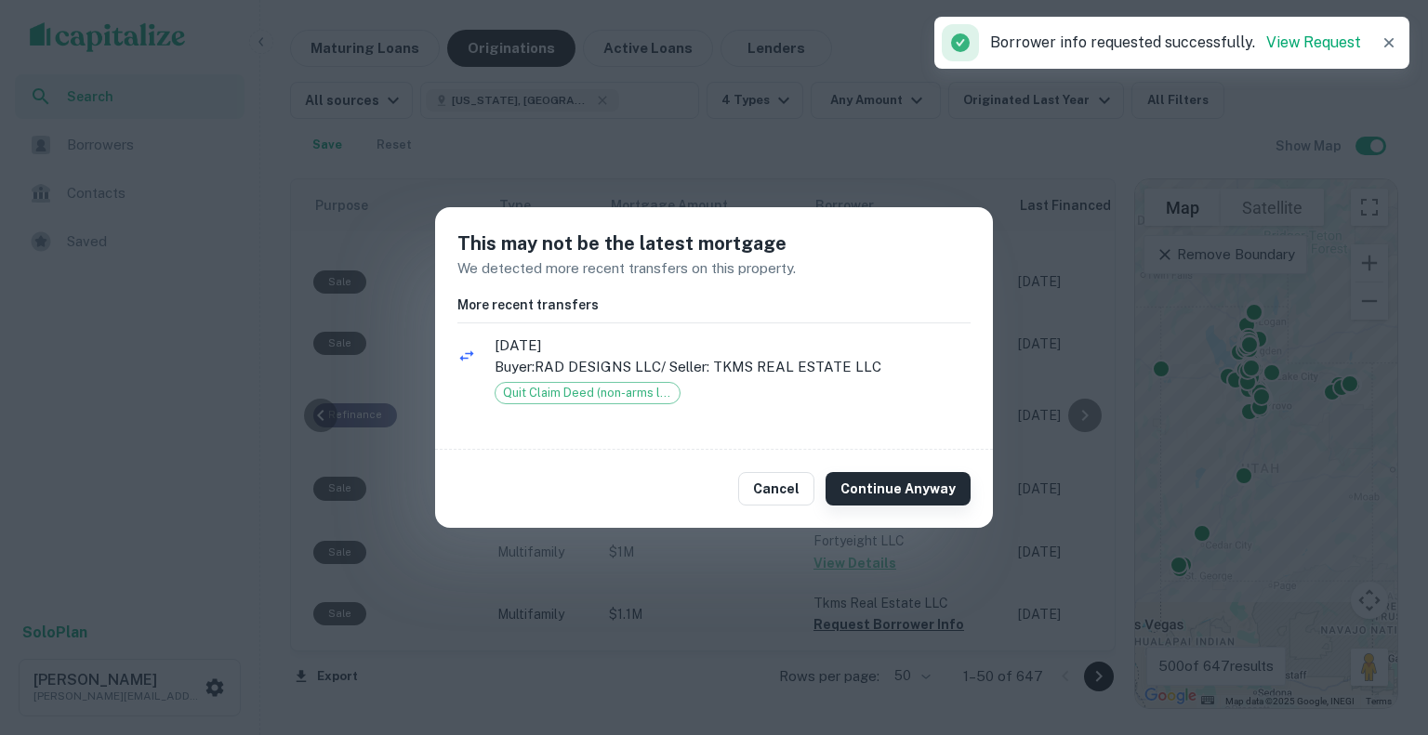
click at [891, 494] on button "Continue Anyway" at bounding box center [897, 488] width 145 height 33
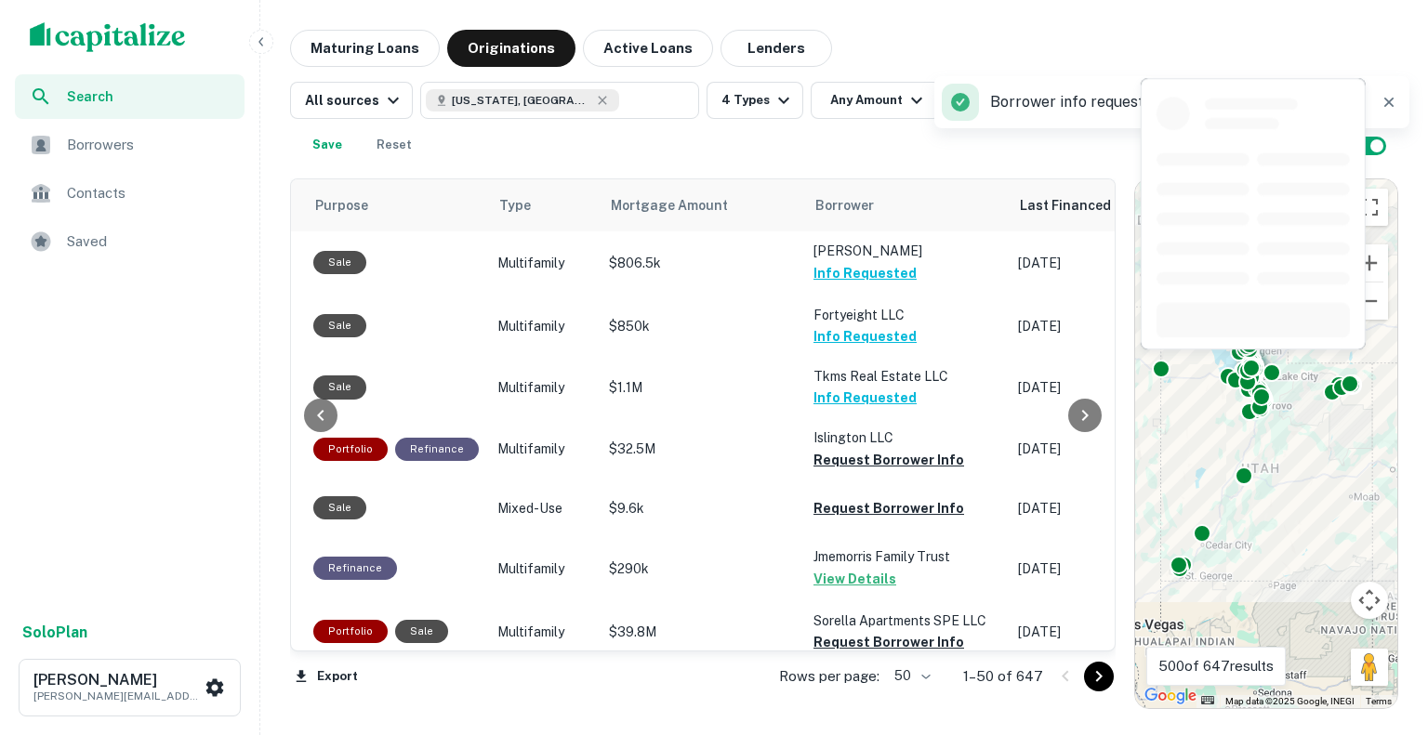
scroll to position [2417, 599]
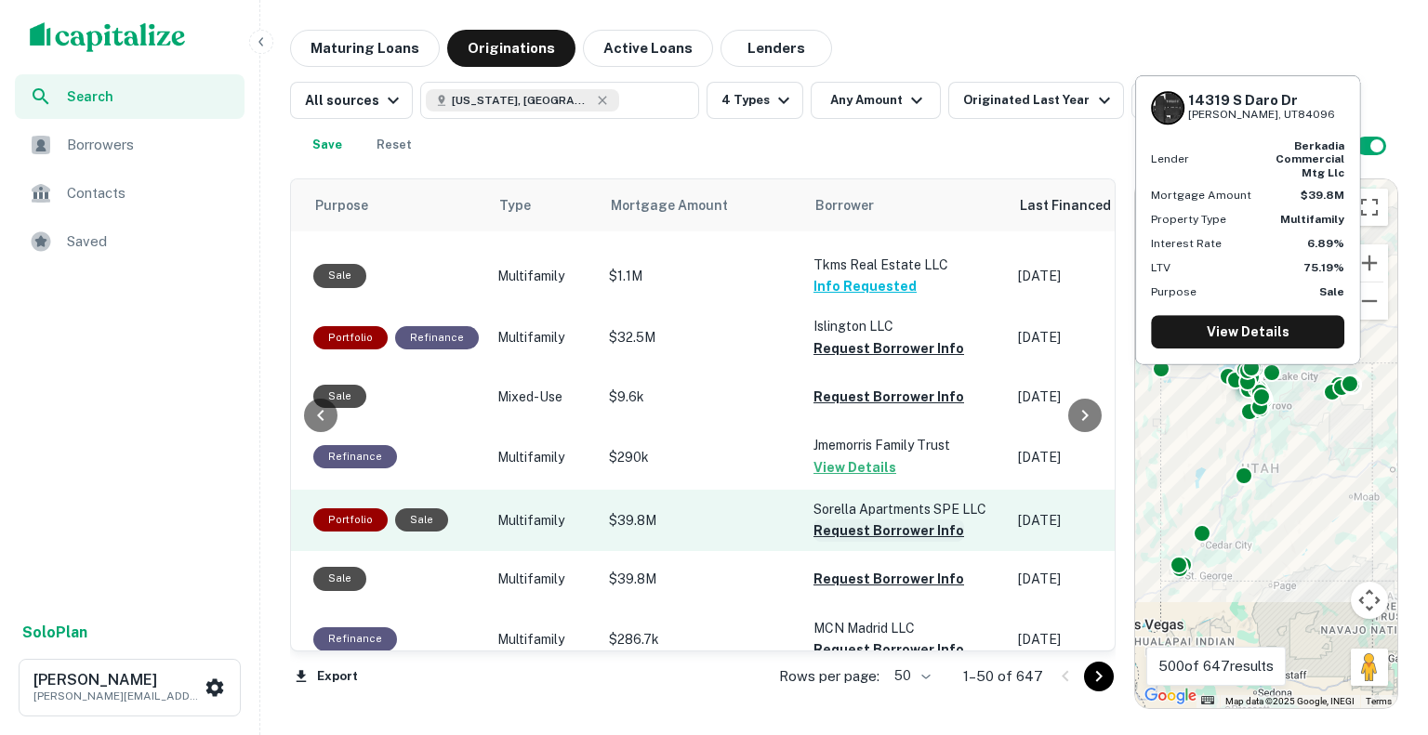
click at [846, 520] on button "Request Borrower Info" at bounding box center [888, 531] width 151 height 22
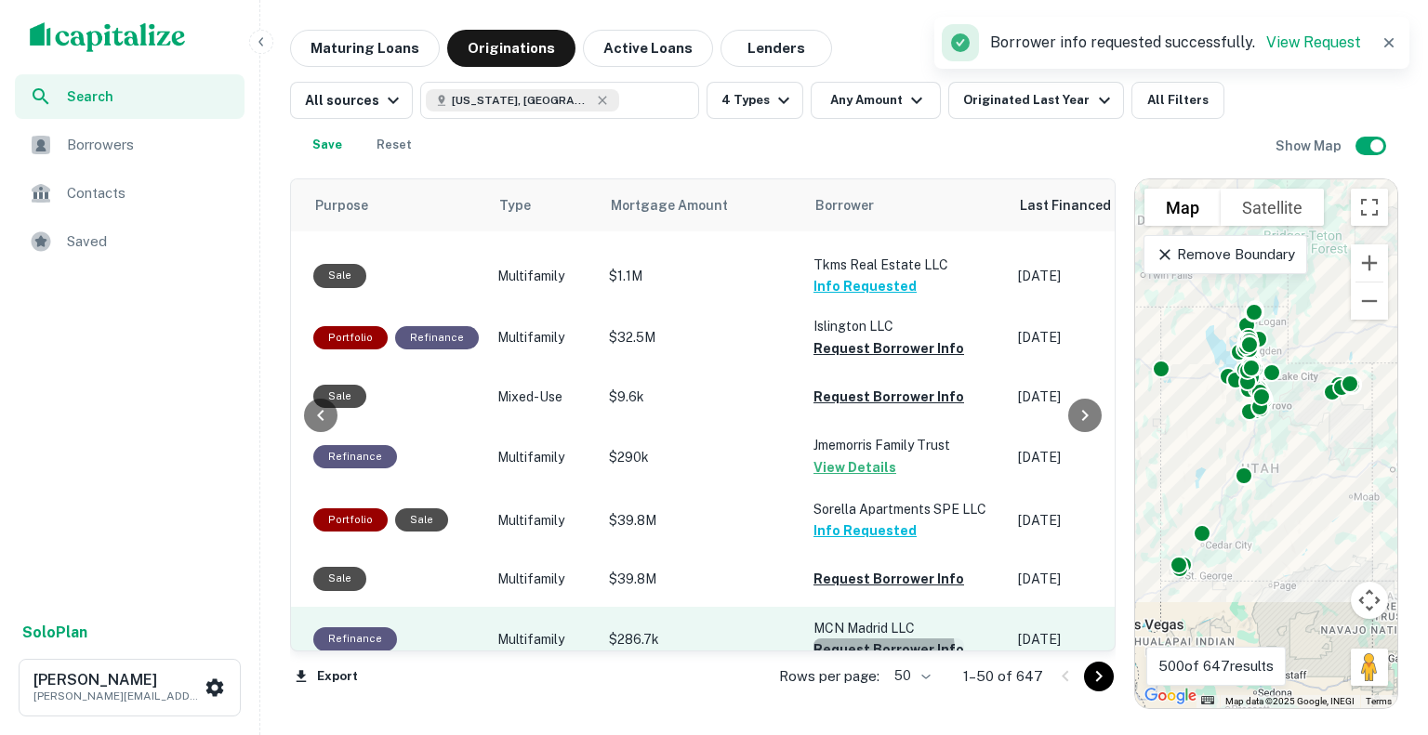
click at [837, 639] on button "Request Borrower Info" at bounding box center [888, 650] width 151 height 22
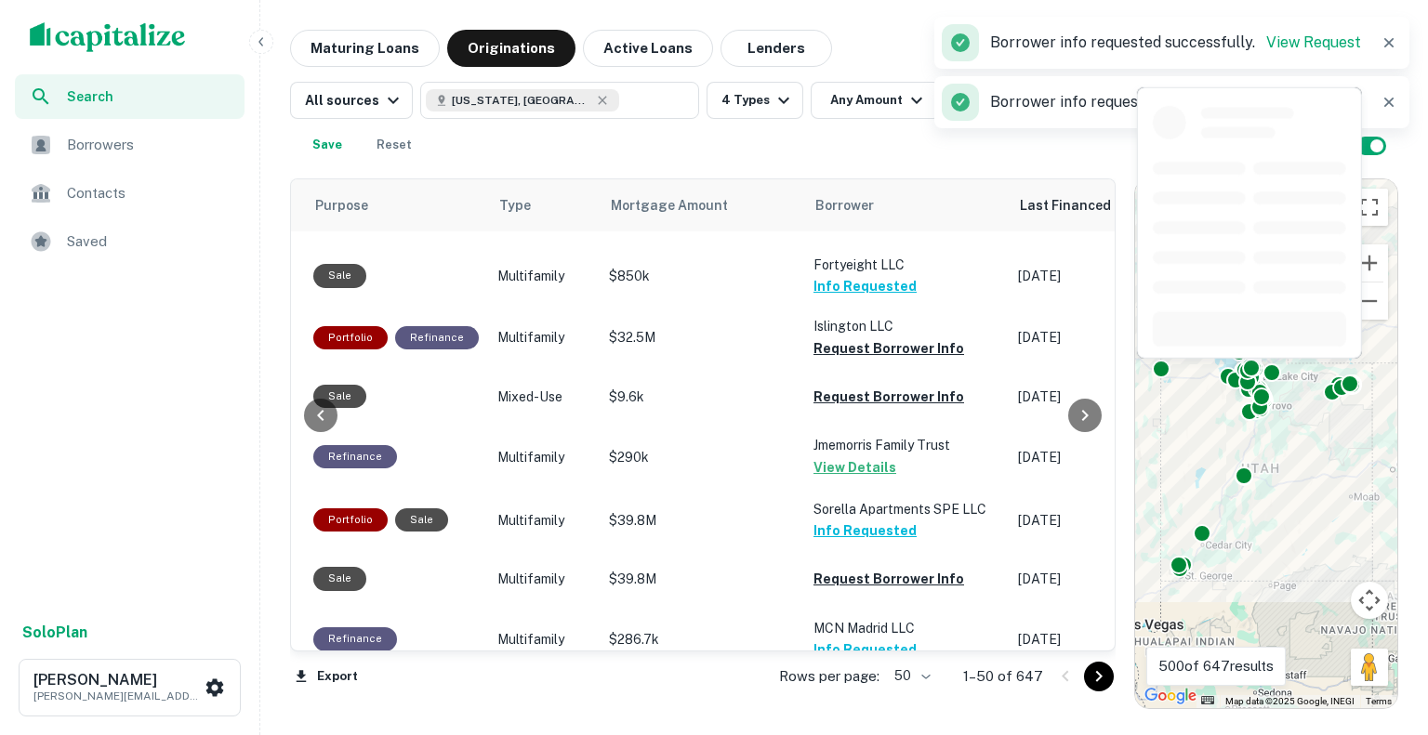
scroll to position [2510, 599]
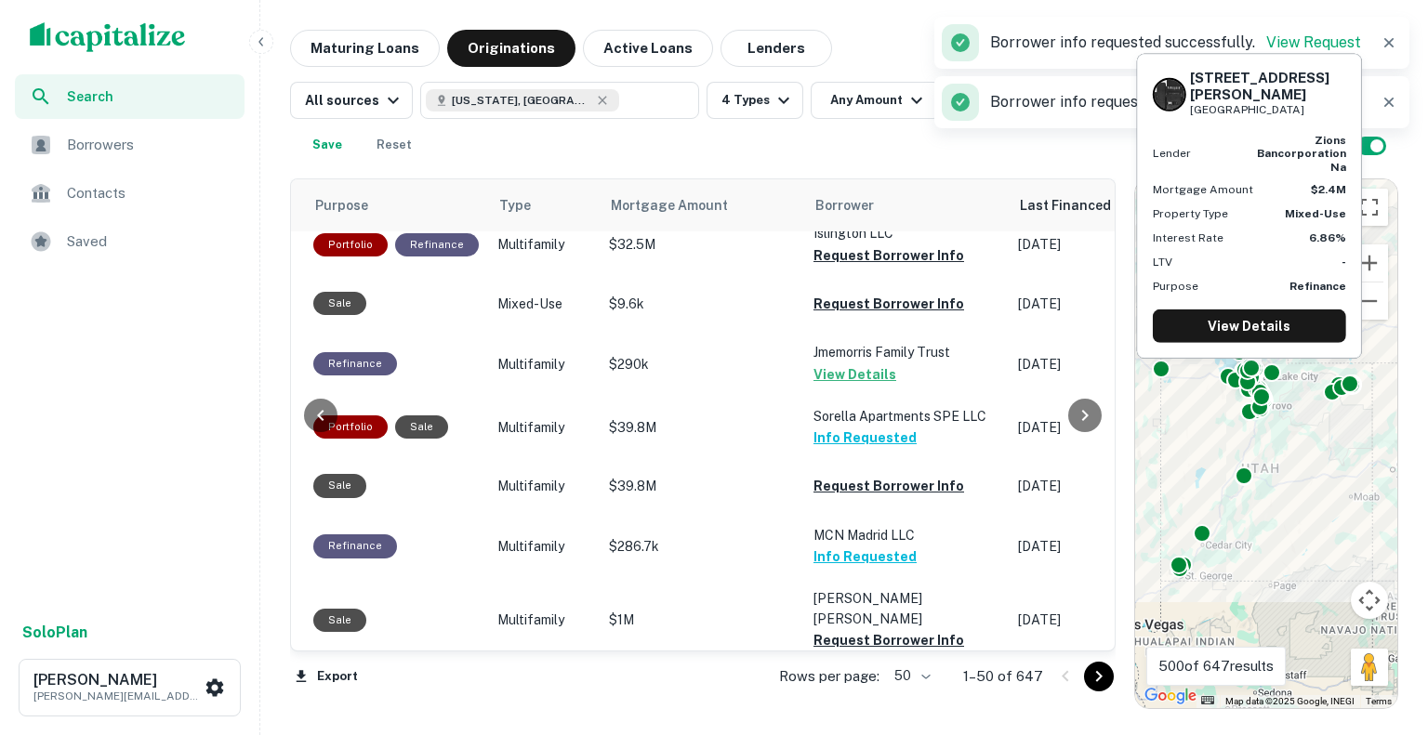
click at [860, 692] on button "Request Borrower Info" at bounding box center [888, 703] width 151 height 22
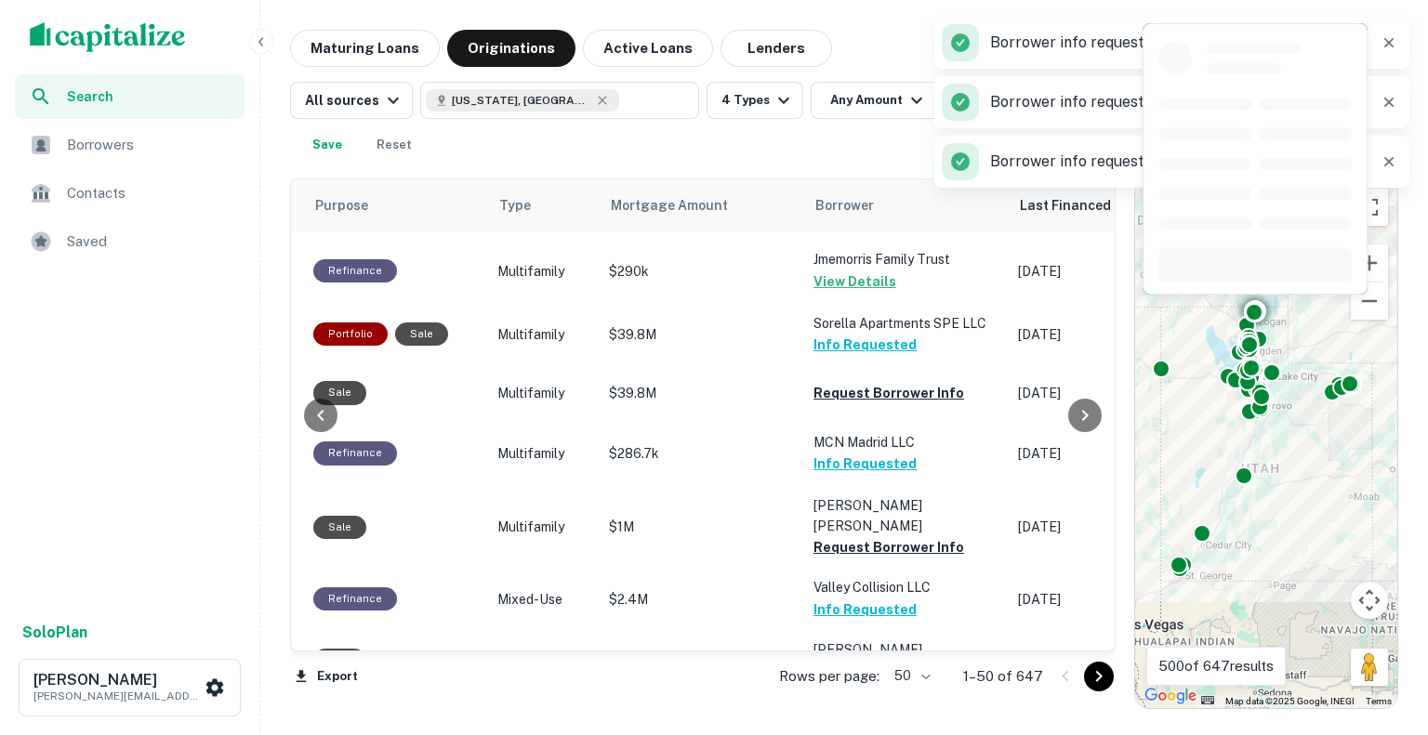
scroll to position [2774, 599]
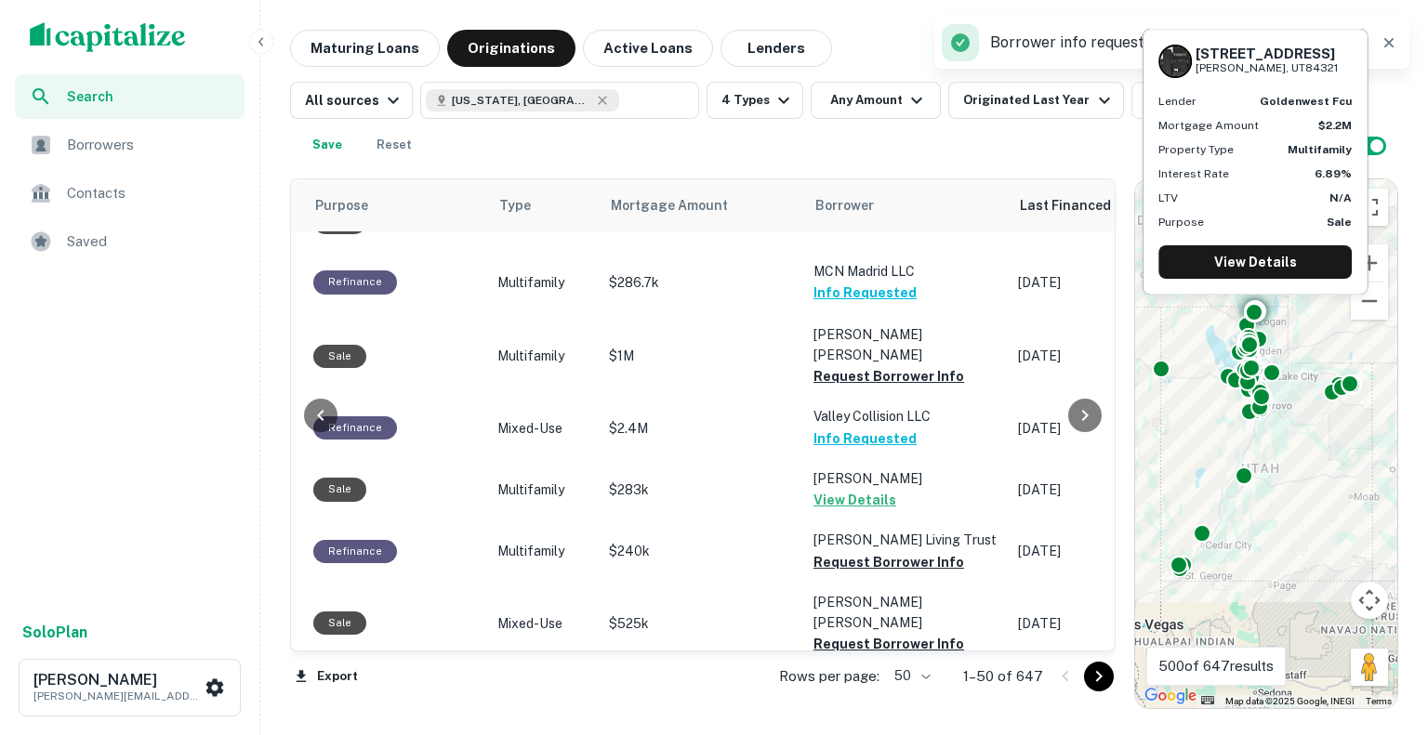
click at [851, 715] on button "Request Borrower Info" at bounding box center [888, 726] width 151 height 22
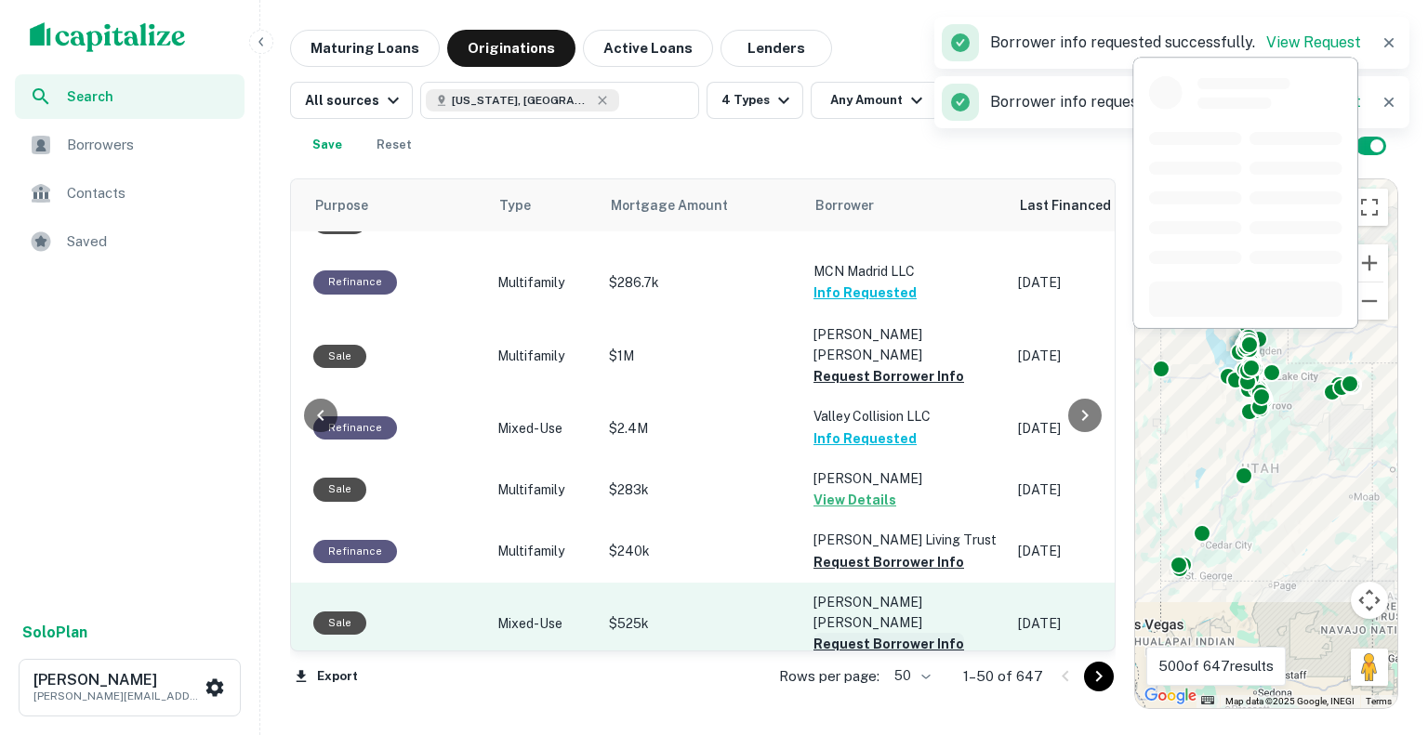
click at [863, 633] on button "Request Borrower Info" at bounding box center [888, 644] width 151 height 22
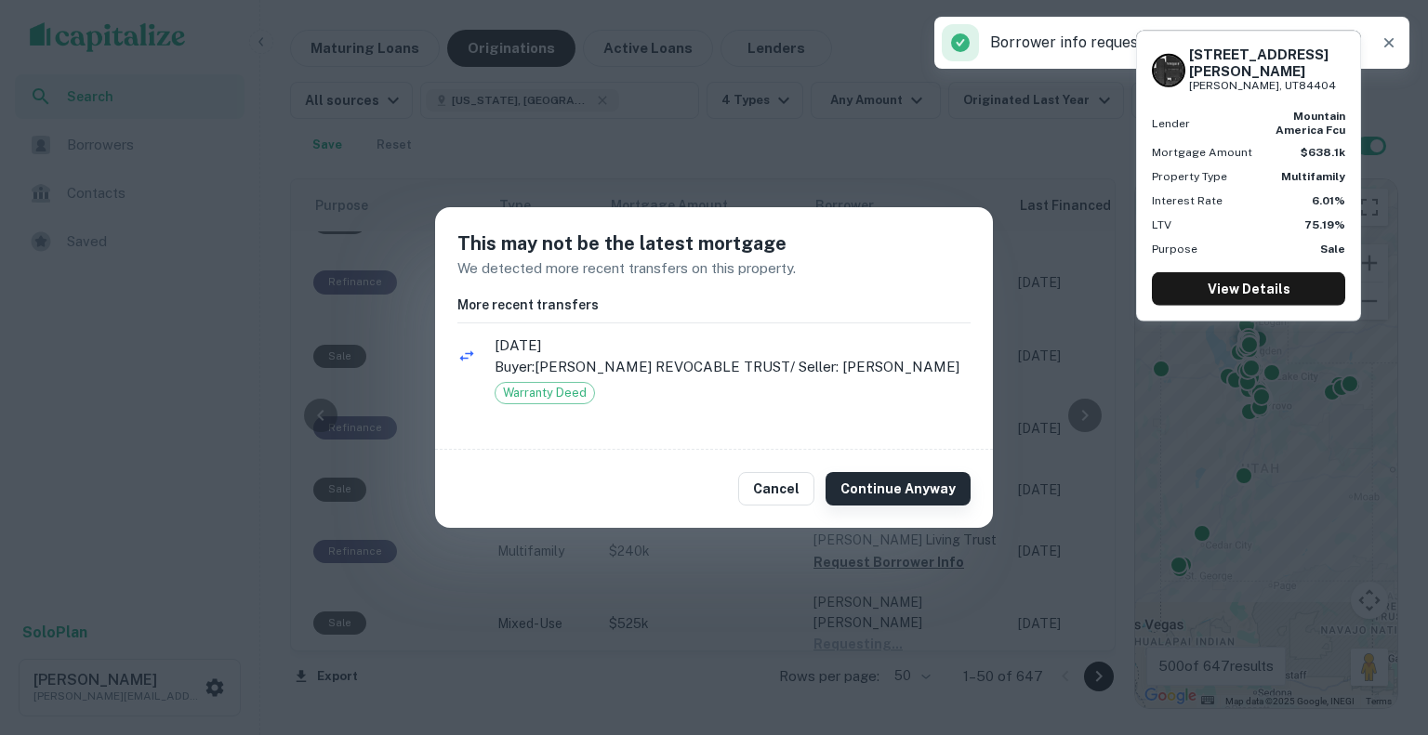
click at [875, 493] on button "Continue Anyway" at bounding box center [897, 488] width 145 height 33
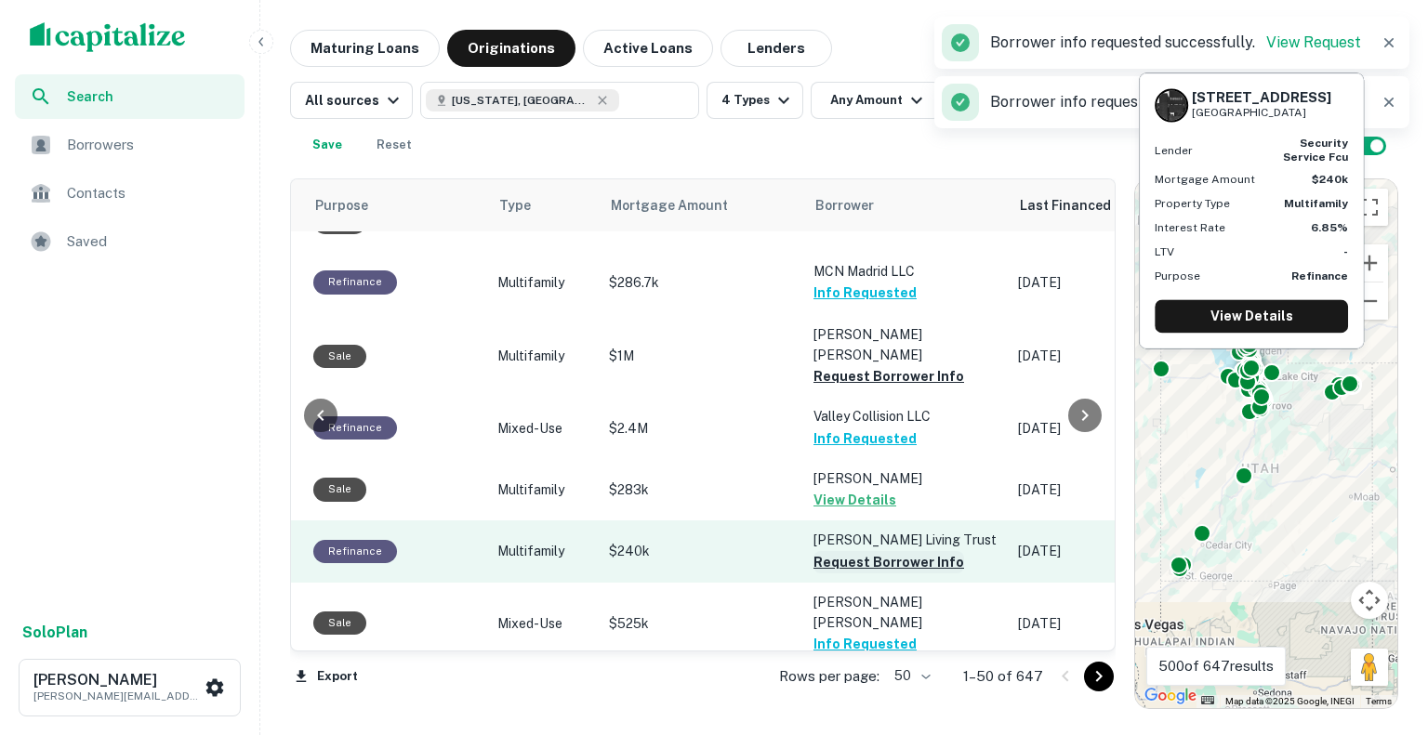
click at [865, 551] on button "Request Borrower Info" at bounding box center [888, 562] width 151 height 22
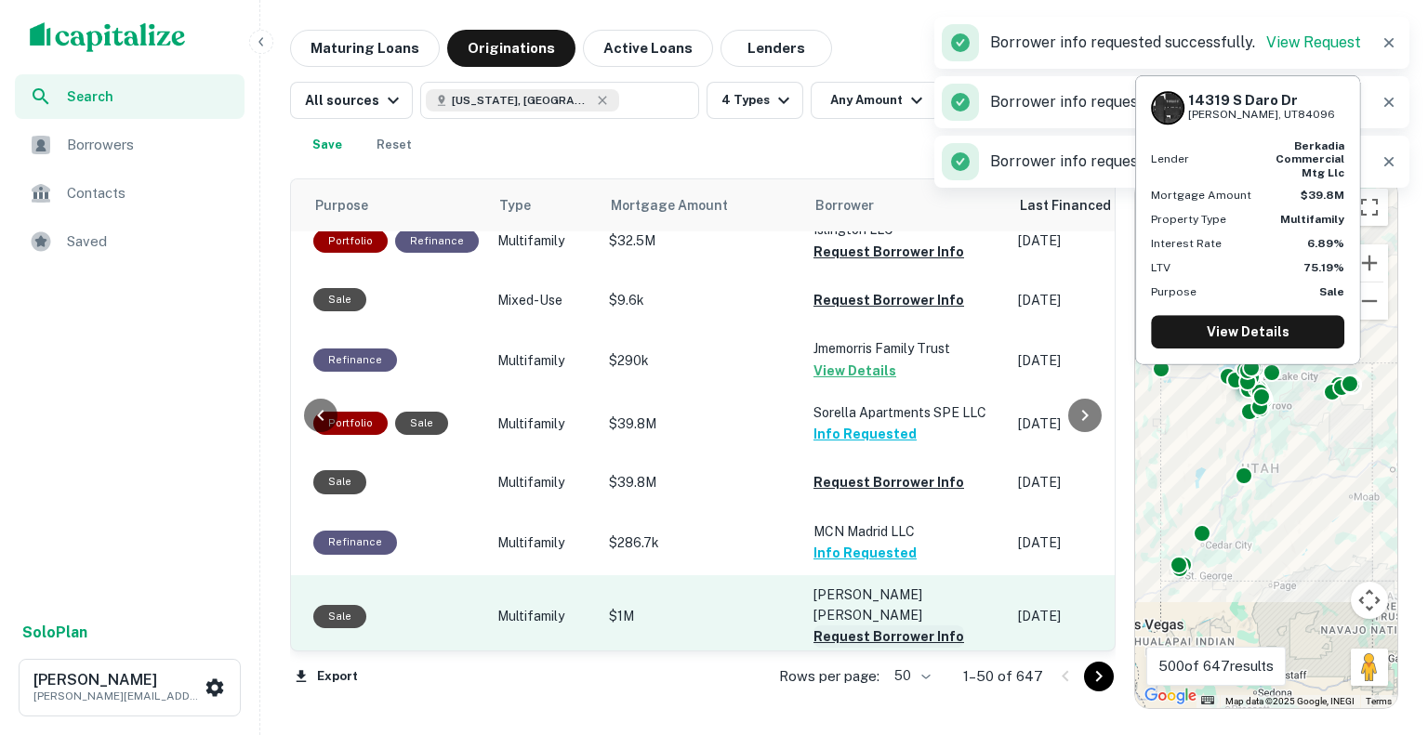
scroll to position [2402, 599]
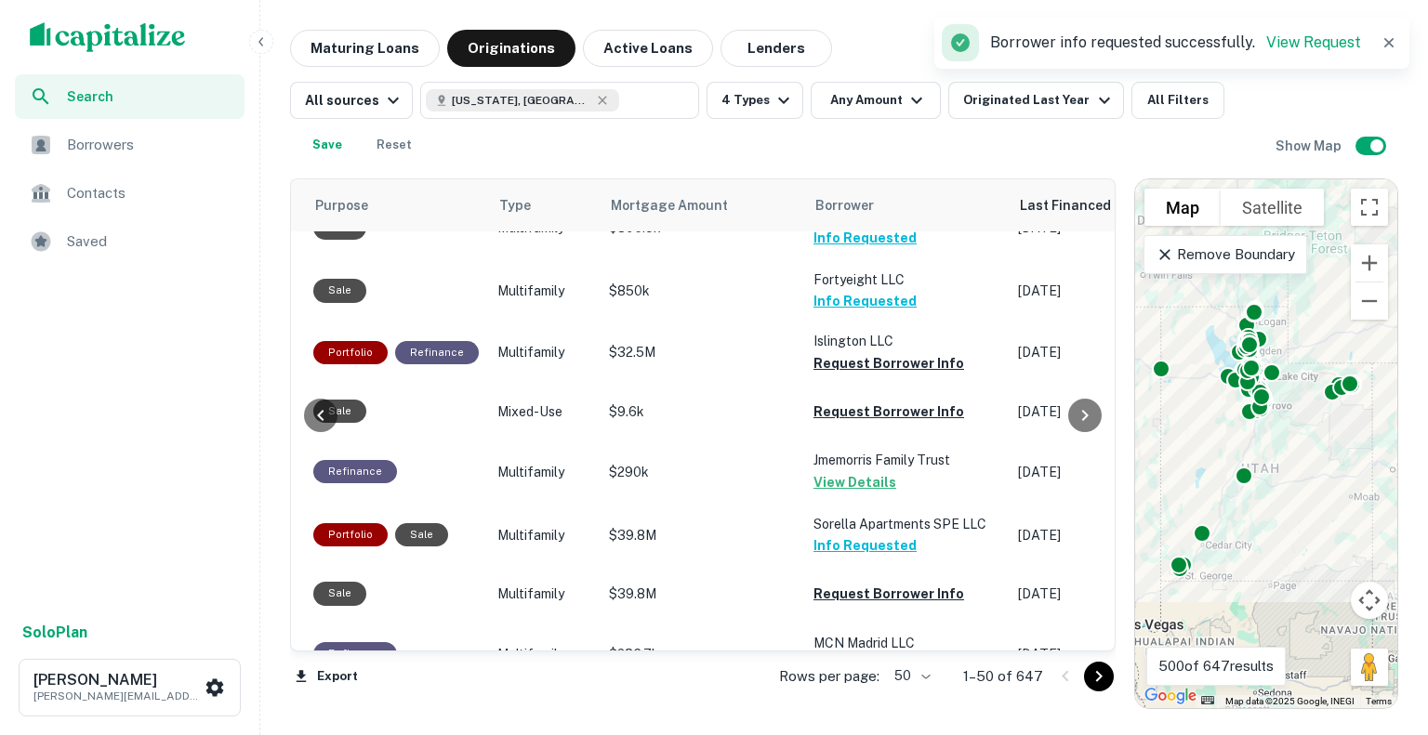
click at [844, 734] on button "Request Borrower Info" at bounding box center [888, 748] width 151 height 22
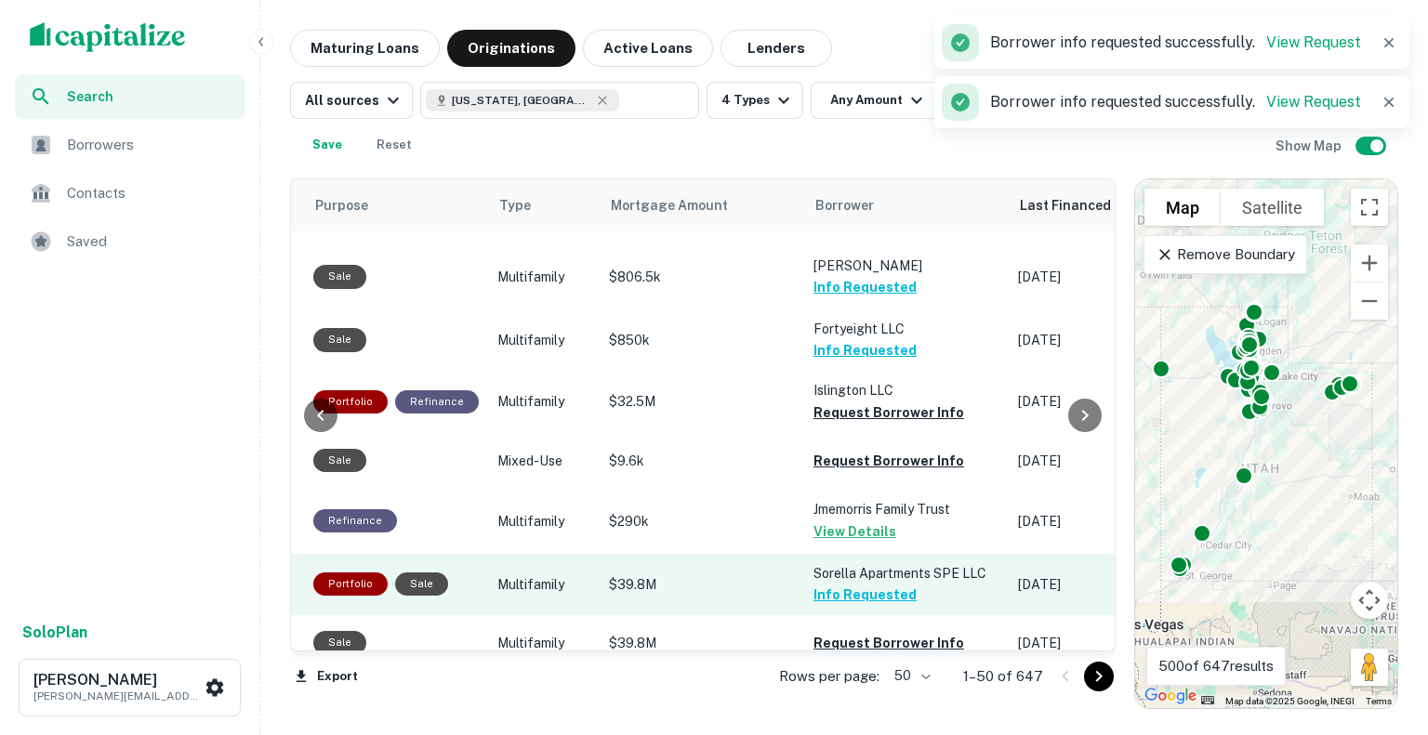
scroll to position [2216, 599]
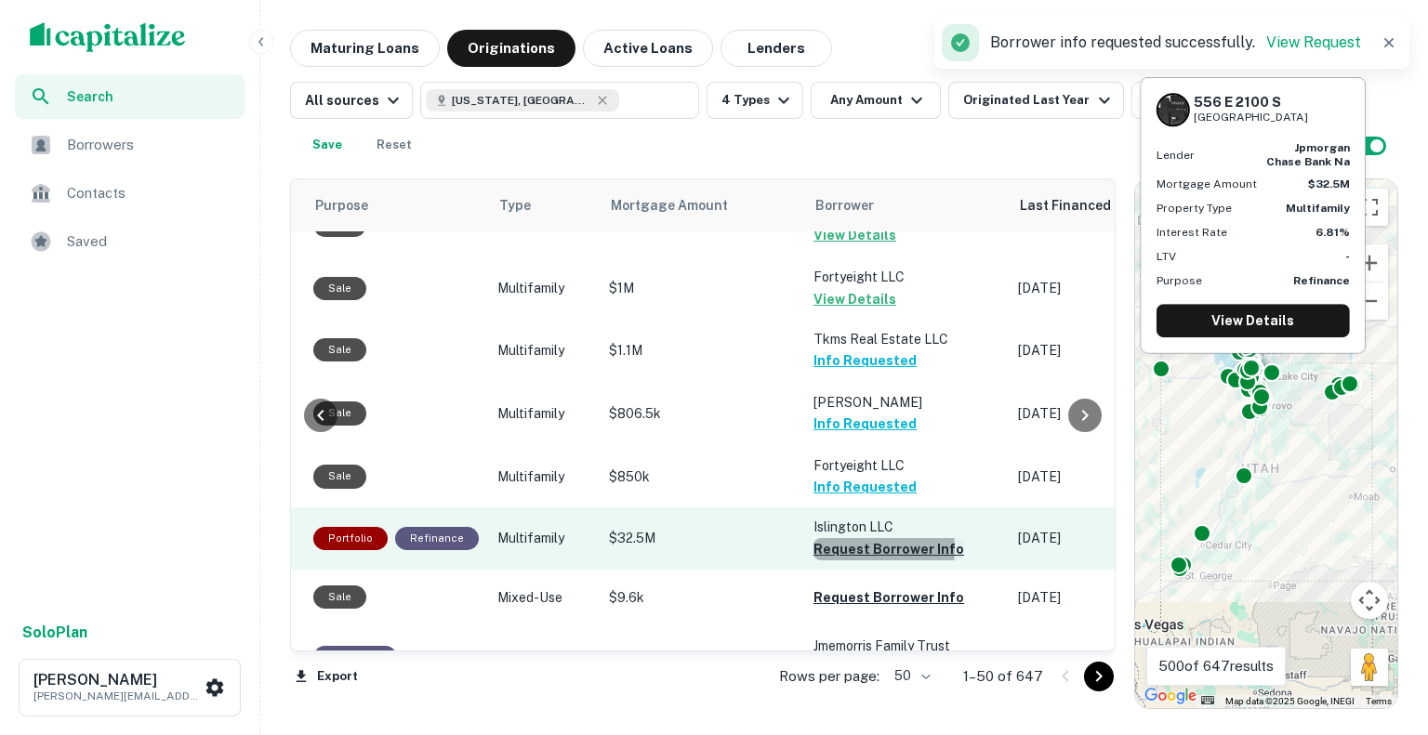
click at [847, 538] on button "Request Borrower Info" at bounding box center [888, 549] width 151 height 22
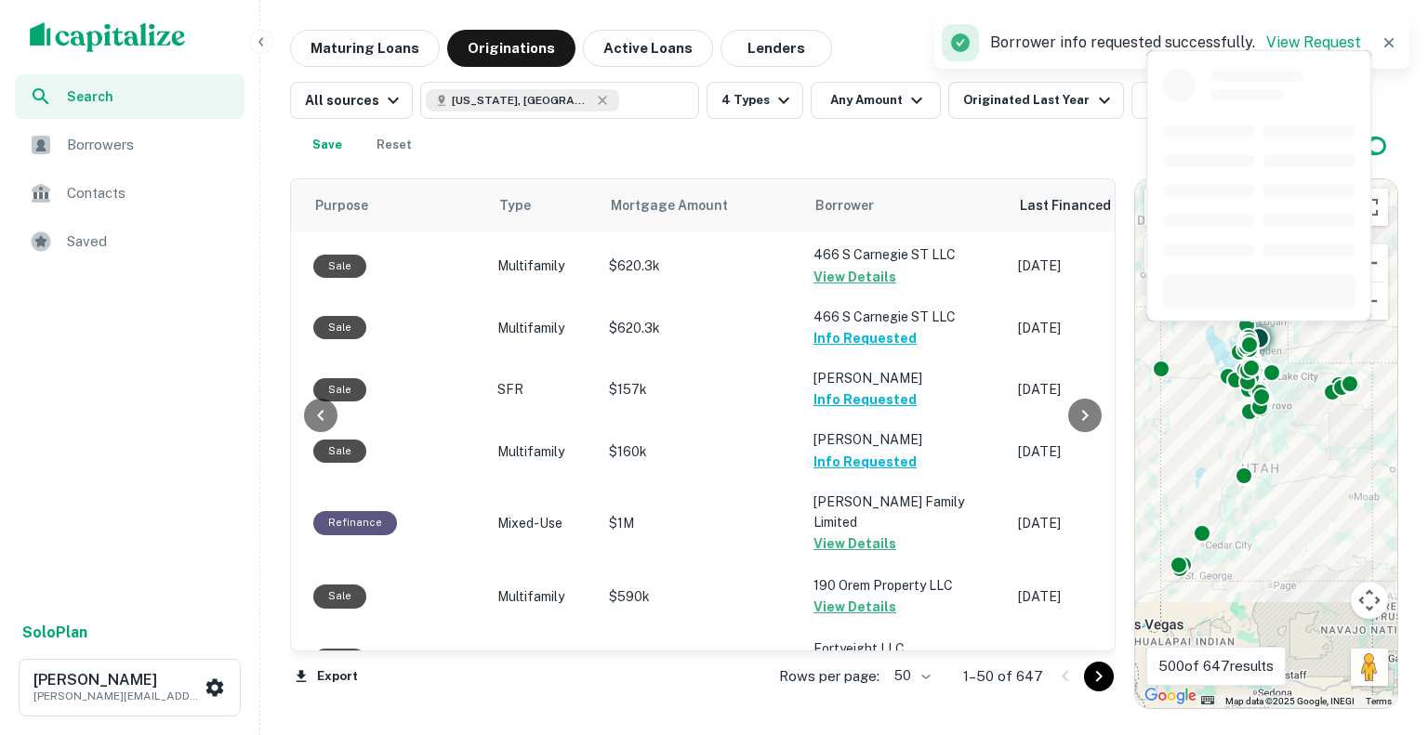
scroll to position [1565, 599]
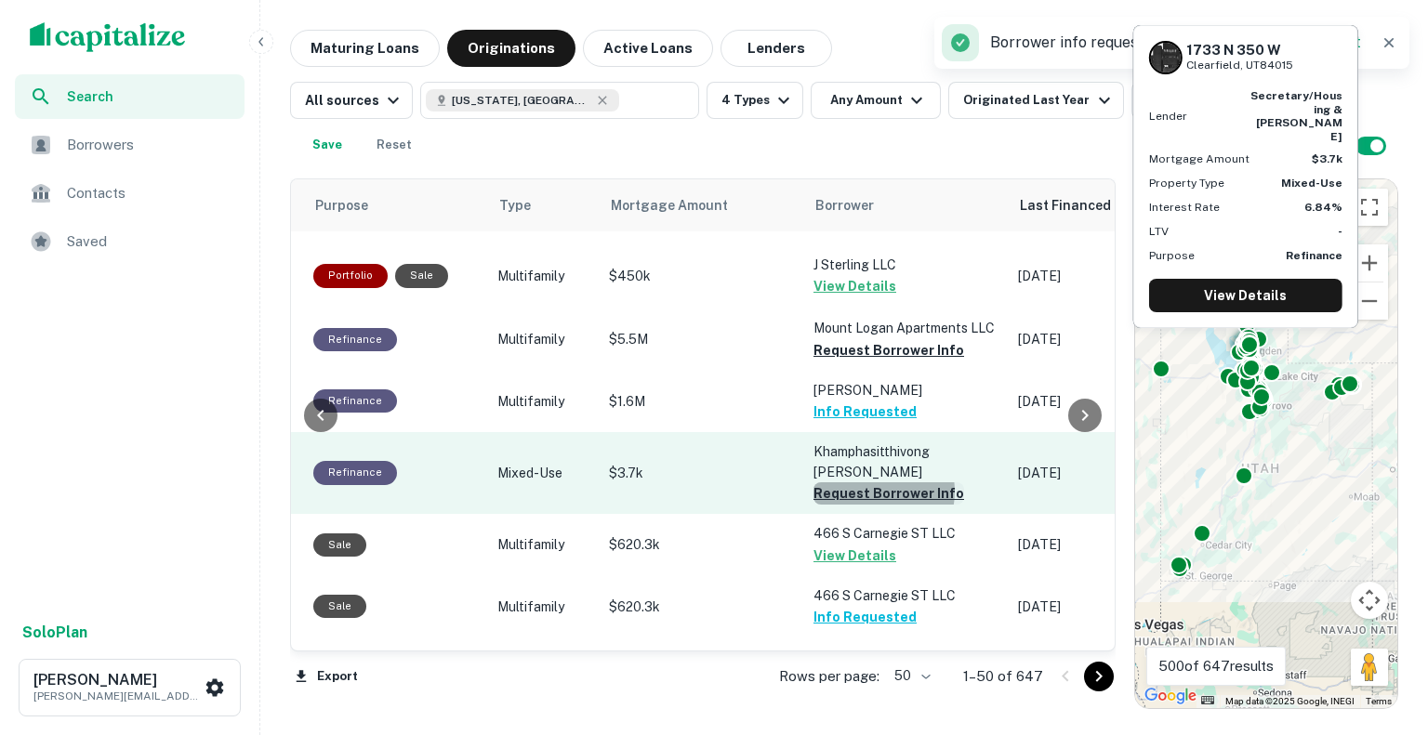
click at [859, 482] on button "Request Borrower Info" at bounding box center [888, 493] width 151 height 22
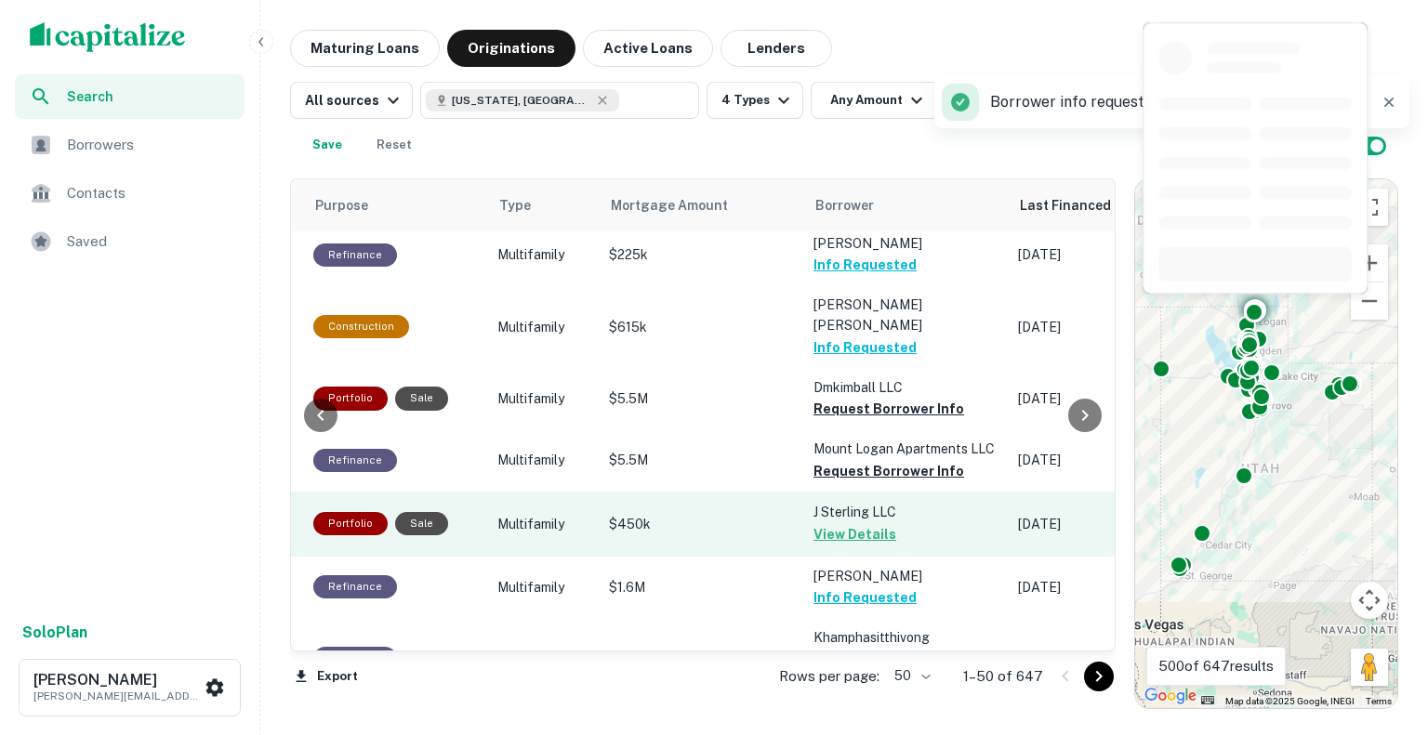
scroll to position [1286, 599]
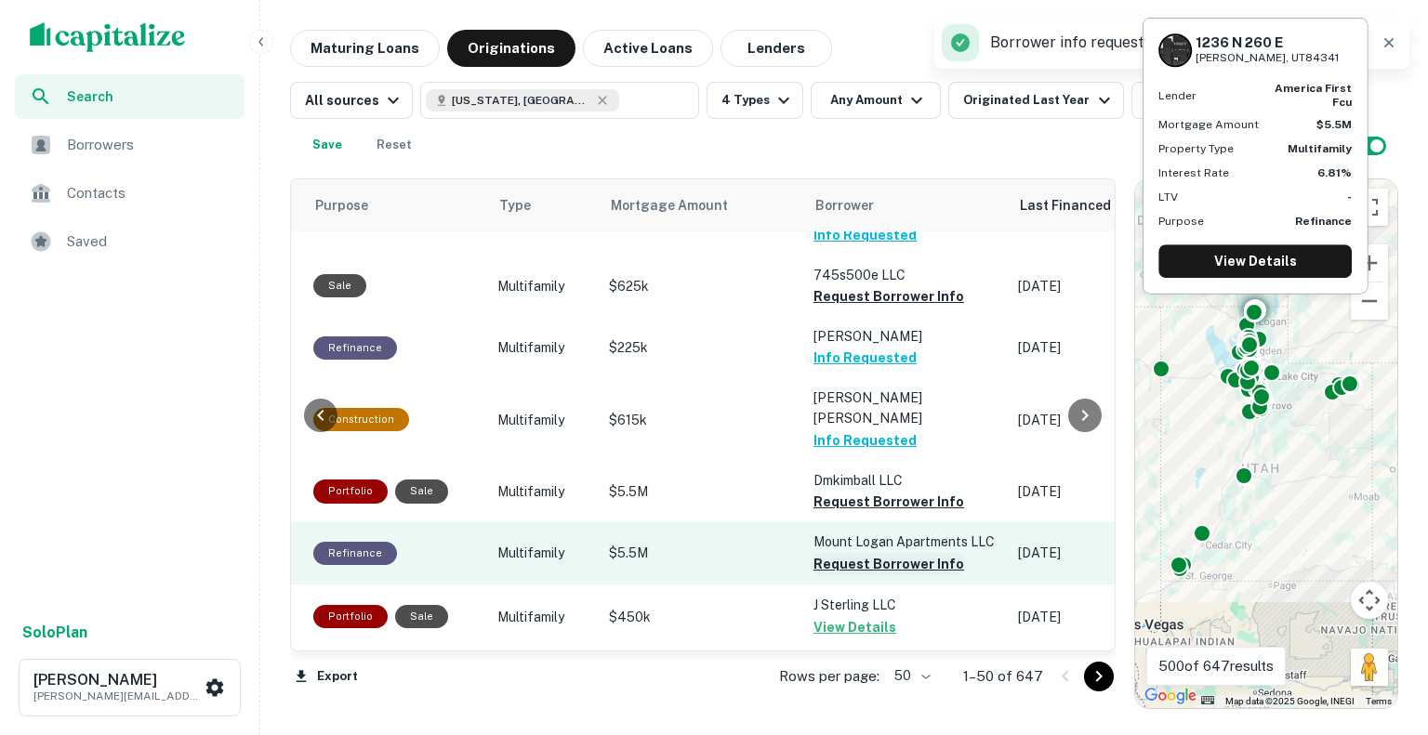
click at [891, 553] on button "Request Borrower Info" at bounding box center [888, 564] width 151 height 22
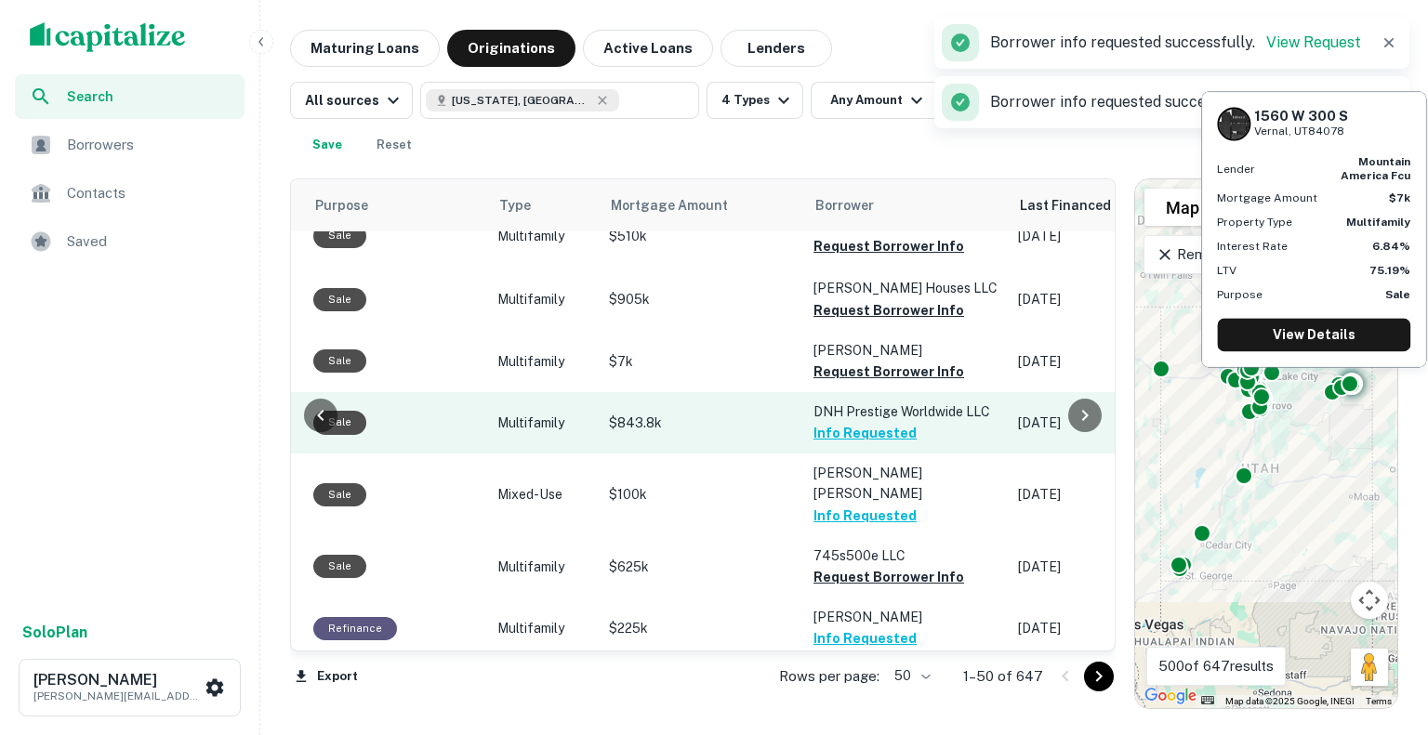
scroll to position [822, 599]
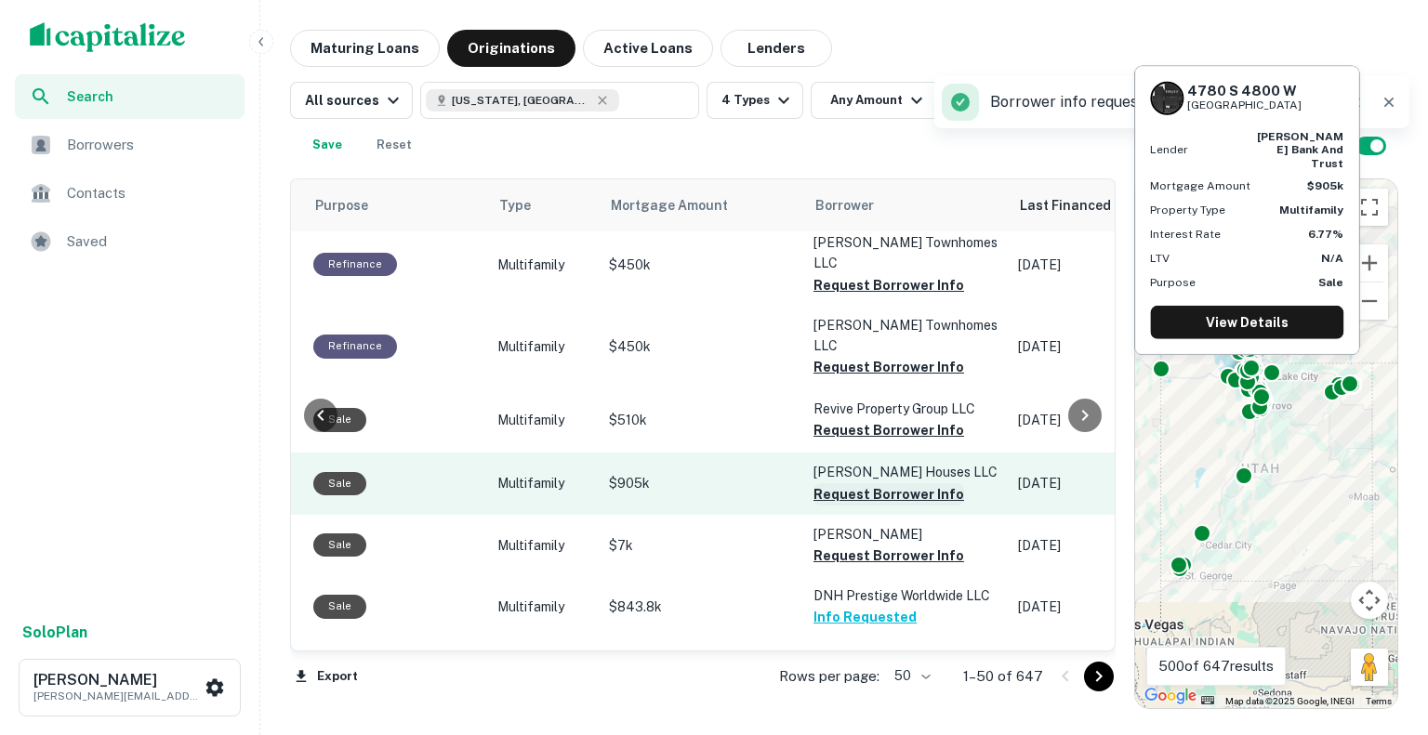
click at [875, 483] on button "Request Borrower Info" at bounding box center [888, 494] width 151 height 22
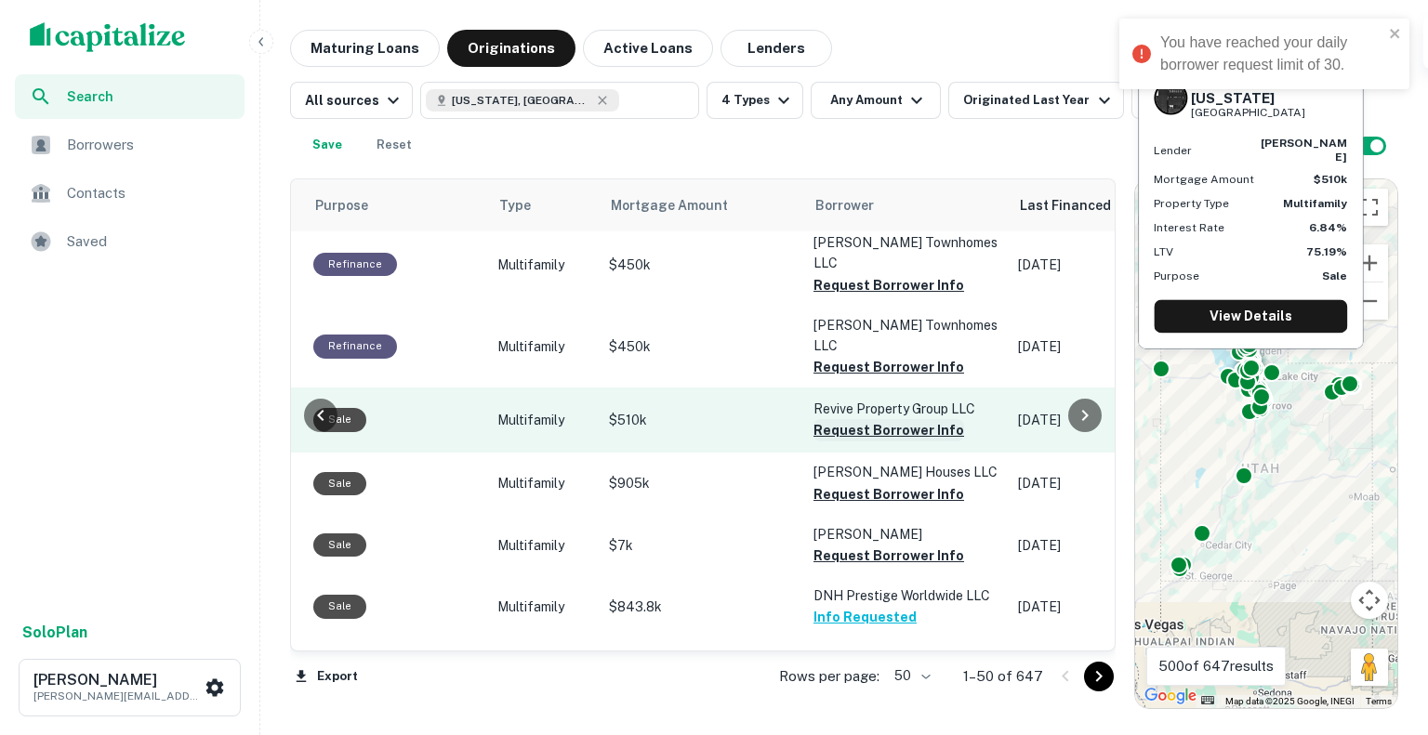
click at [878, 419] on button "Request Borrower Info" at bounding box center [888, 430] width 151 height 22
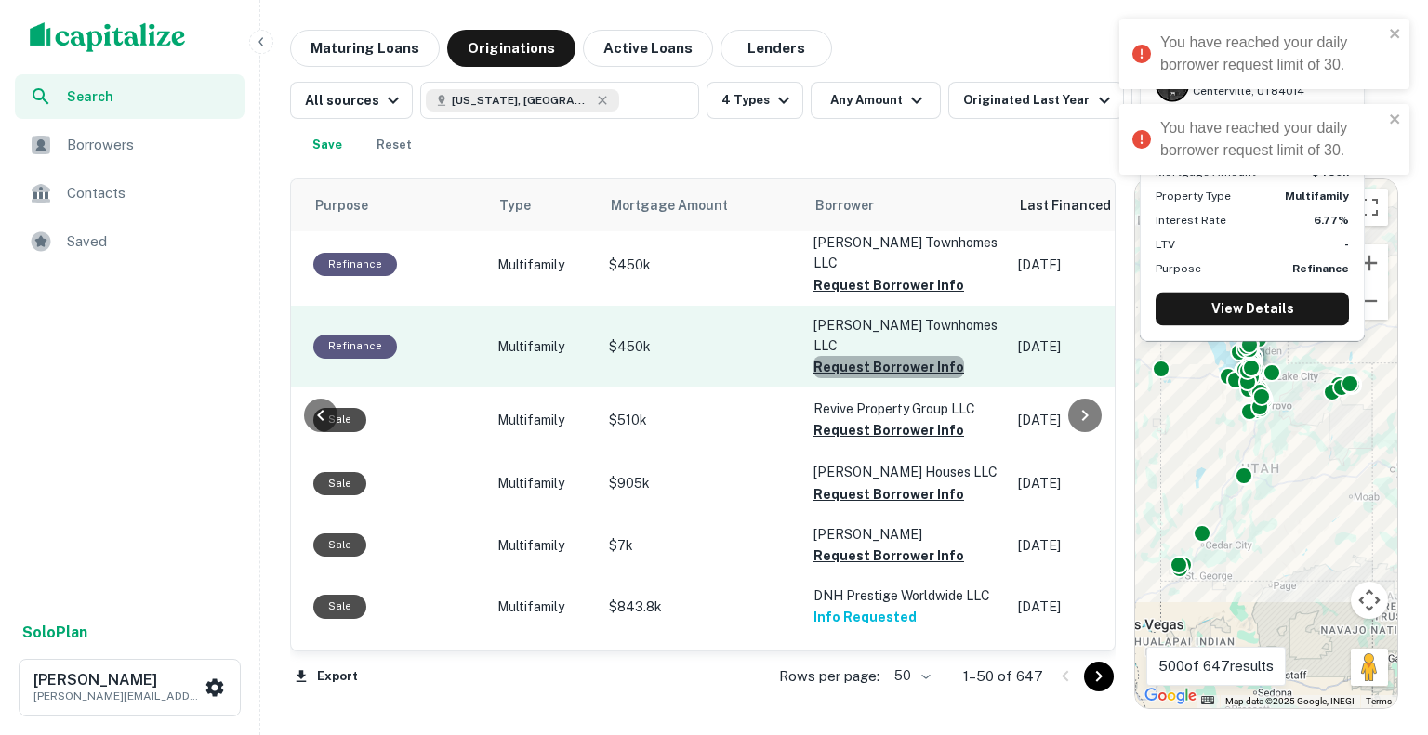
click at [885, 356] on button "Request Borrower Info" at bounding box center [888, 367] width 151 height 22
